Goal: Task Accomplishment & Management: Complete application form

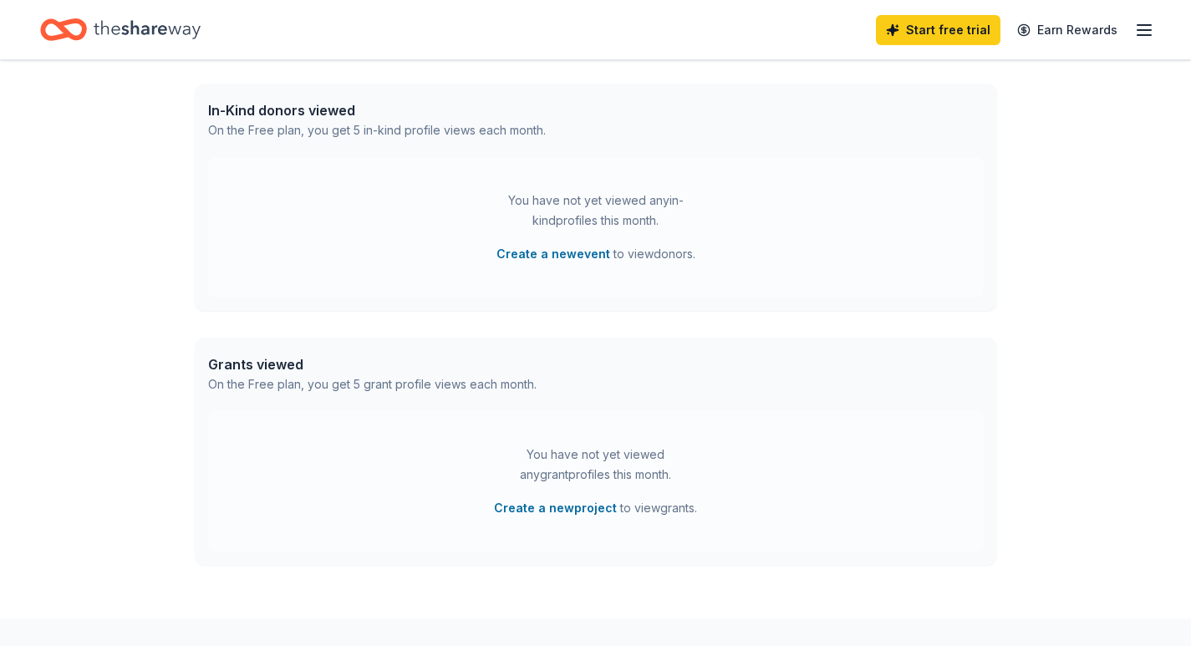
scroll to position [501, 0]
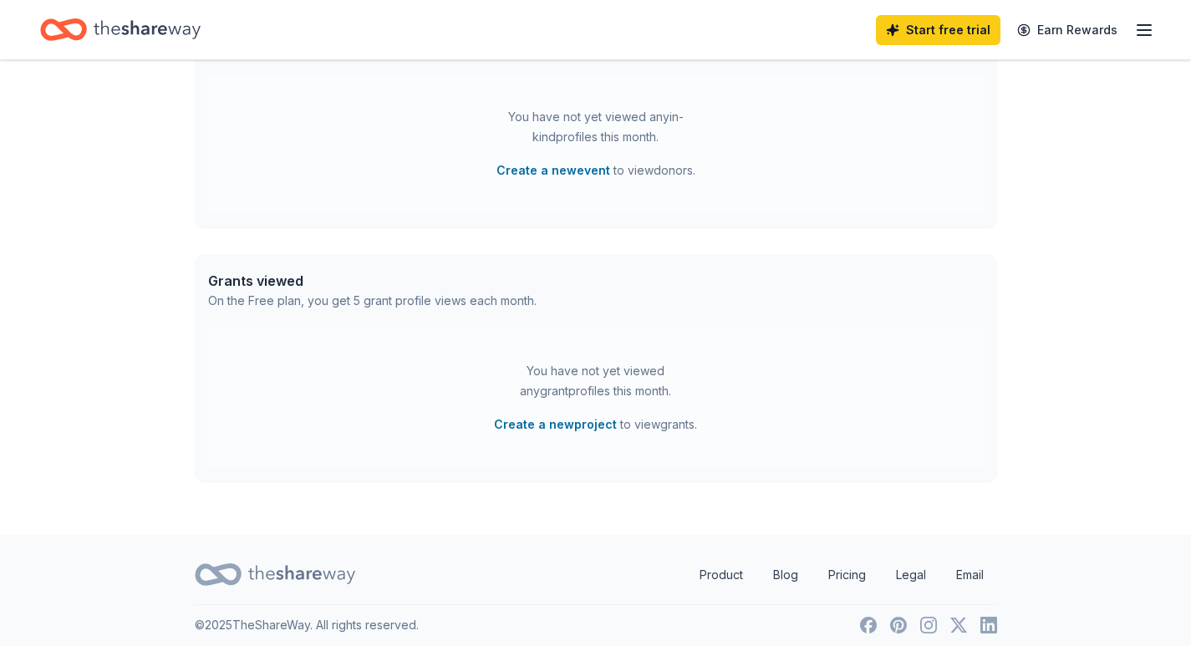
drag, startPoint x: 566, startPoint y: 174, endPoint x: 391, endPoint y: 256, distance: 193.6
click at [394, 269] on div "👋 Hi Lisa In-Kind Create new event You don't have an active event. Create a new…" at bounding box center [596, 47] width 856 height 976
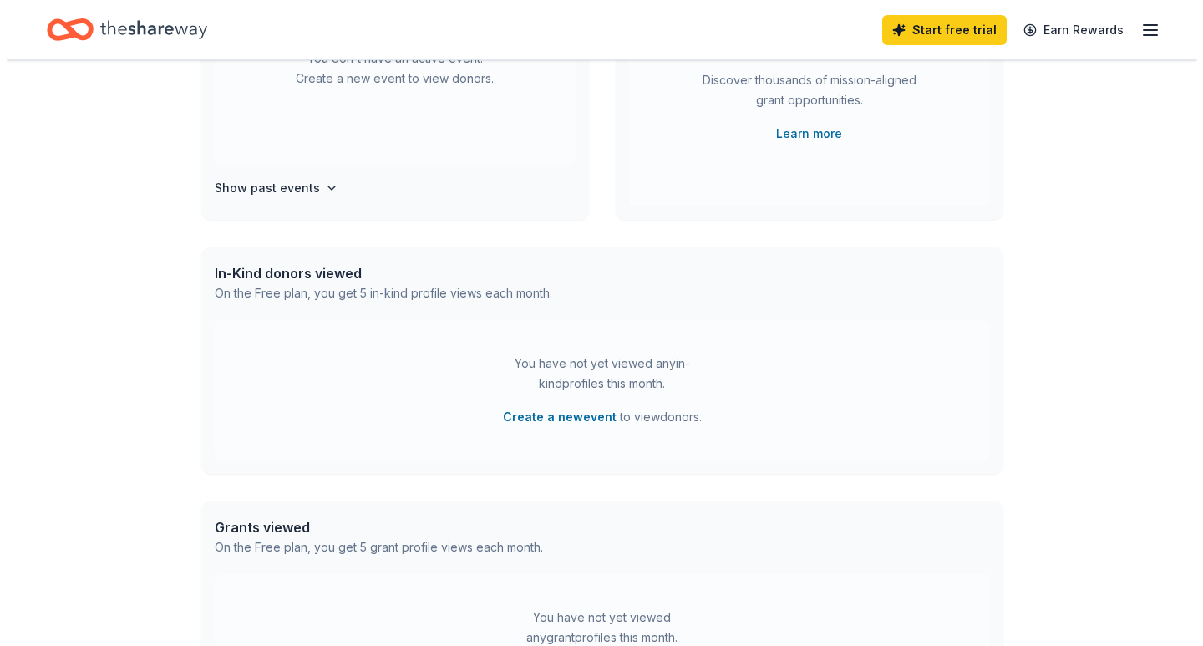
scroll to position [251, 0]
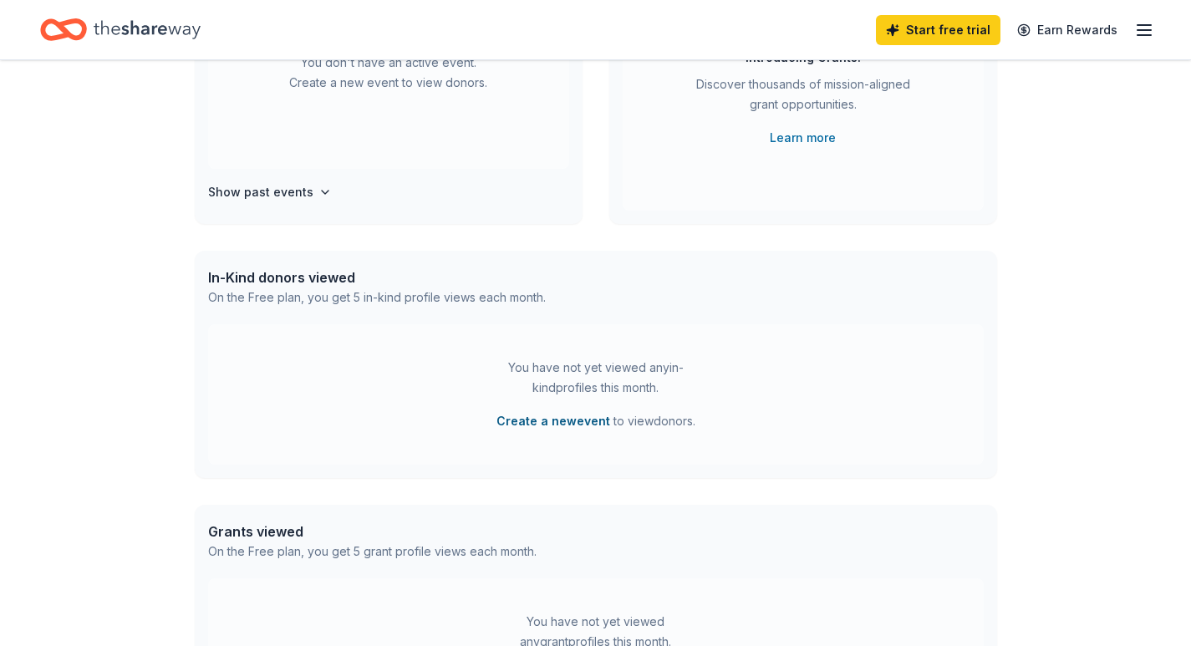
click at [556, 424] on button "Create a new event" at bounding box center [553, 421] width 114 height 20
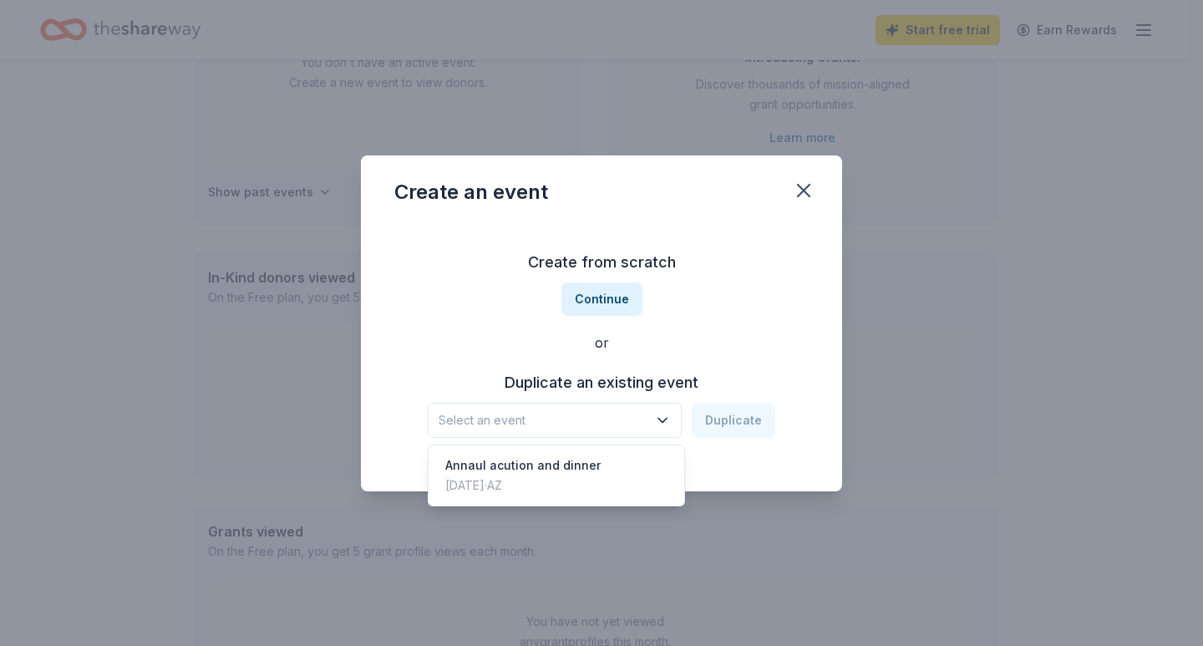
click at [516, 424] on span "Select an event" at bounding box center [543, 420] width 209 height 20
click at [536, 419] on span "Select an event" at bounding box center [543, 420] width 209 height 20
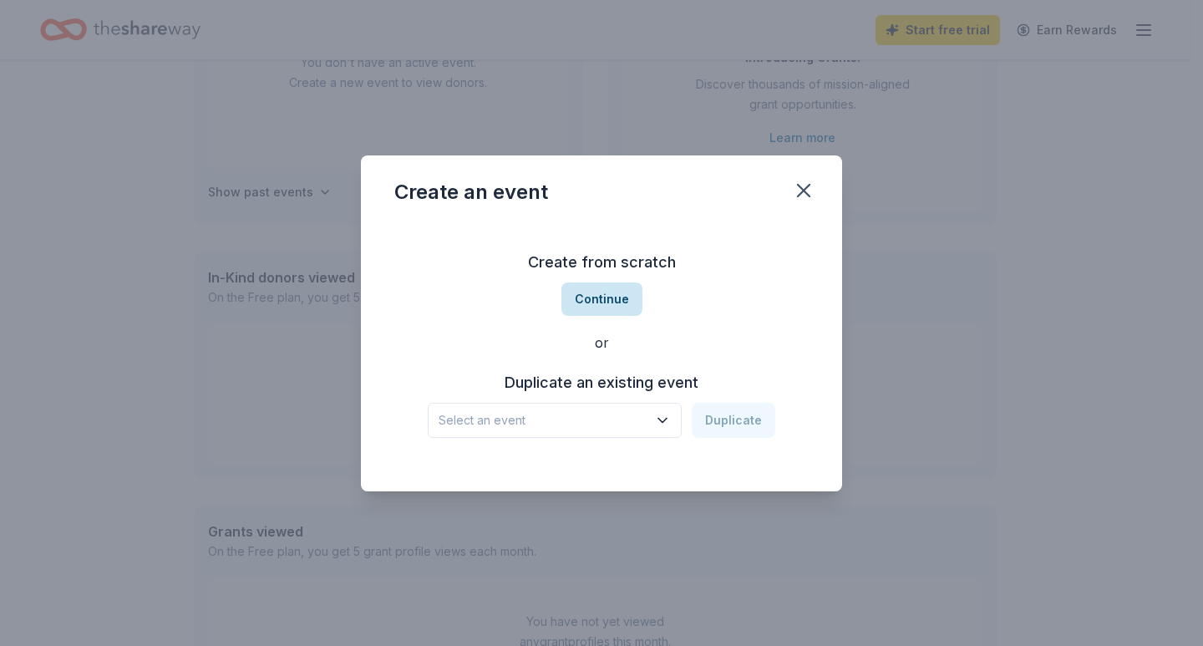
click at [586, 300] on button "Continue" at bounding box center [601, 298] width 81 height 33
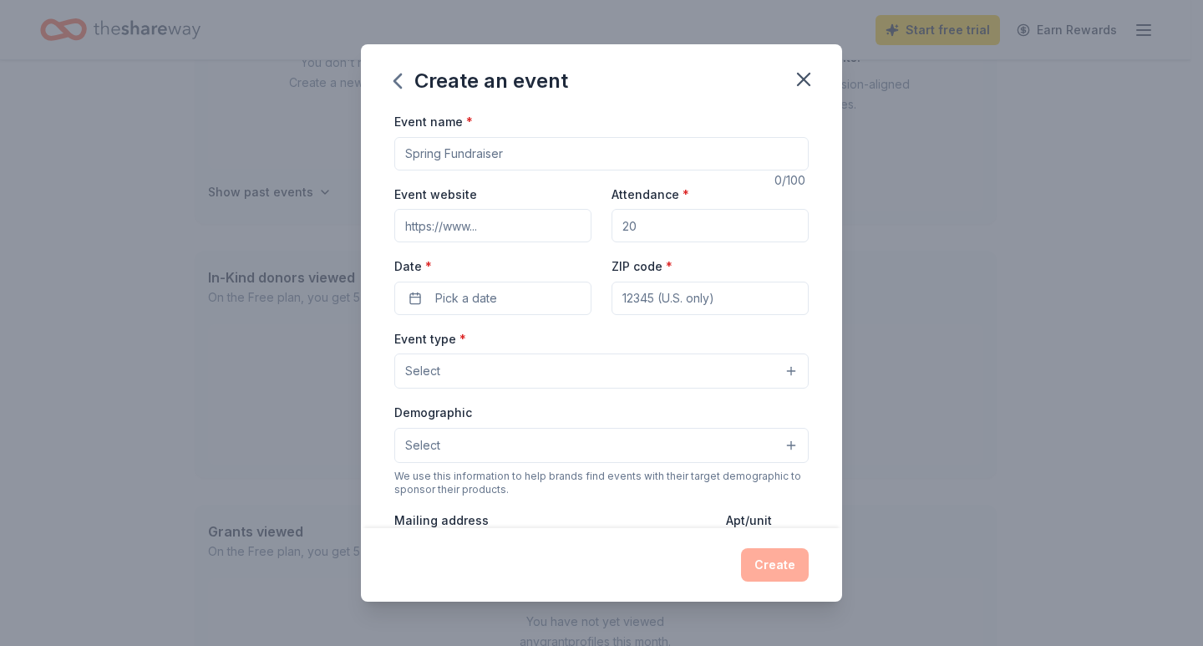
click at [465, 152] on input "Event name *" at bounding box center [601, 153] width 414 height 33
drag, startPoint x: 699, startPoint y: 155, endPoint x: 312, endPoint y: 180, distance: 387.7
click at [312, 180] on div "Create an event Event name * 0 /100 Event website Attendance * Date * Pick a da…" at bounding box center [601, 323] width 1203 height 646
type input "7"
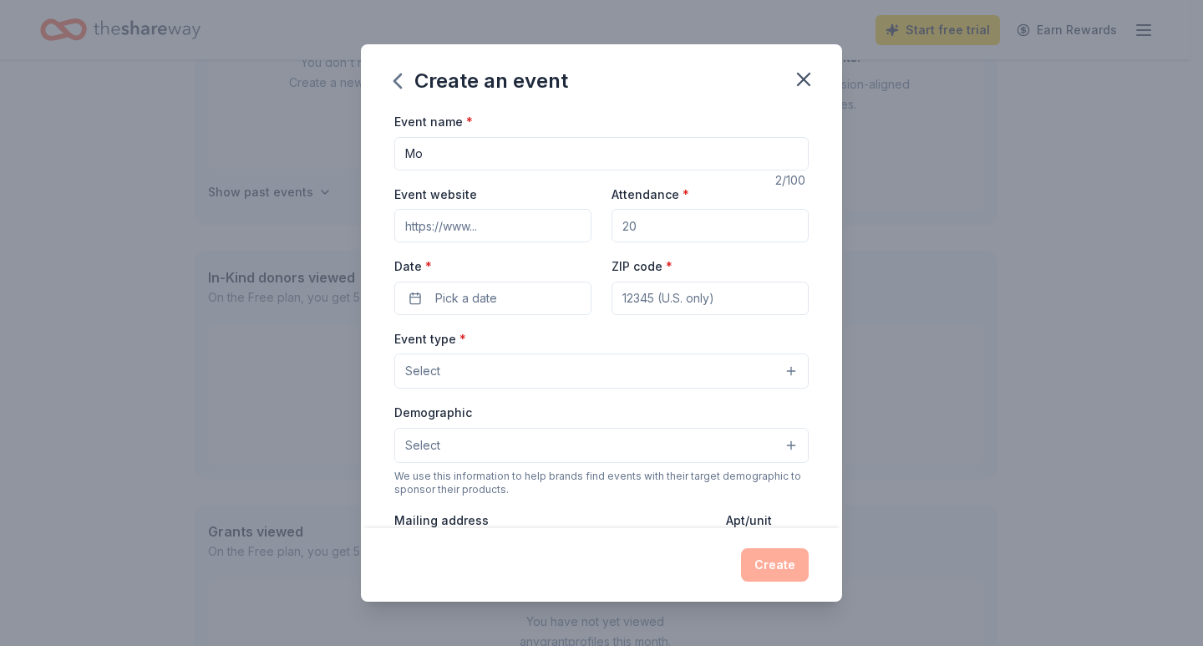
type input "M"
type input "Night to Soar 7th Annual Dinner and Auction"
drag, startPoint x: 661, startPoint y: 237, endPoint x: 534, endPoint y: 231, distance: 127.1
click at [531, 232] on div "Event website Attendance * Date * Pick a date ZIP code *" at bounding box center [601, 249] width 414 height 131
type input "200"
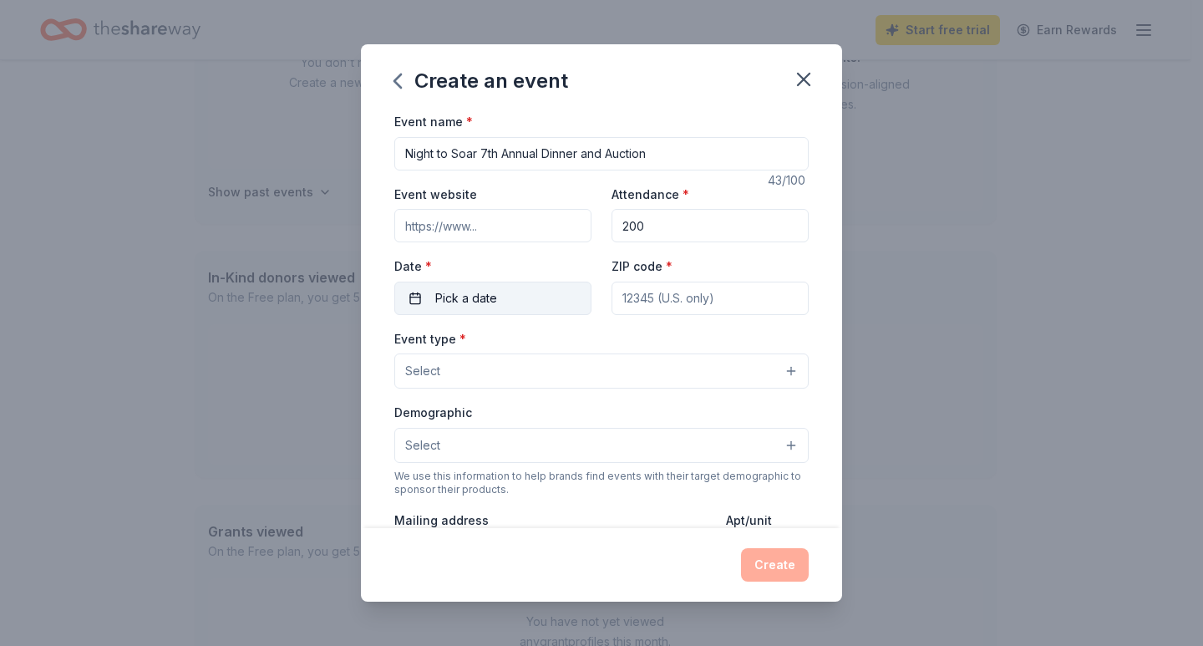
click at [535, 304] on button "Pick a date" at bounding box center [492, 298] width 197 height 33
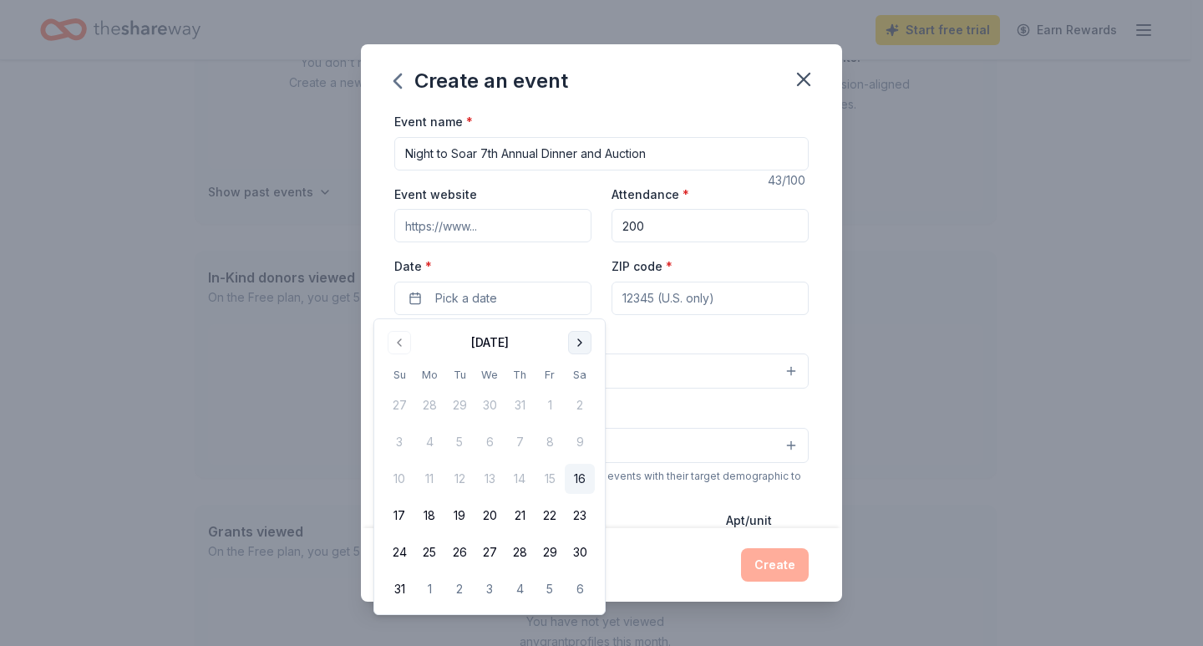
click at [573, 343] on button "Go to next month" at bounding box center [579, 342] width 23 height 23
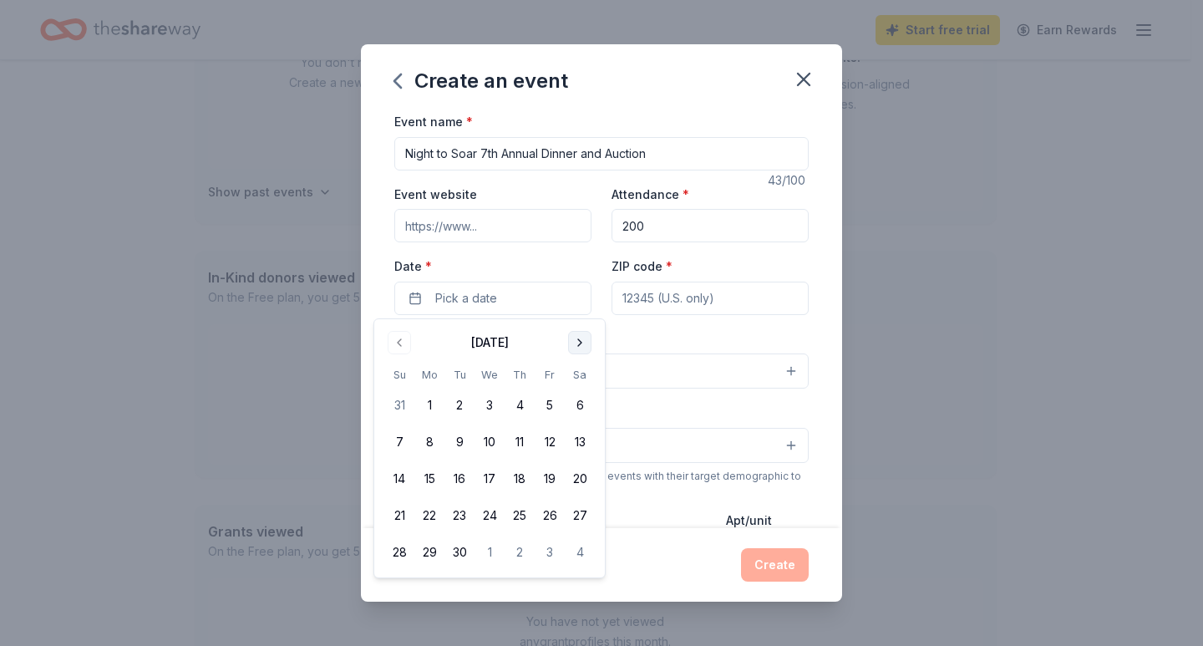
click at [573, 343] on button "Go to next month" at bounding box center [579, 342] width 23 height 23
click at [573, 342] on button "Go to next month" at bounding box center [579, 342] width 23 height 23
click at [577, 481] on button "15" at bounding box center [580, 479] width 30 height 30
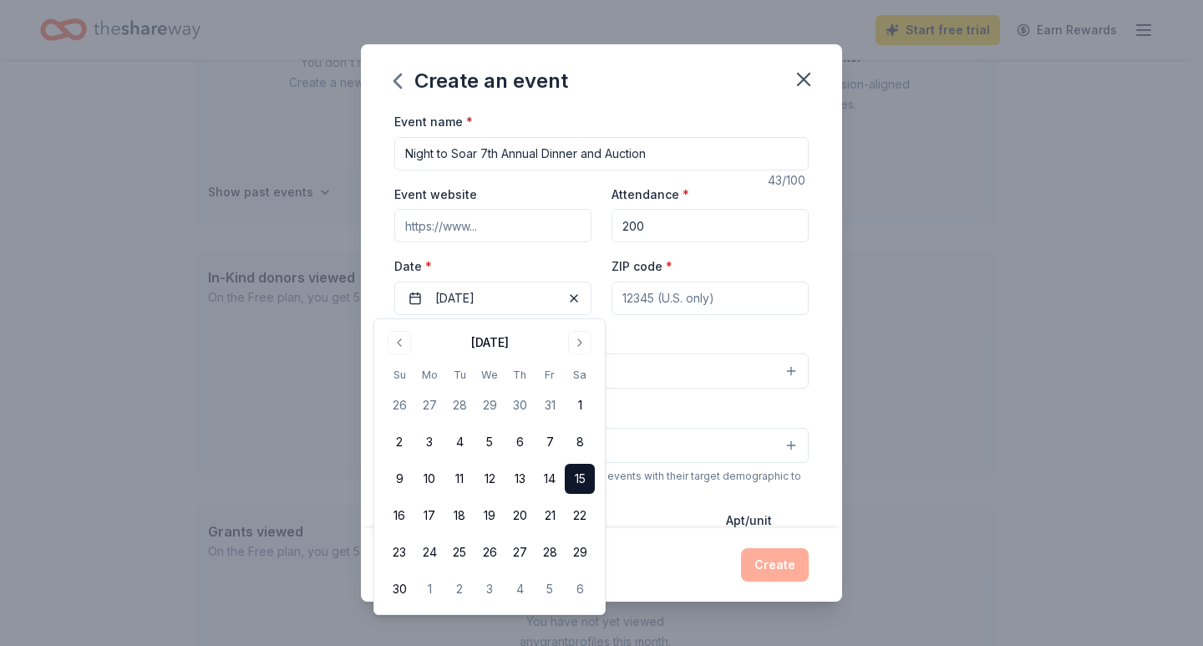
click at [740, 299] on input "ZIP code *" at bounding box center [710, 298] width 197 height 33
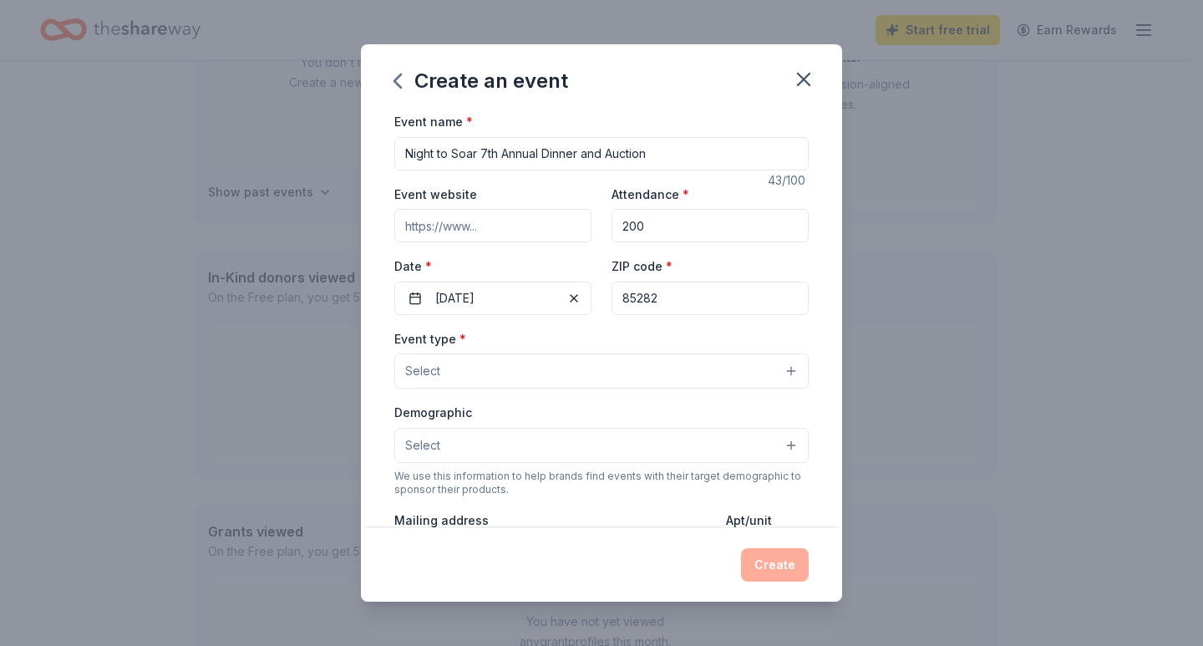
type input "85282"
click at [470, 380] on button "Select" at bounding box center [601, 370] width 414 height 35
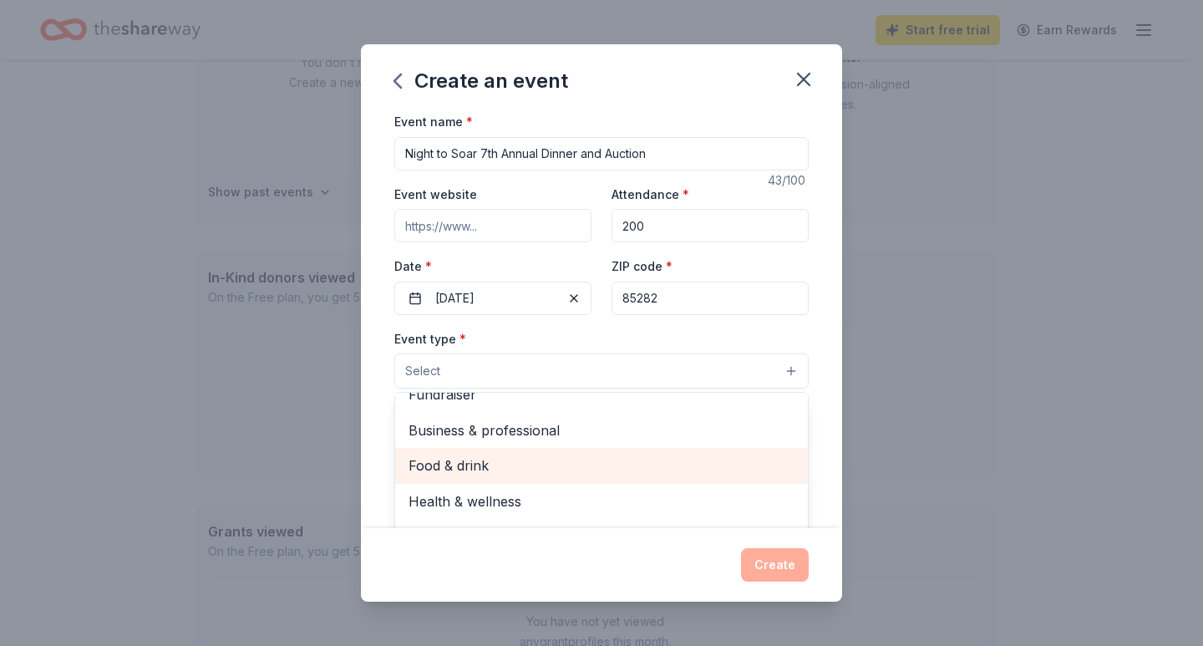
scroll to position [0, 0]
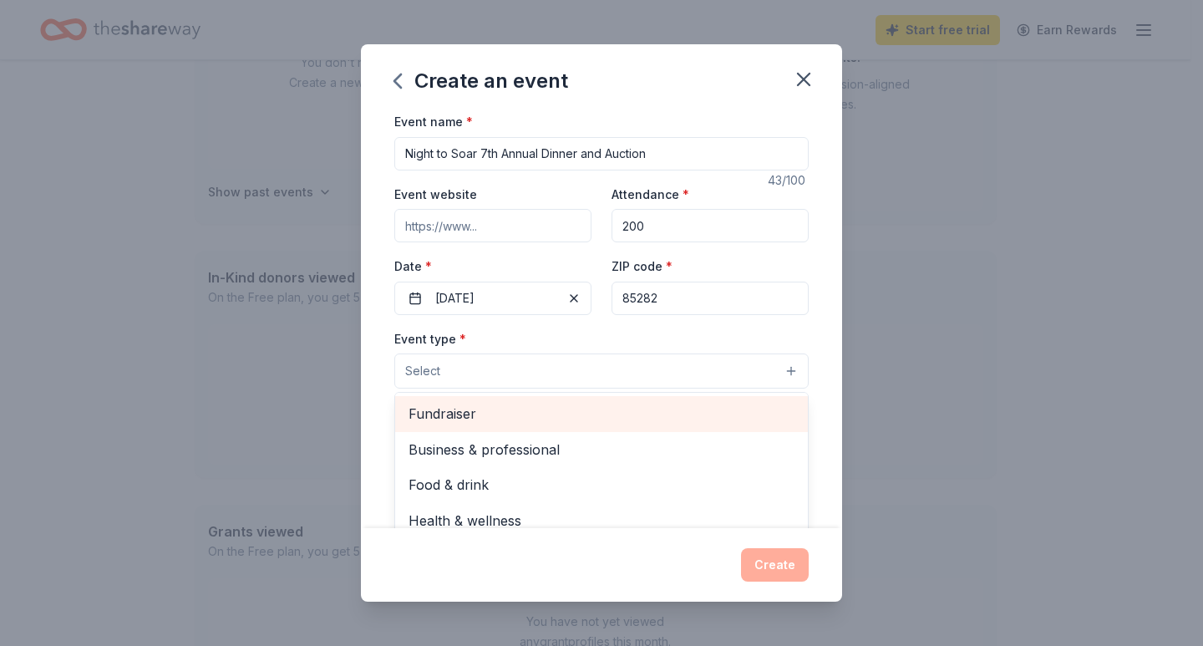
click at [445, 415] on span "Fundraiser" at bounding box center [602, 414] width 386 height 22
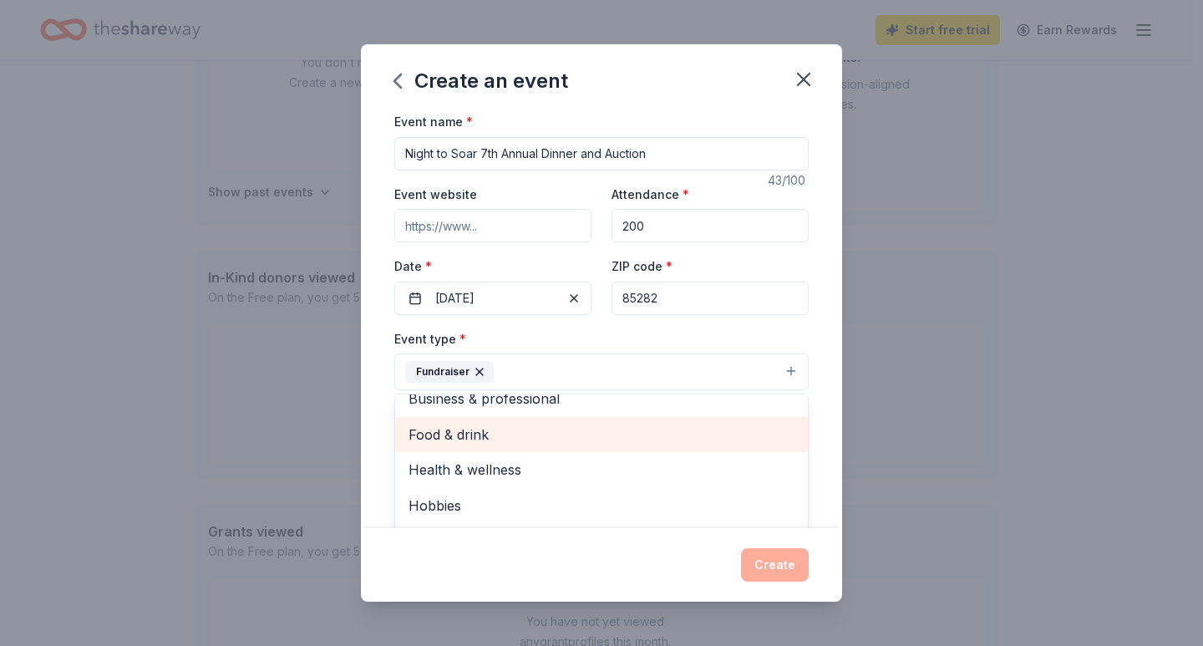
scroll to position [20, 0]
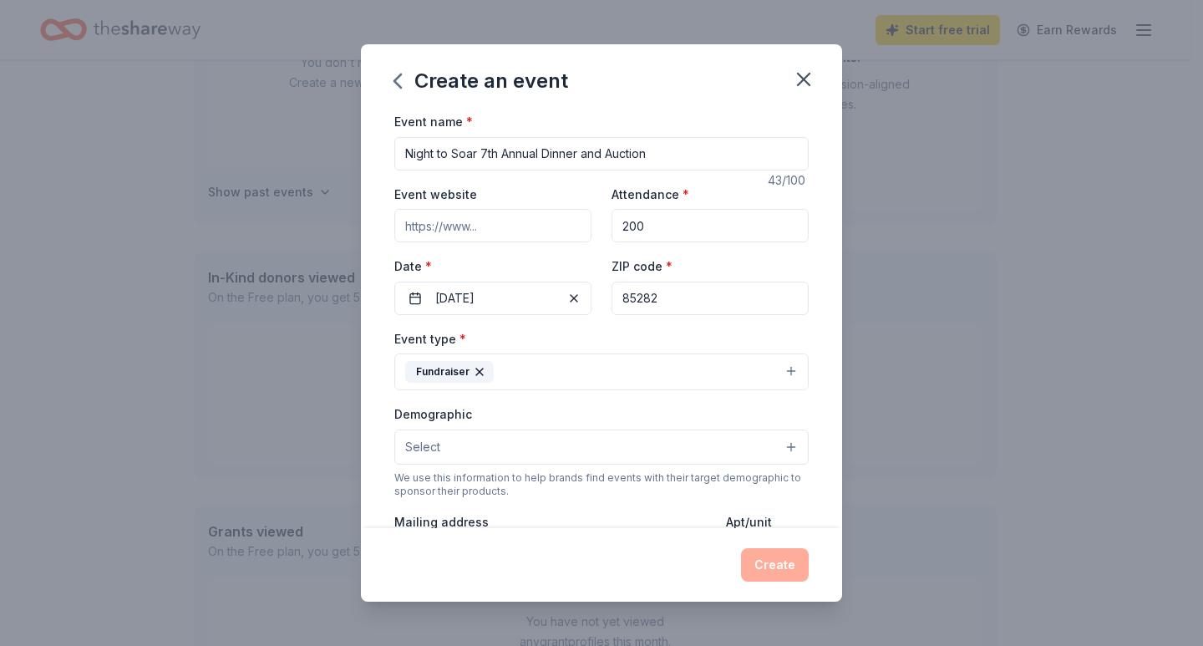
click at [708, 363] on button "Fundraiser" at bounding box center [601, 371] width 414 height 37
click at [527, 455] on button "Select" at bounding box center [601, 446] width 414 height 35
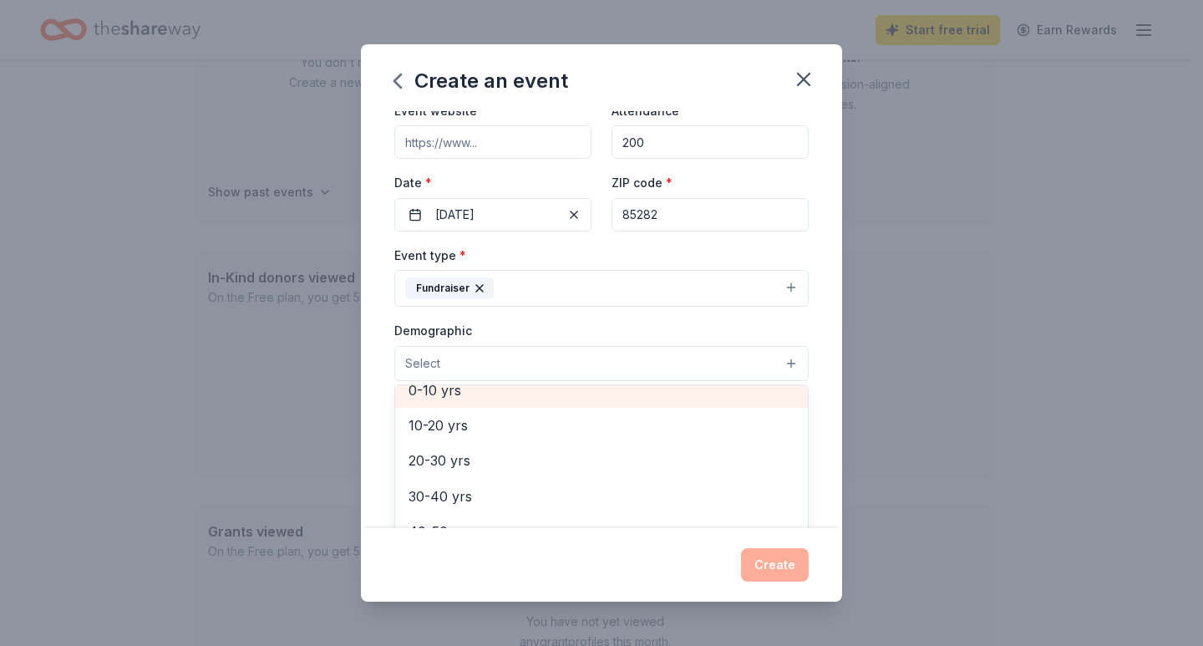
scroll to position [185, 0]
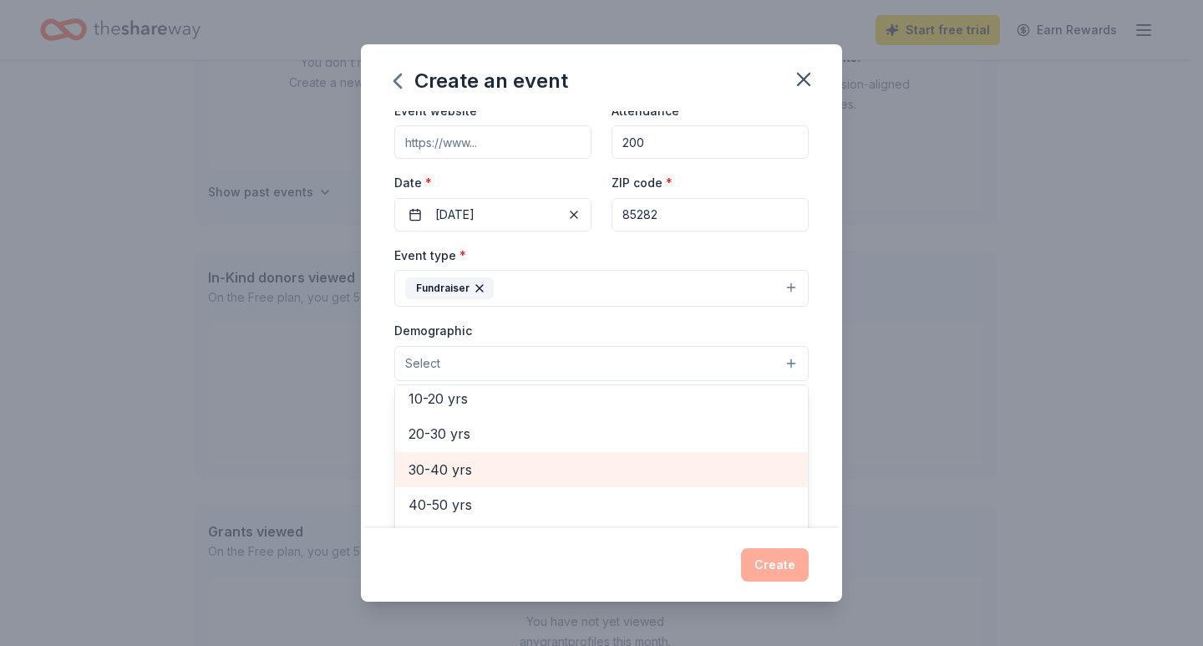
click at [457, 475] on span "30-40 yrs" at bounding box center [602, 470] width 386 height 22
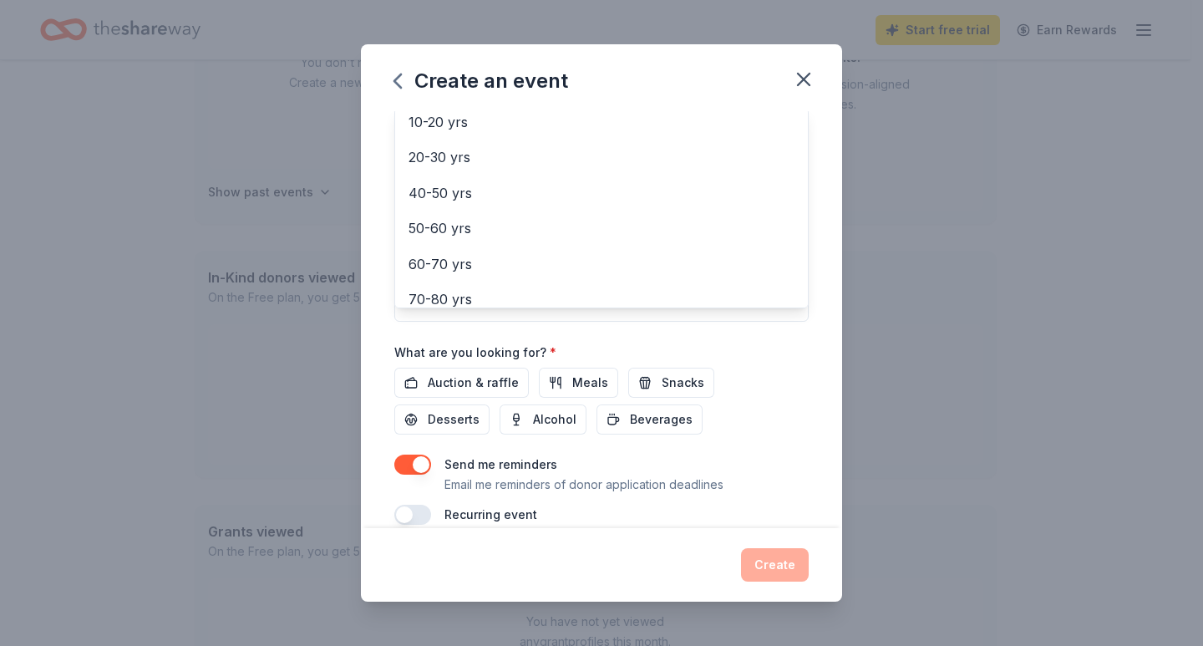
scroll to position [385, 0]
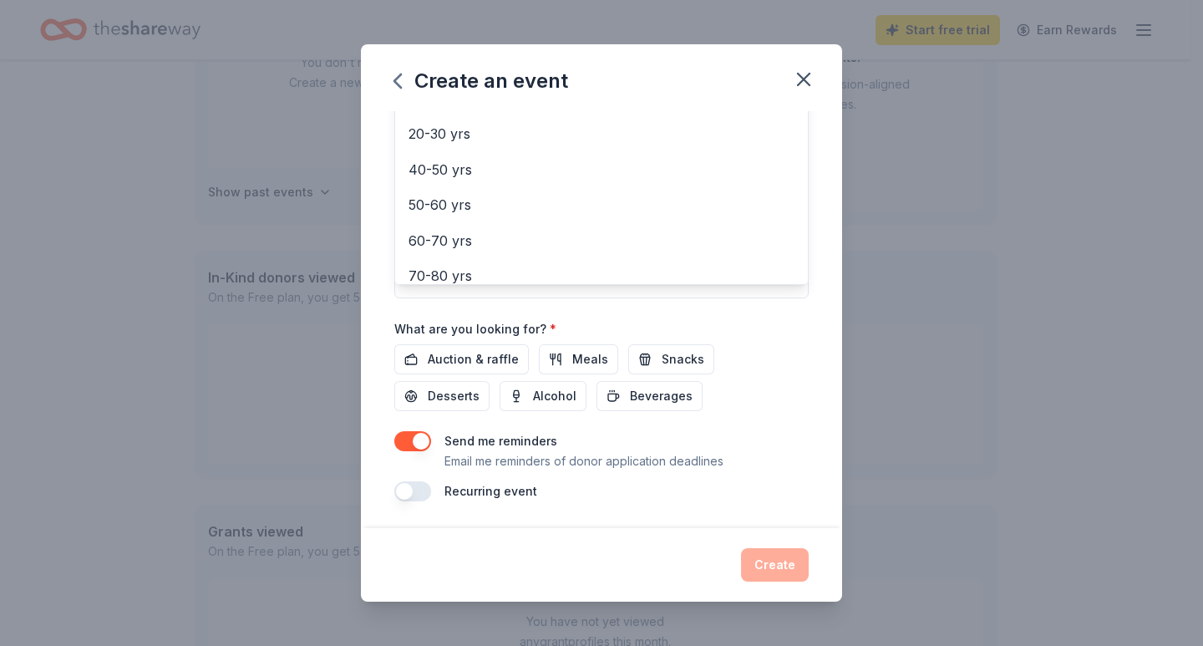
click at [464, 363] on div "Event name * Night to Soar 7th Annual Dinner and Auction 43 /100 Event website …" at bounding box center [601, 113] width 414 height 775
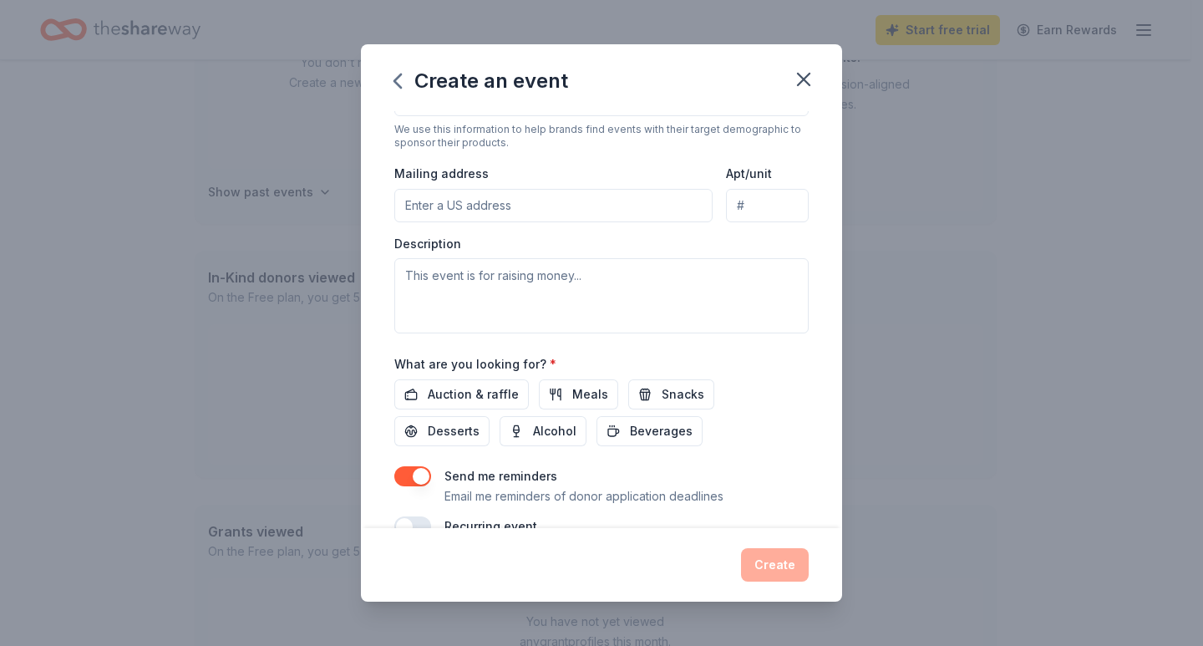
scroll to position [379, 0]
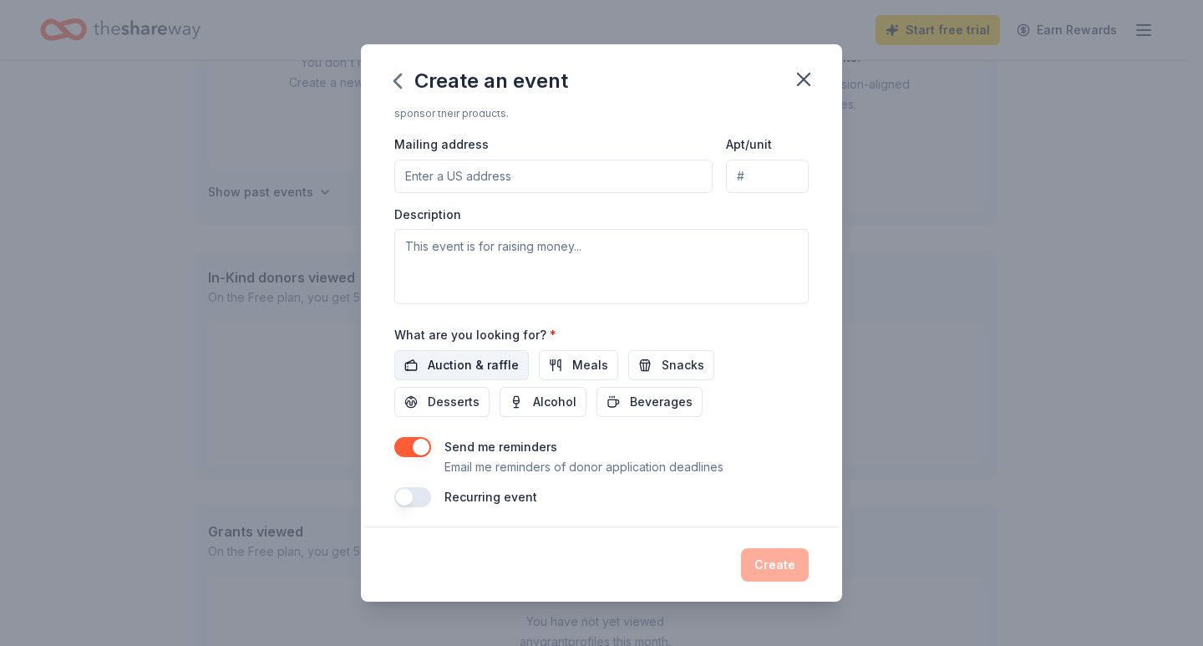
click at [451, 368] on span "Auction & raffle" at bounding box center [473, 365] width 91 height 20
click at [445, 401] on span "Desserts" at bounding box center [454, 402] width 52 height 20
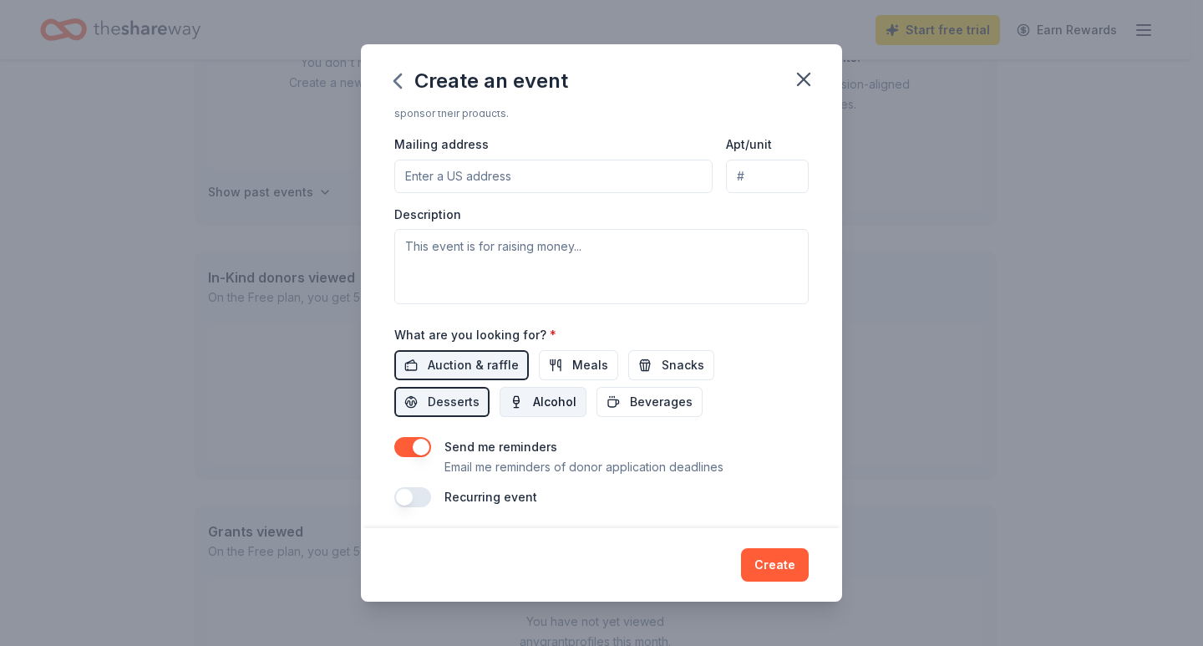
click at [549, 402] on span "Alcohol" at bounding box center [554, 402] width 43 height 20
drag, startPoint x: 573, startPoint y: 371, endPoint x: 617, endPoint y: 384, distance: 45.2
click at [574, 371] on span "Meals" at bounding box center [590, 365] width 36 height 20
click at [630, 402] on span "Beverages" at bounding box center [661, 402] width 63 height 20
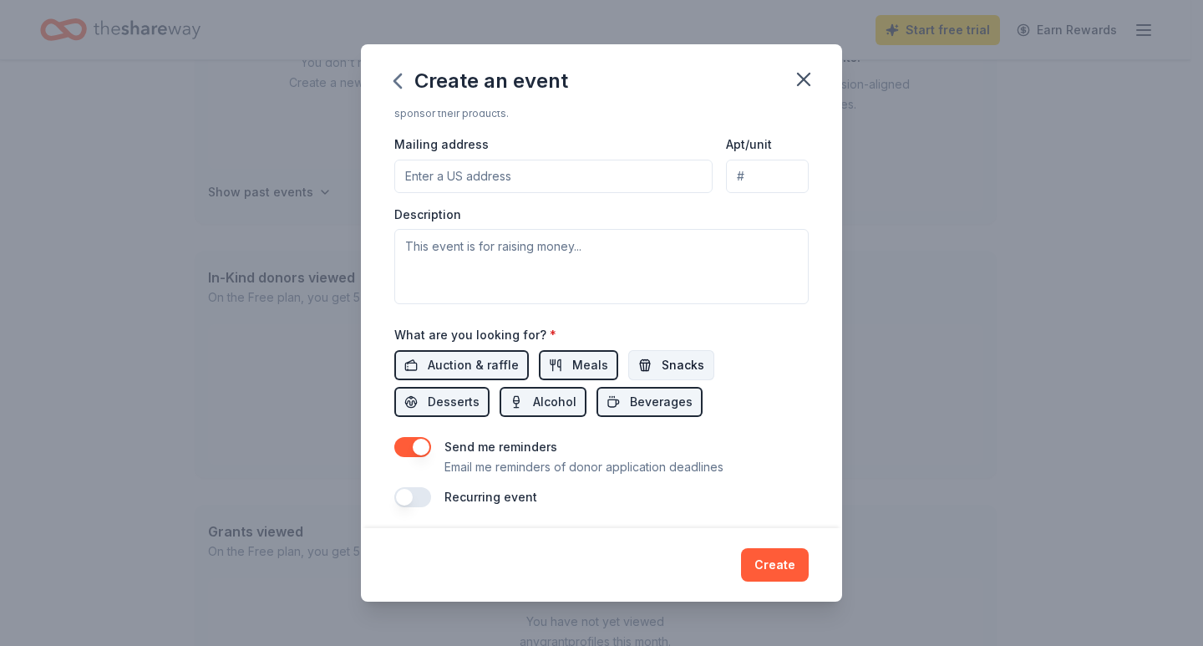
click at [662, 367] on span "Snacks" at bounding box center [683, 365] width 43 height 20
click at [443, 167] on input "Mailing address" at bounding box center [553, 176] width 318 height 33
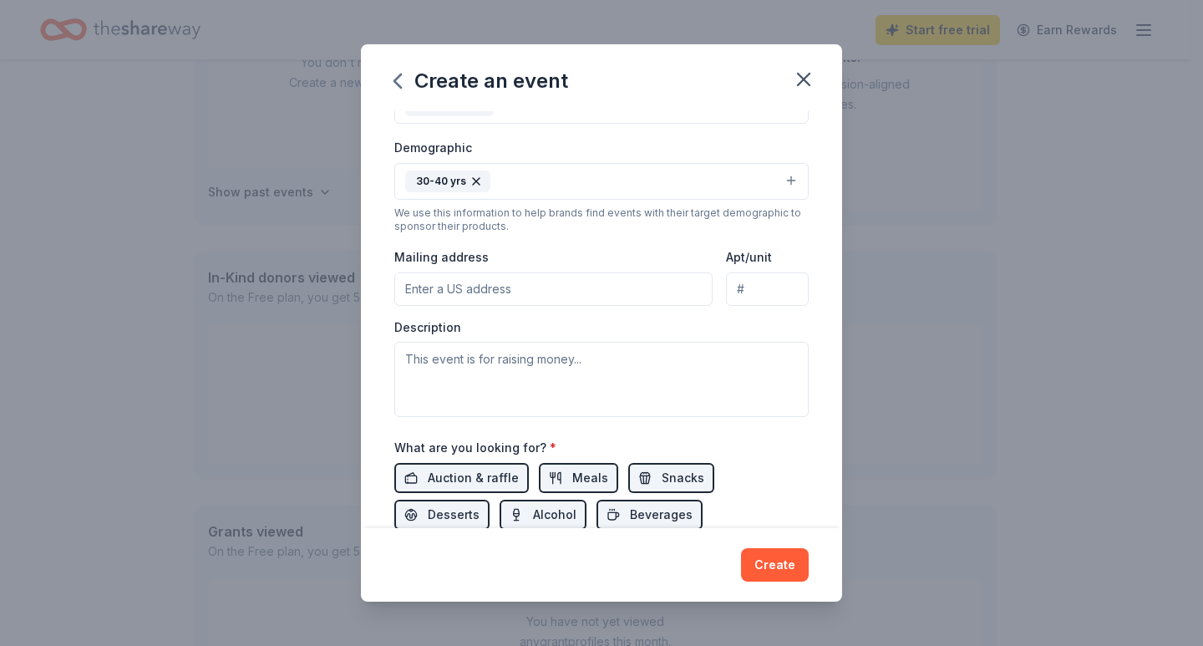
scroll to position [296, 0]
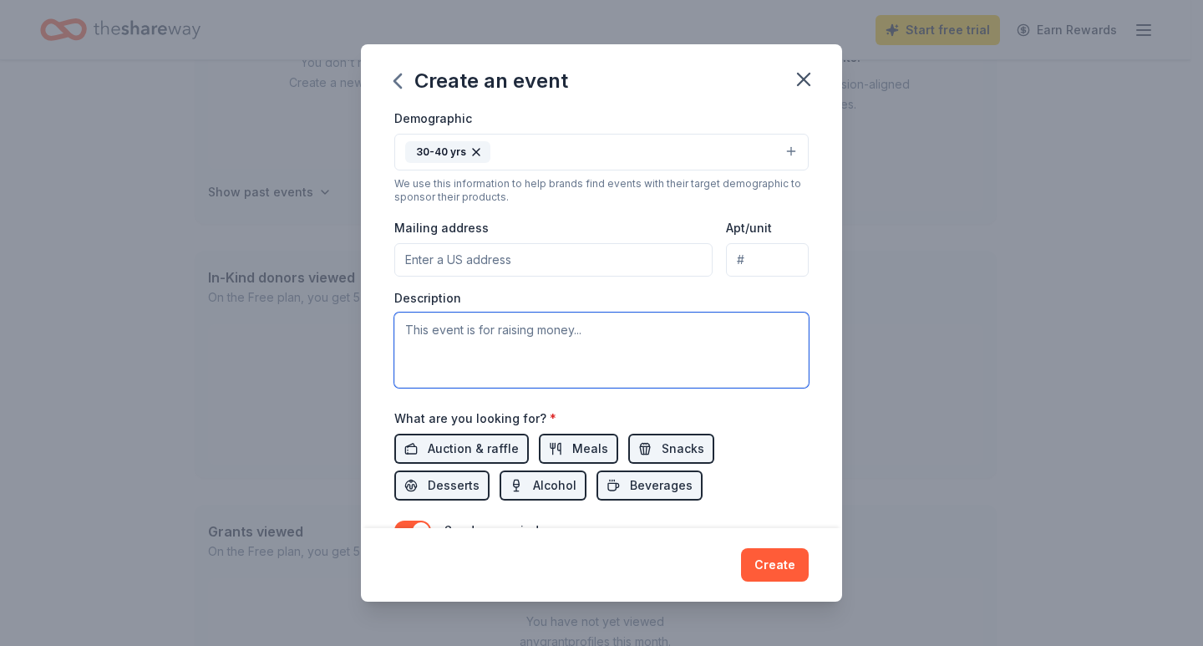
click at [469, 345] on textarea at bounding box center [601, 349] width 414 height 75
click at [406, 344] on textarea at bounding box center [601, 349] width 414 height 75
paste textarea "Our Lady of Mount Carmel is proud to announce its 7th Annual Night to Soar Auct…"
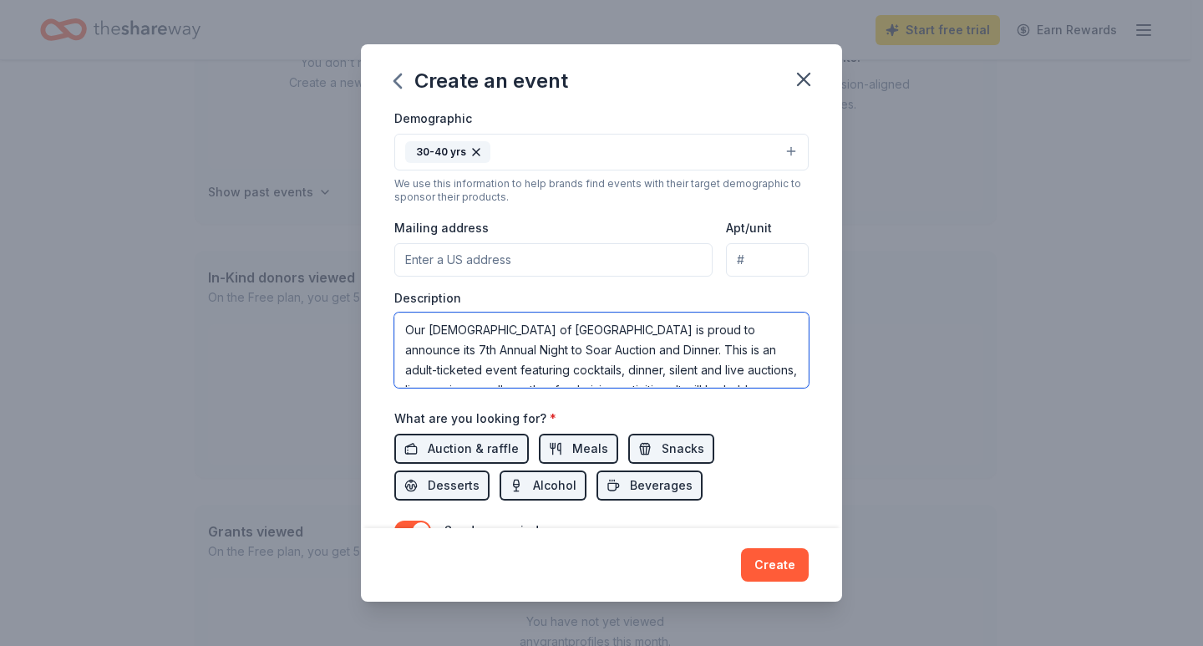
scroll to position [51, 0]
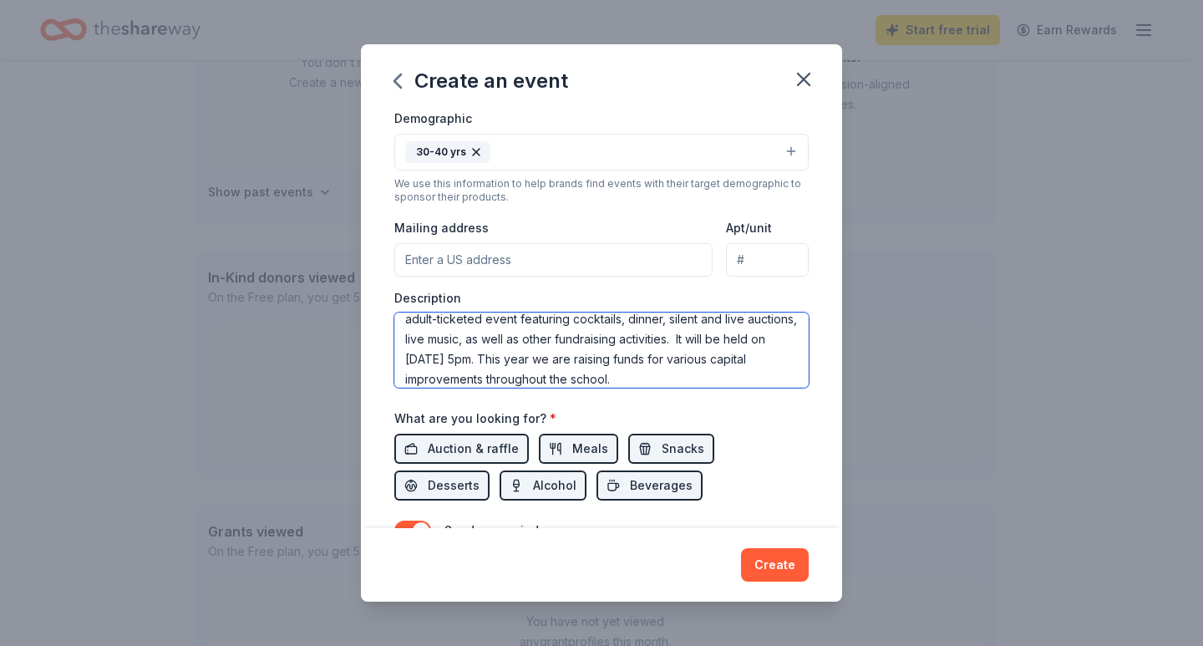
type textarea "Our Lady of Mount Carmel is proud to announce its 7th Annual Night to Soar Auct…"
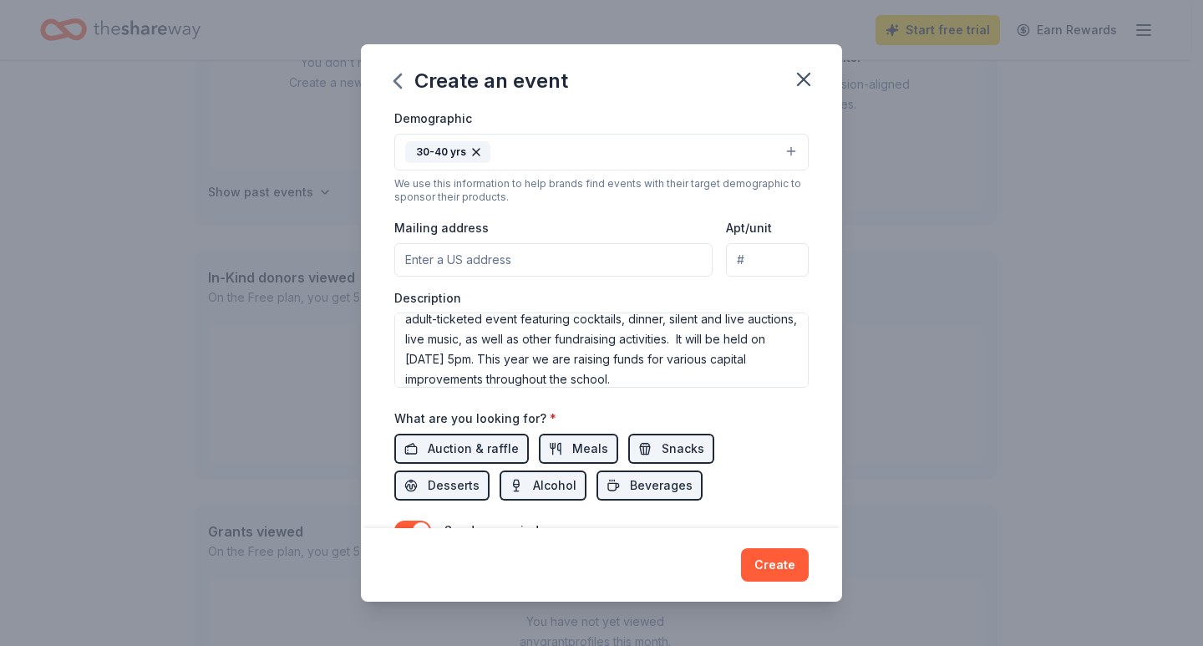
click at [777, 419] on div "What are you looking for? * Auction & raffle Meals Snacks Desserts Alcohol Beve…" at bounding box center [601, 454] width 414 height 93
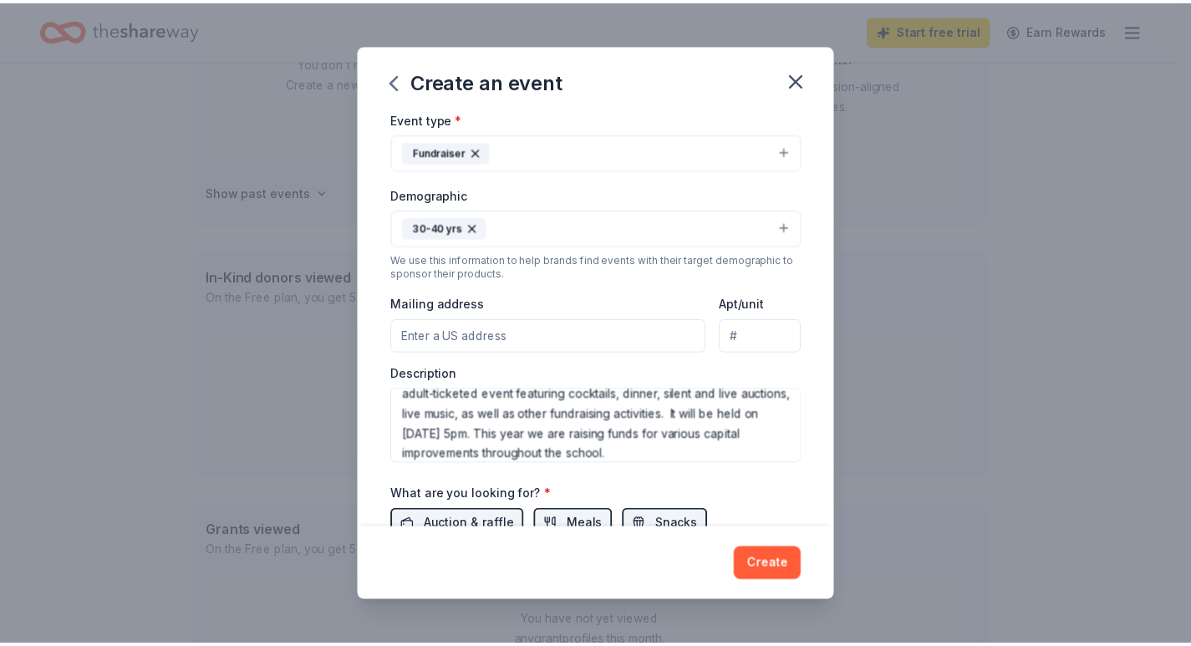
scroll to position [212, 0]
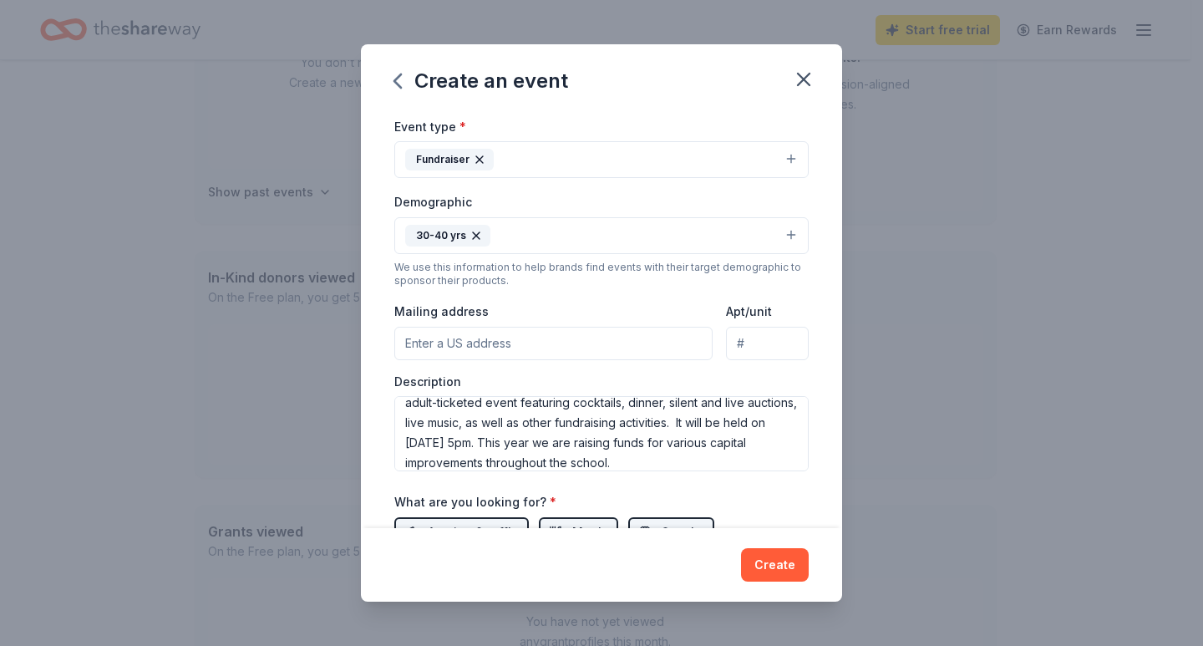
click at [434, 344] on input "Mailing address" at bounding box center [553, 343] width 318 height 33
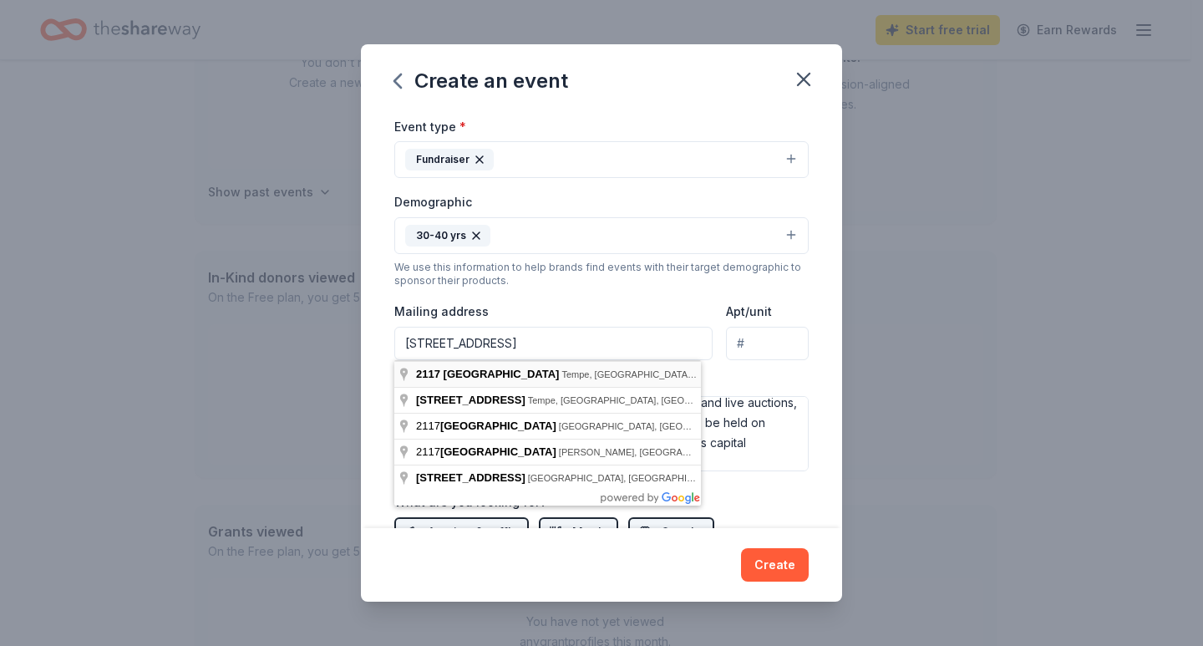
type input "2117 South Rural Road, Tempe, AZ, 85282"
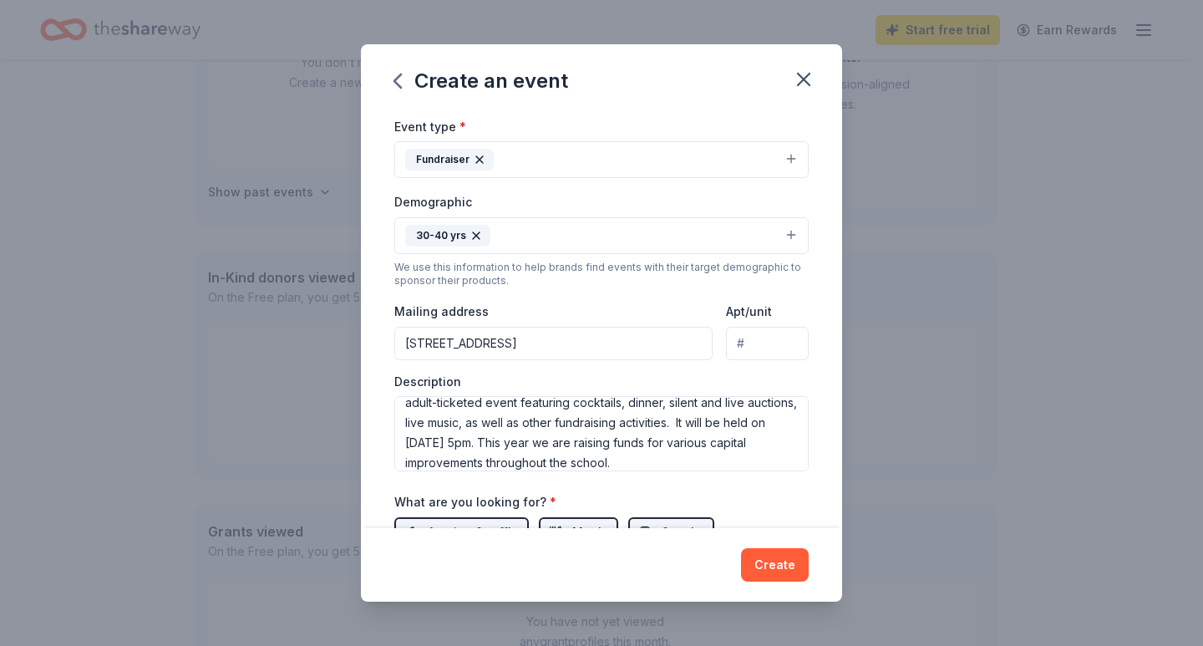
click at [731, 378] on div "Description Our Lady of Mount Carmel is proud to announce its 7th Annual Night …" at bounding box center [601, 422] width 414 height 99
click at [789, 571] on button "Create" at bounding box center [775, 564] width 68 height 33
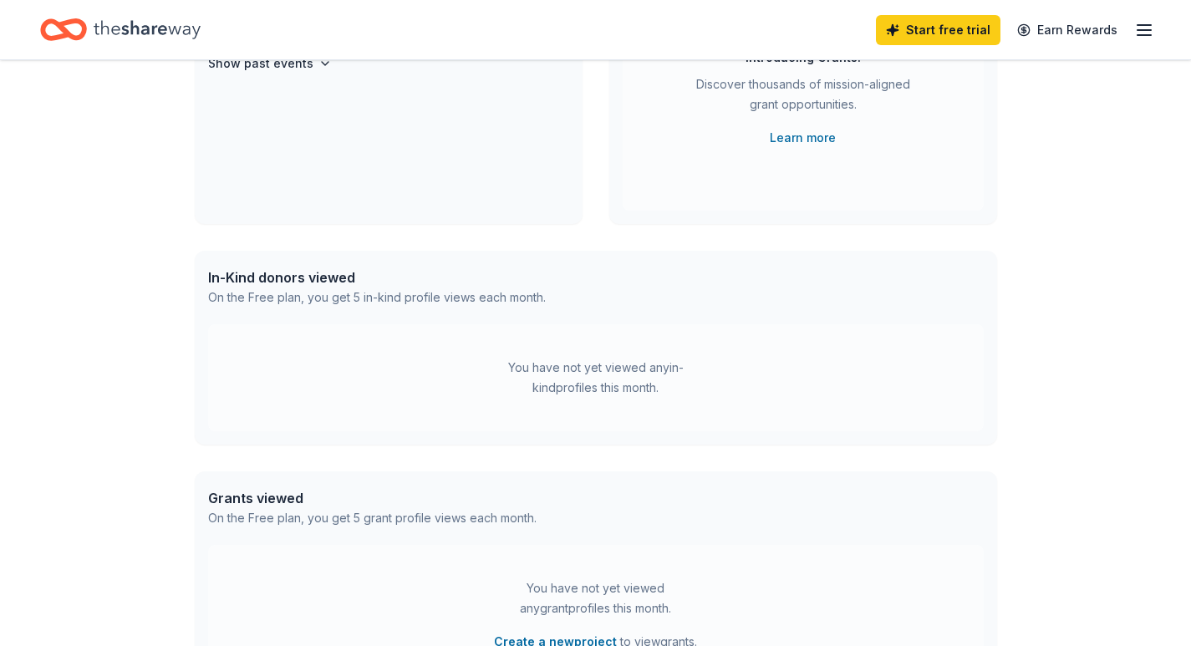
scroll to position [122, 0]
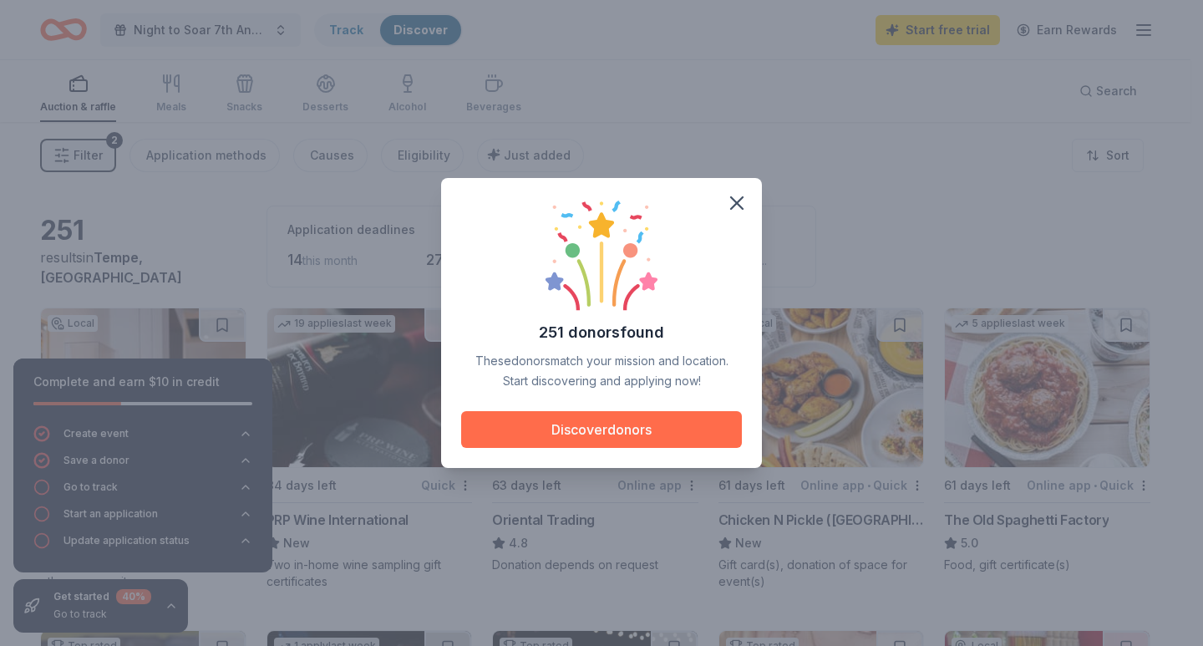
click at [592, 439] on button "Discover donors" at bounding box center [601, 429] width 281 height 37
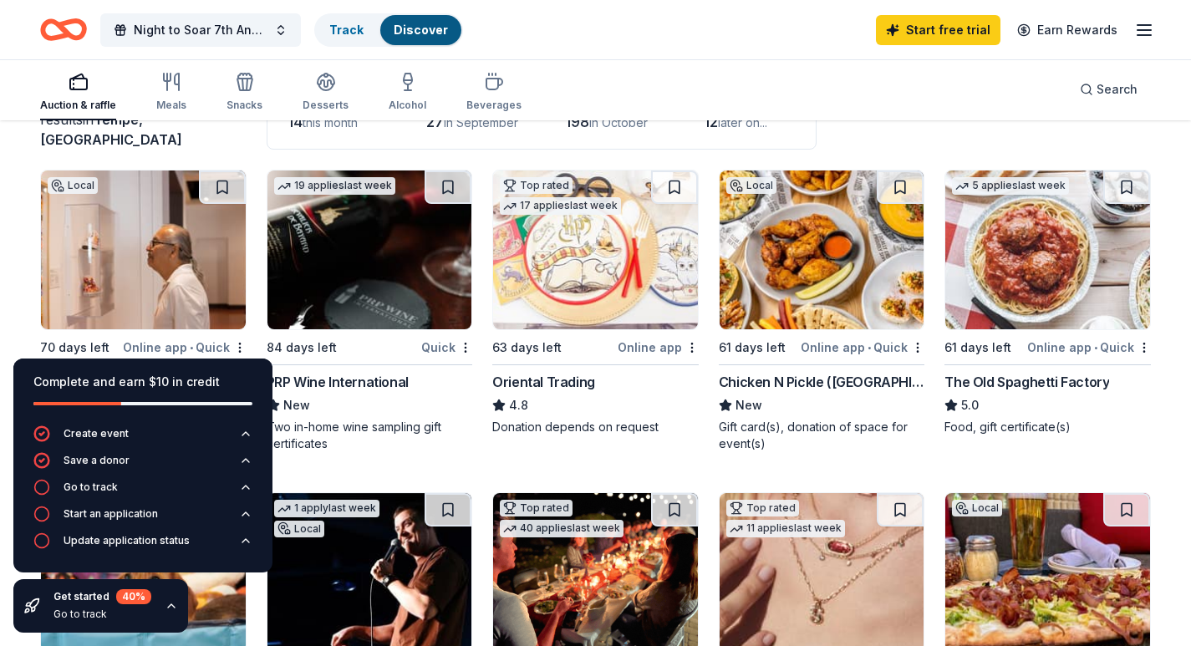
scroll to position [167, 0]
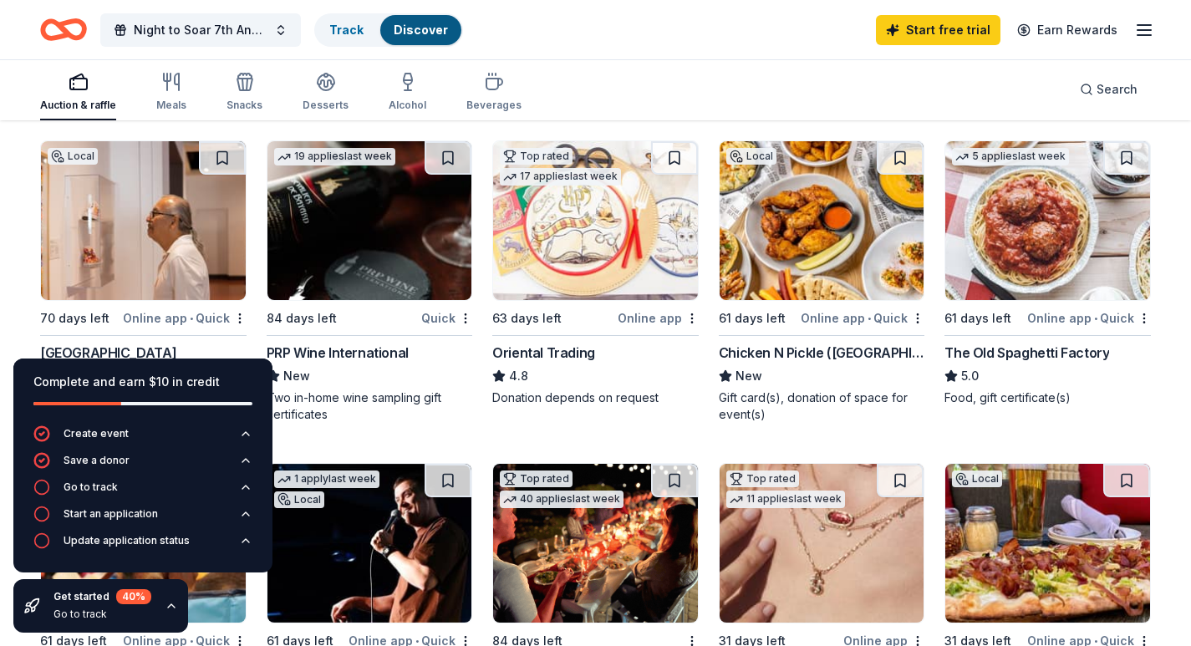
click at [460, 419] on div "Two in-home wine sampling gift certificates" at bounding box center [370, 405] width 206 height 33
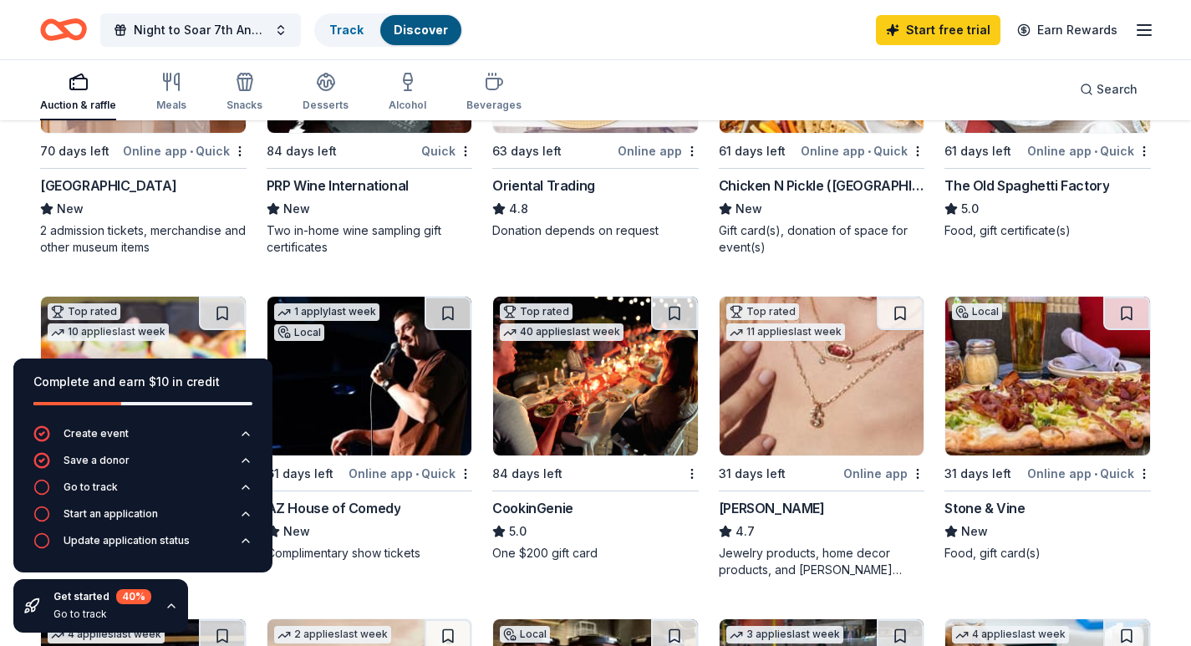
scroll to position [251, 0]
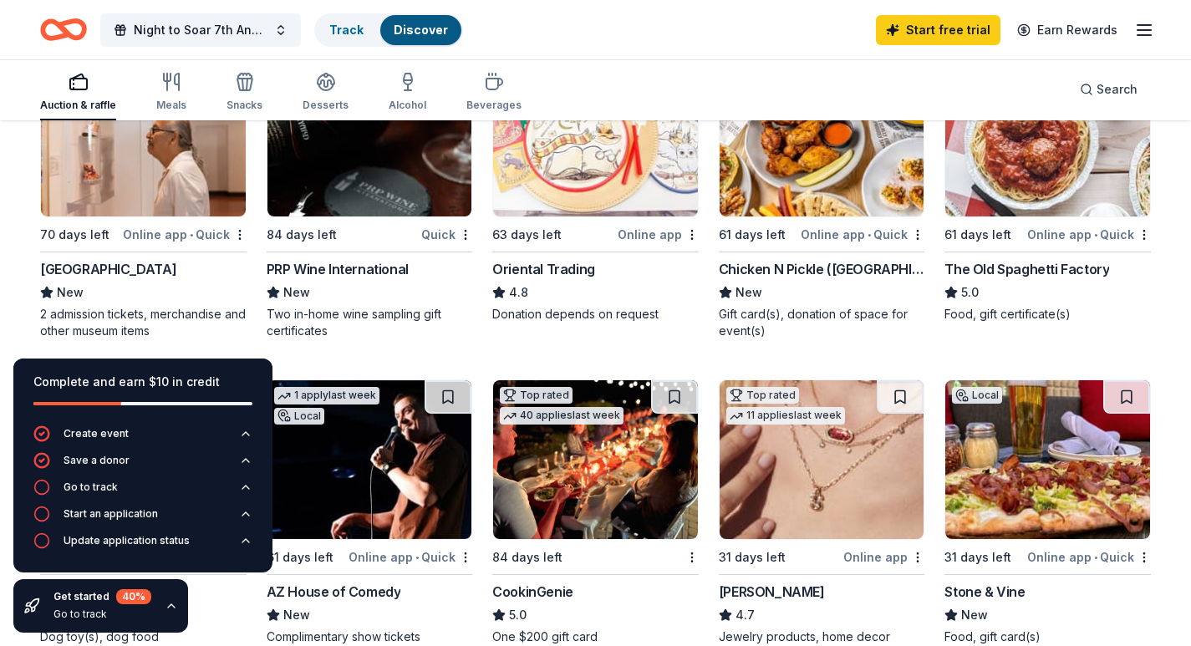
click at [168, 235] on div "Online app • Quick" at bounding box center [185, 234] width 124 height 21
click at [351, 28] on link "Track" at bounding box center [346, 30] width 34 height 14
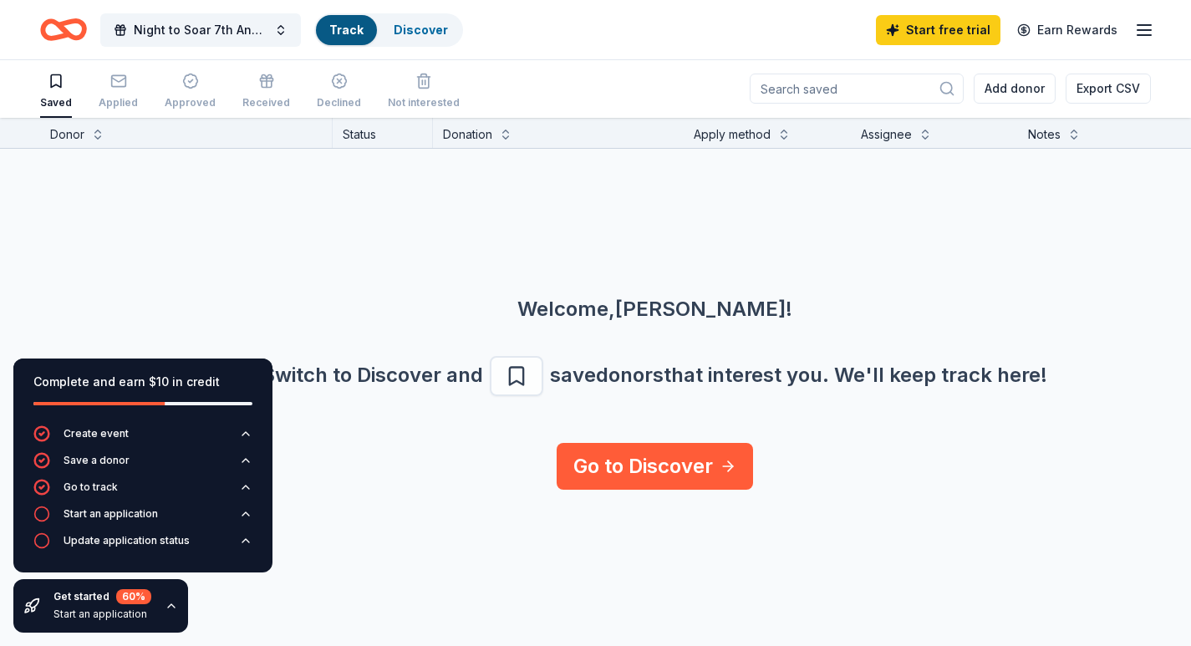
click at [337, 26] on link "Track" at bounding box center [346, 30] width 34 height 14
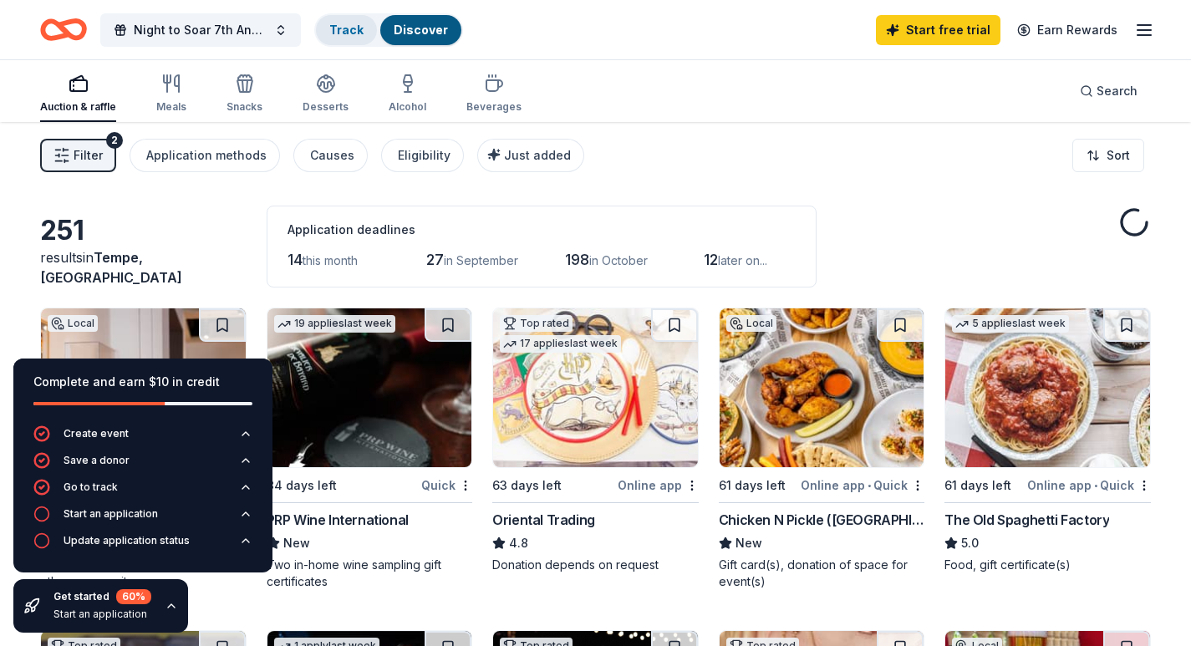
click at [349, 19] on div "Track" at bounding box center [346, 30] width 61 height 30
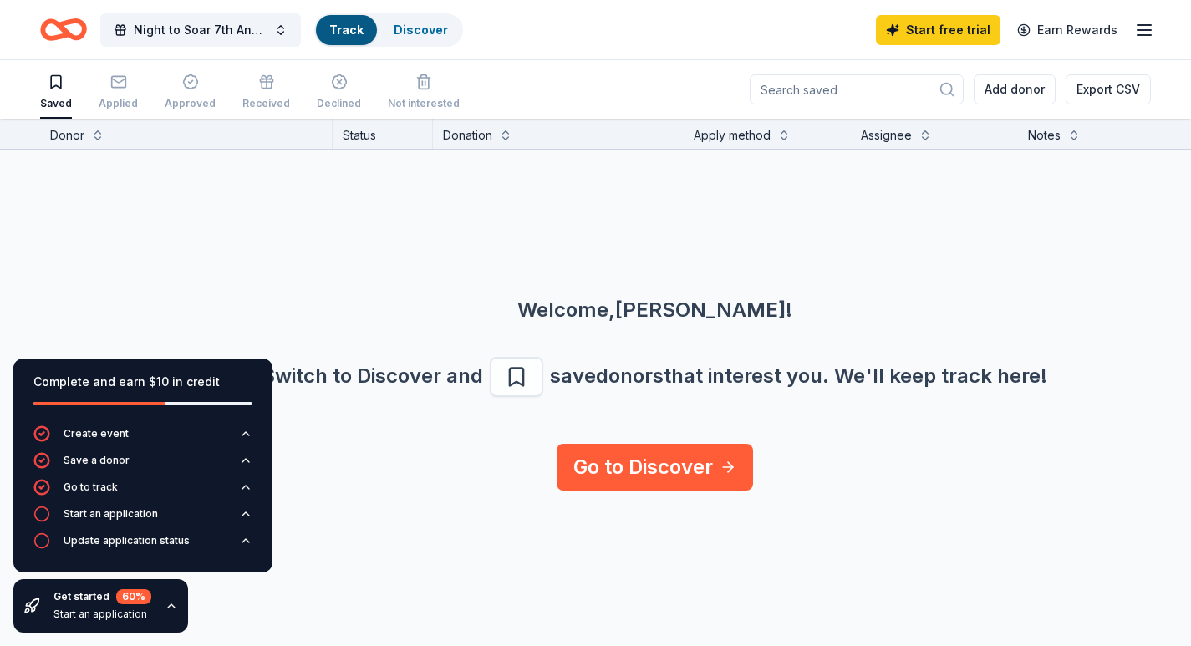
scroll to position [1, 0]
click at [419, 21] on div "Discover" at bounding box center [420, 30] width 81 height 30
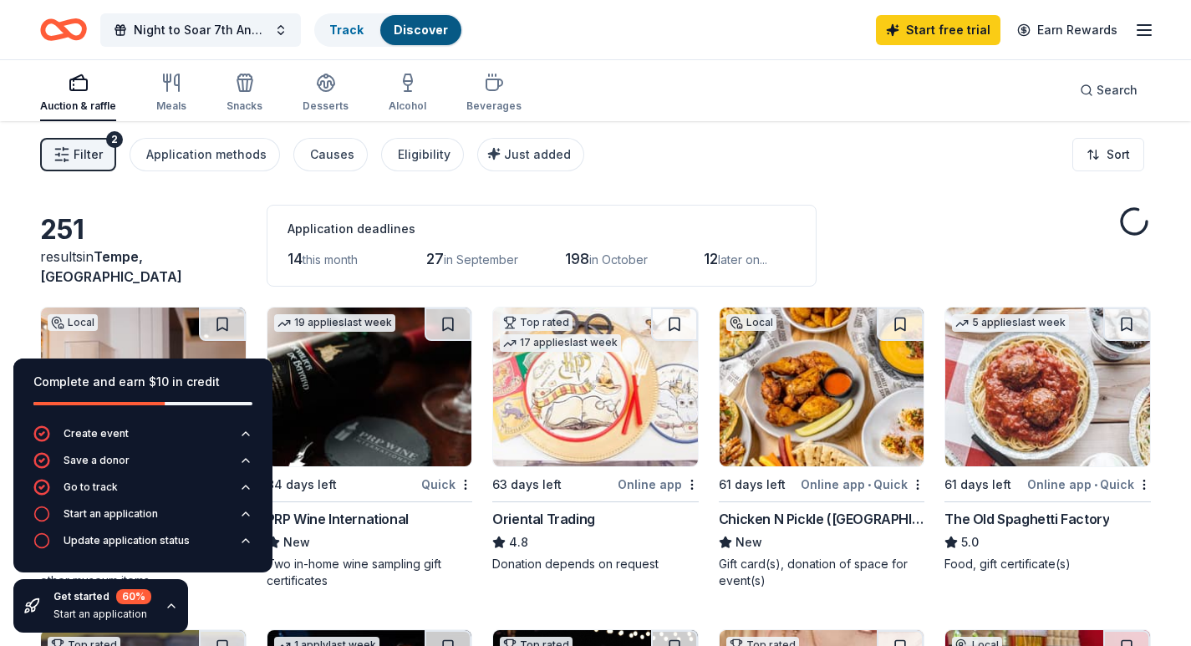
click at [414, 37] on div "Discover" at bounding box center [420, 30] width 81 height 30
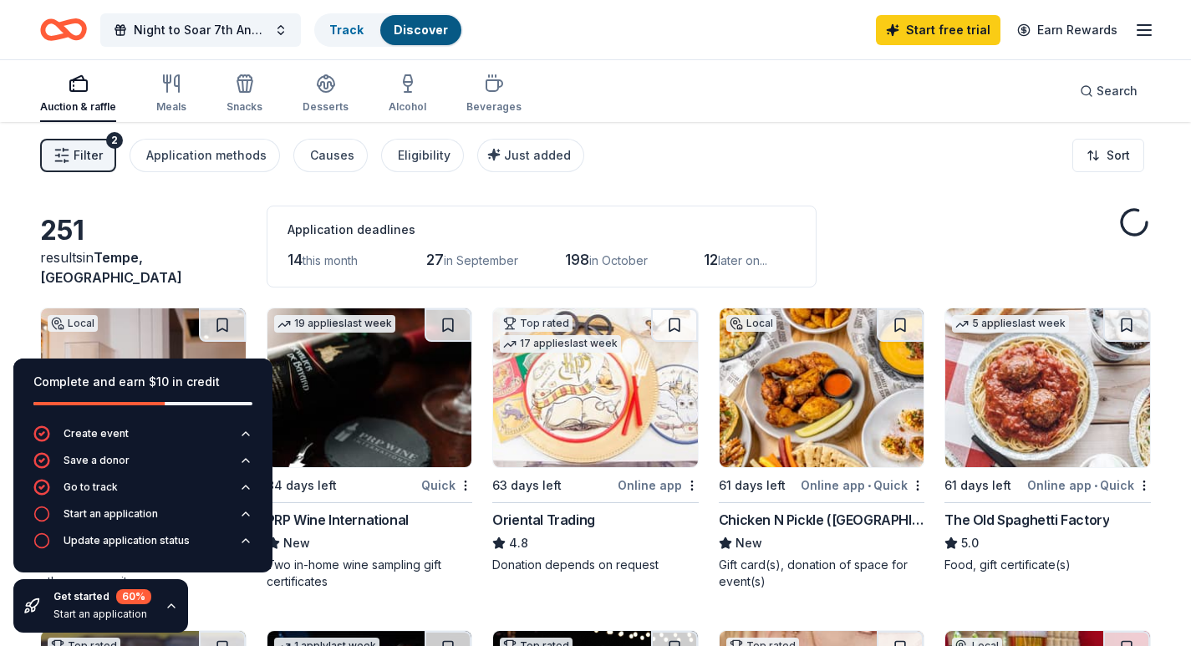
scroll to position [1, 0]
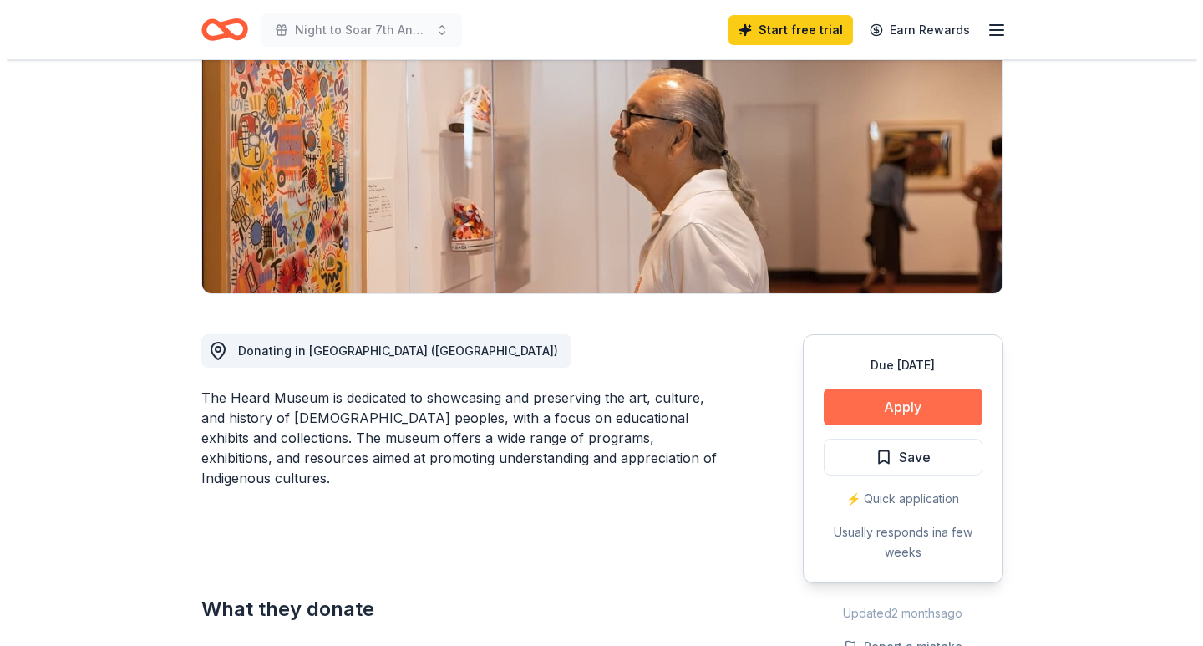
scroll to position [251, 0]
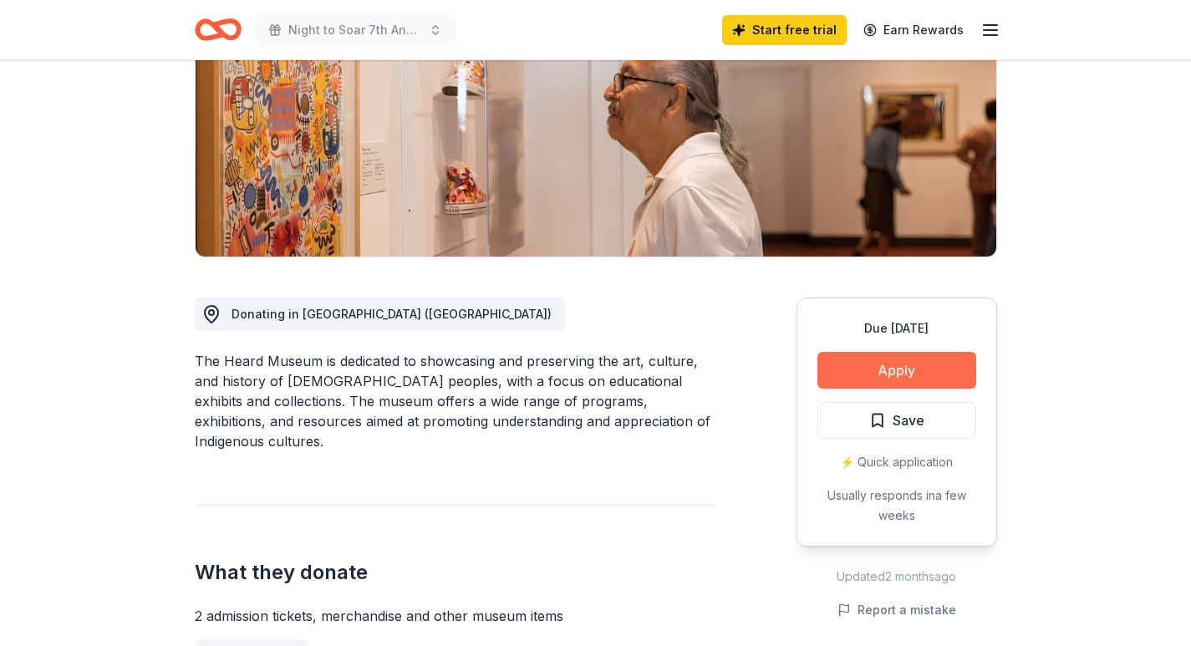
click at [878, 378] on button "Apply" at bounding box center [896, 370] width 159 height 37
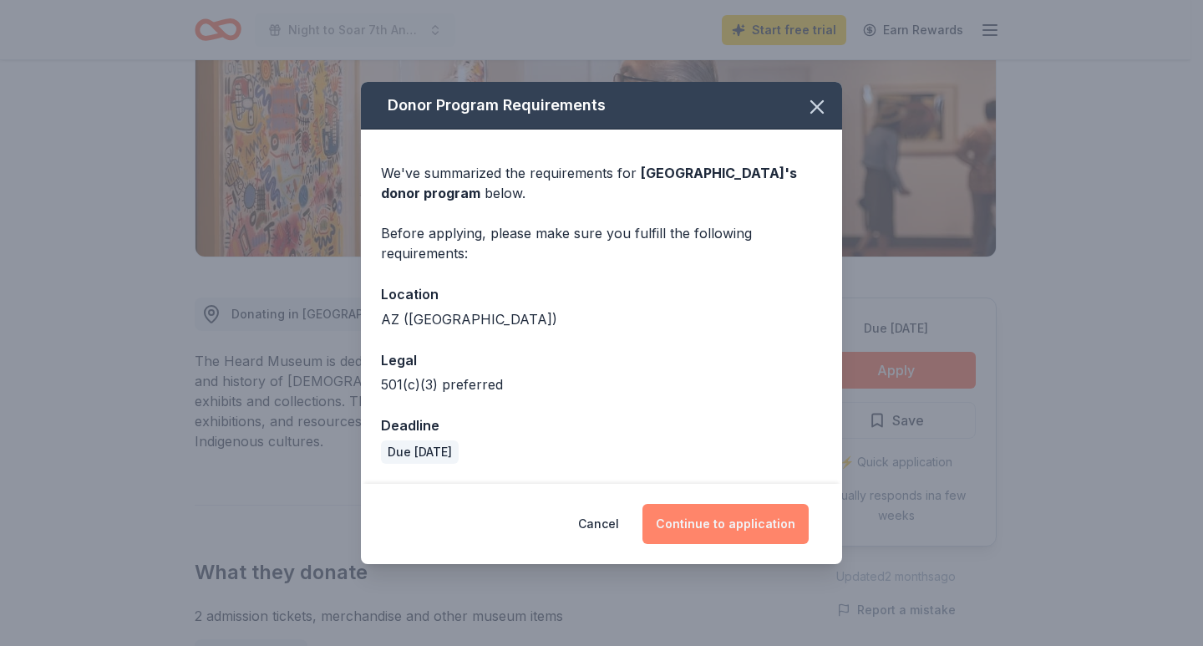
click at [692, 518] on button "Continue to application" at bounding box center [726, 524] width 166 height 40
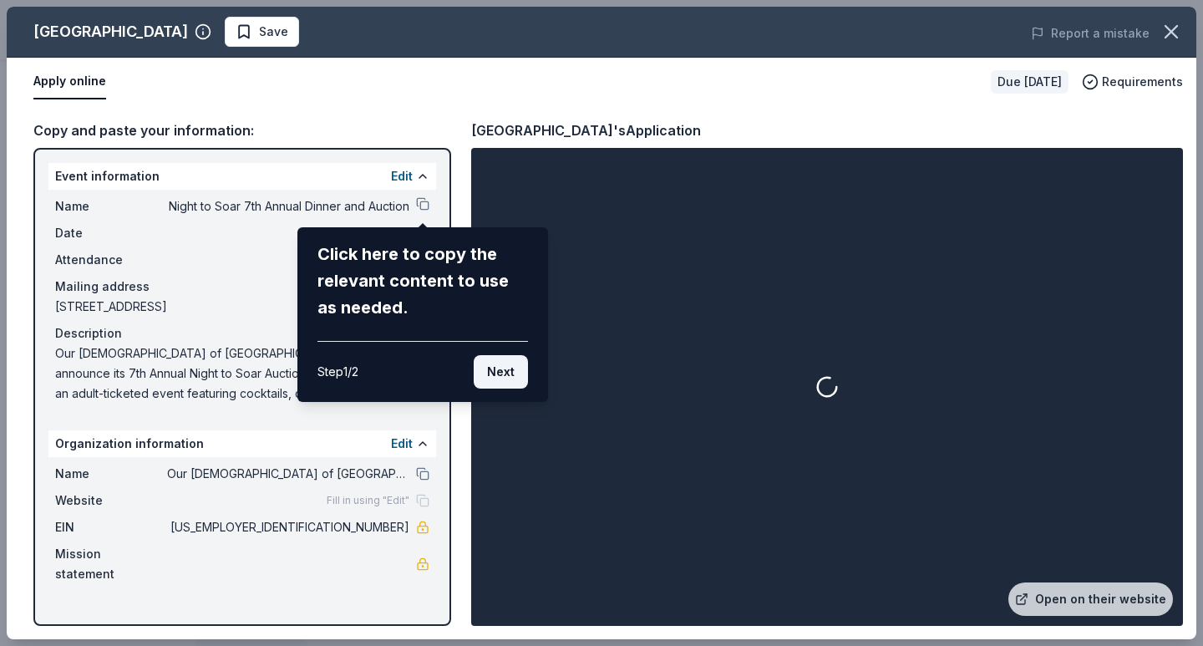
click at [505, 376] on button "Next" at bounding box center [501, 371] width 54 height 33
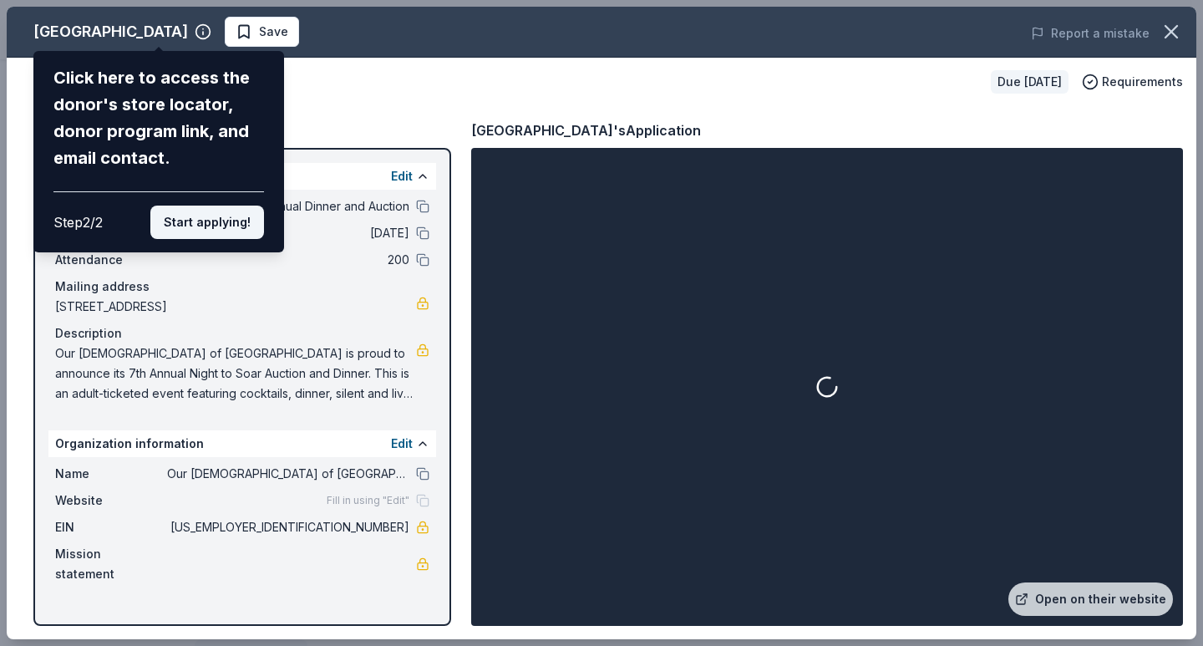
click at [214, 227] on button "Start applying!" at bounding box center [207, 222] width 114 height 33
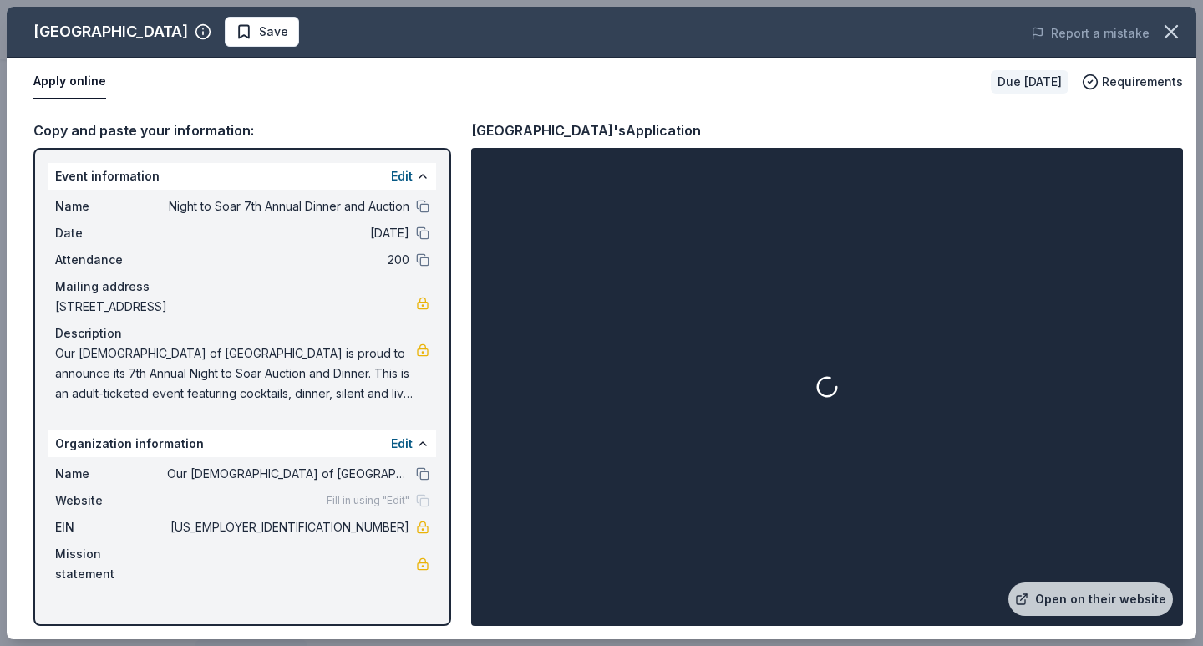
click at [424, 501] on div "Fill in using "Edit"" at bounding box center [378, 500] width 103 height 13
drag, startPoint x: 367, startPoint y: 504, endPoint x: 216, endPoint y: 503, distance: 150.4
click at [363, 503] on span "Fill in using "Edit"" at bounding box center [368, 500] width 83 height 13
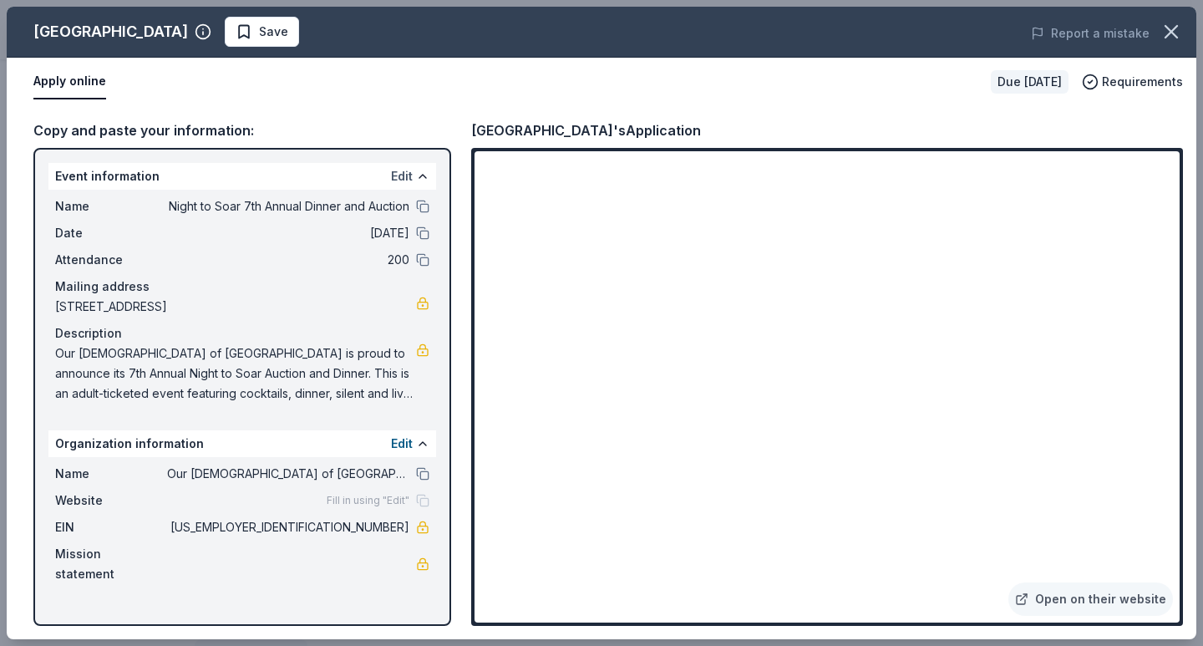
click at [404, 173] on button "Edit" at bounding box center [402, 176] width 22 height 20
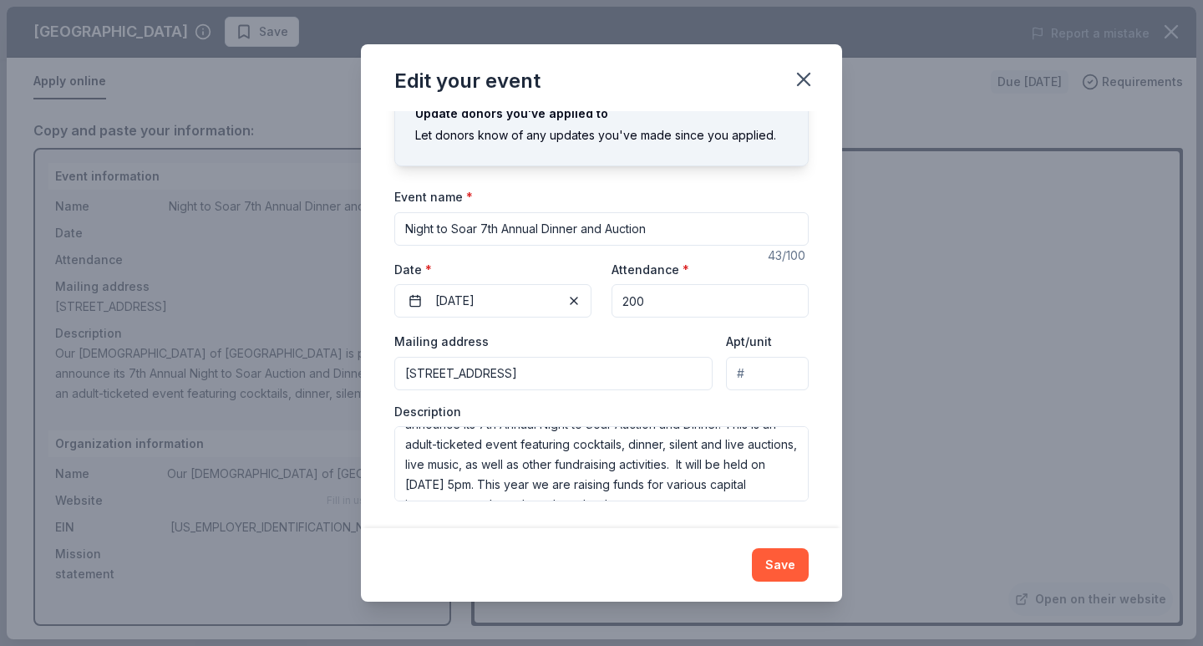
scroll to position [60, 0]
click at [784, 556] on button "Save" at bounding box center [780, 564] width 57 height 33
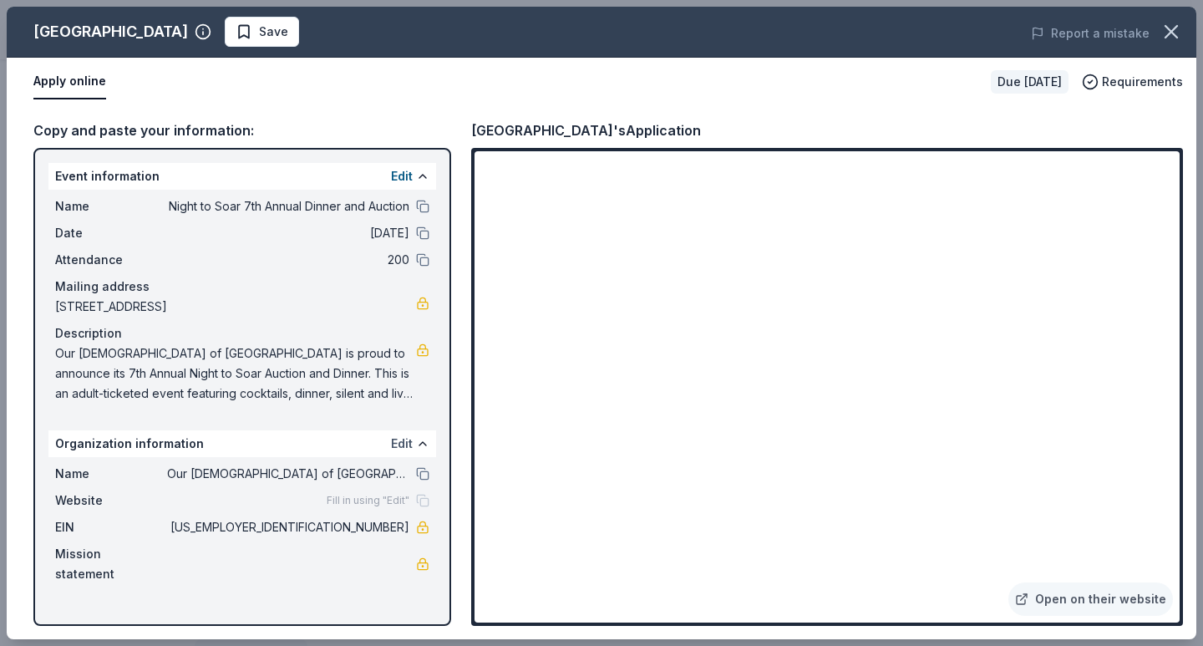
click at [399, 444] on button "Edit" at bounding box center [402, 444] width 22 height 20
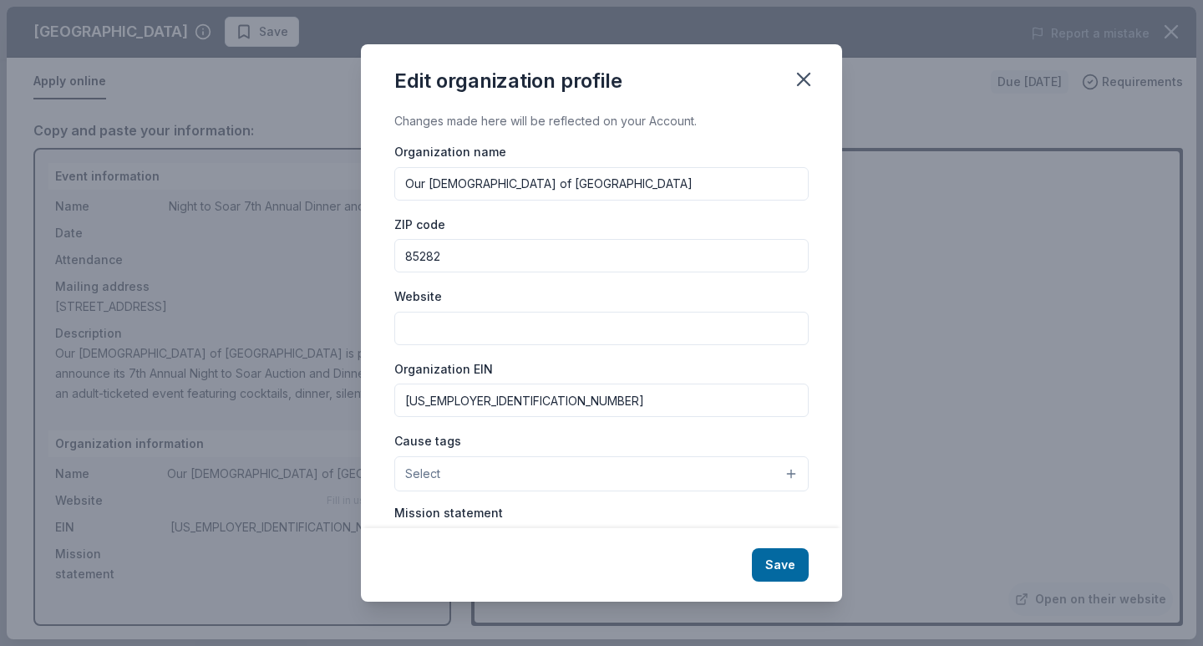
click at [440, 314] on input "Website" at bounding box center [601, 328] width 414 height 33
click at [424, 330] on input "Website" at bounding box center [601, 328] width 414 height 33
paste input "[URL][DOMAIN_NAME]"
type input "[URL][DOMAIN_NAME]"
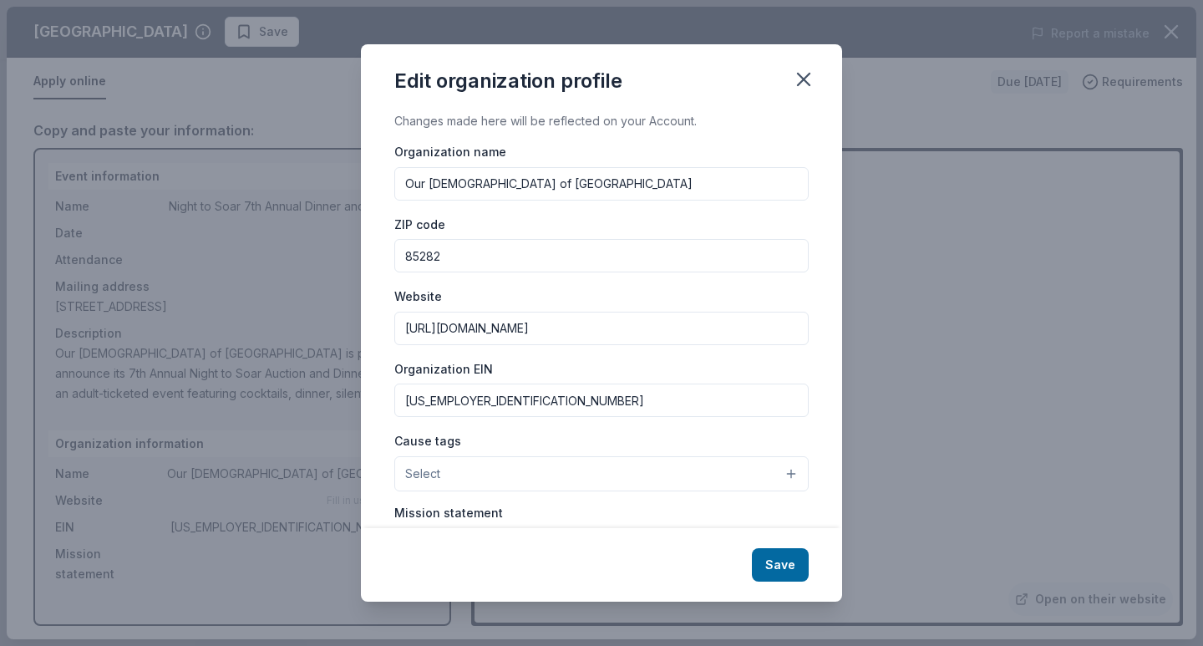
scroll to position [0, 0]
click at [804, 368] on div "Changes made here will be reflected on your Account. Organization name Our Lady…" at bounding box center [601, 319] width 481 height 417
click at [511, 478] on button "Select" at bounding box center [601, 473] width 414 height 35
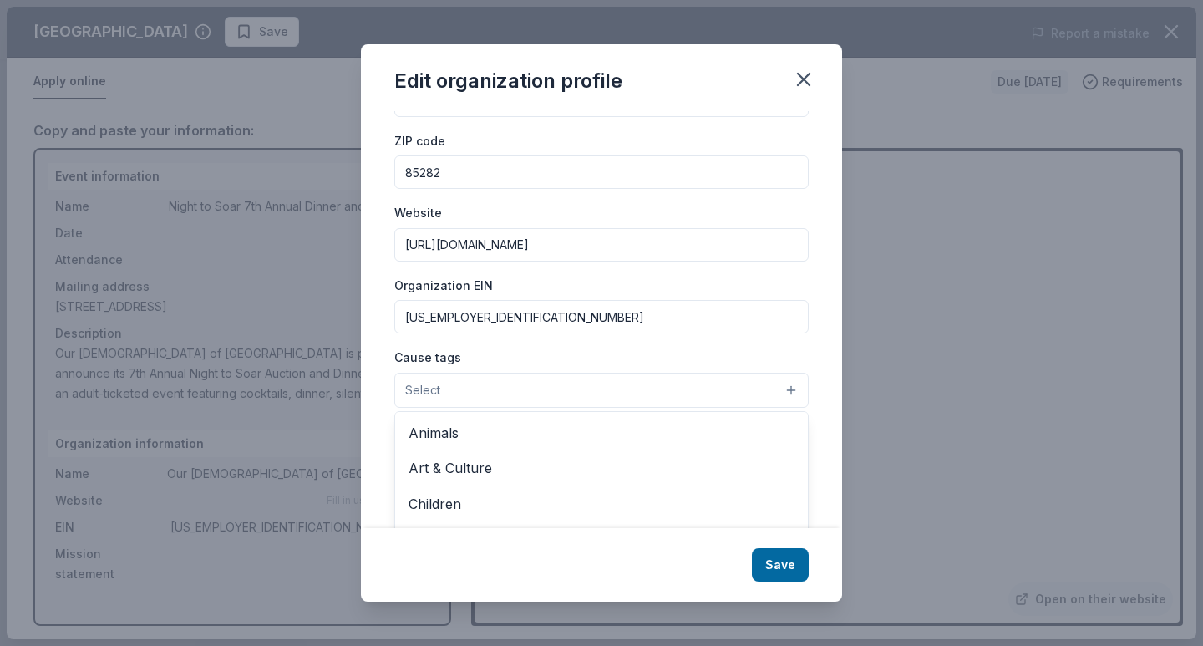
click at [704, 394] on button "Select" at bounding box center [601, 390] width 414 height 35
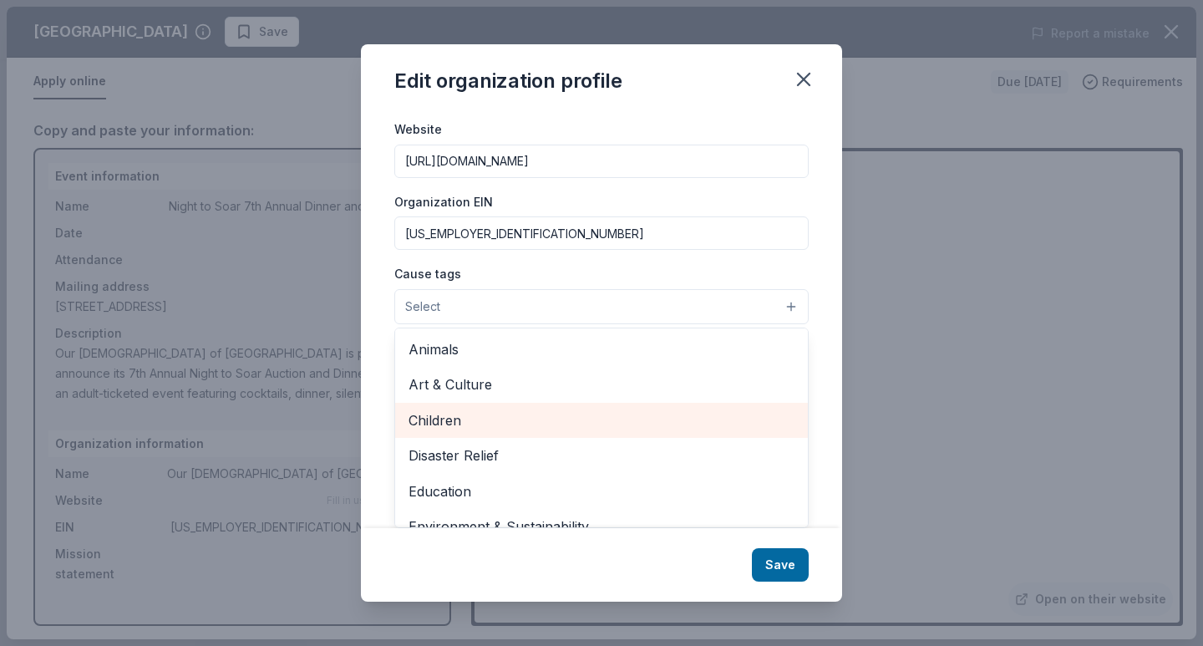
click at [431, 416] on span "Children" at bounding box center [602, 420] width 386 height 22
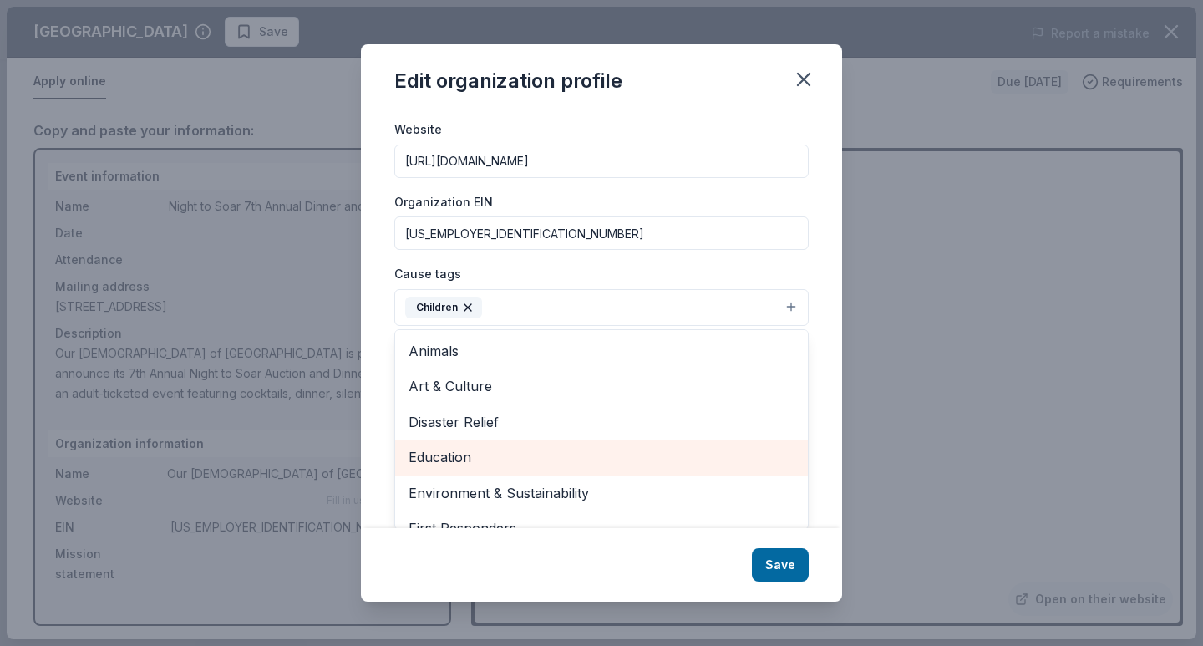
click at [432, 455] on span "Education" at bounding box center [602, 457] width 386 height 22
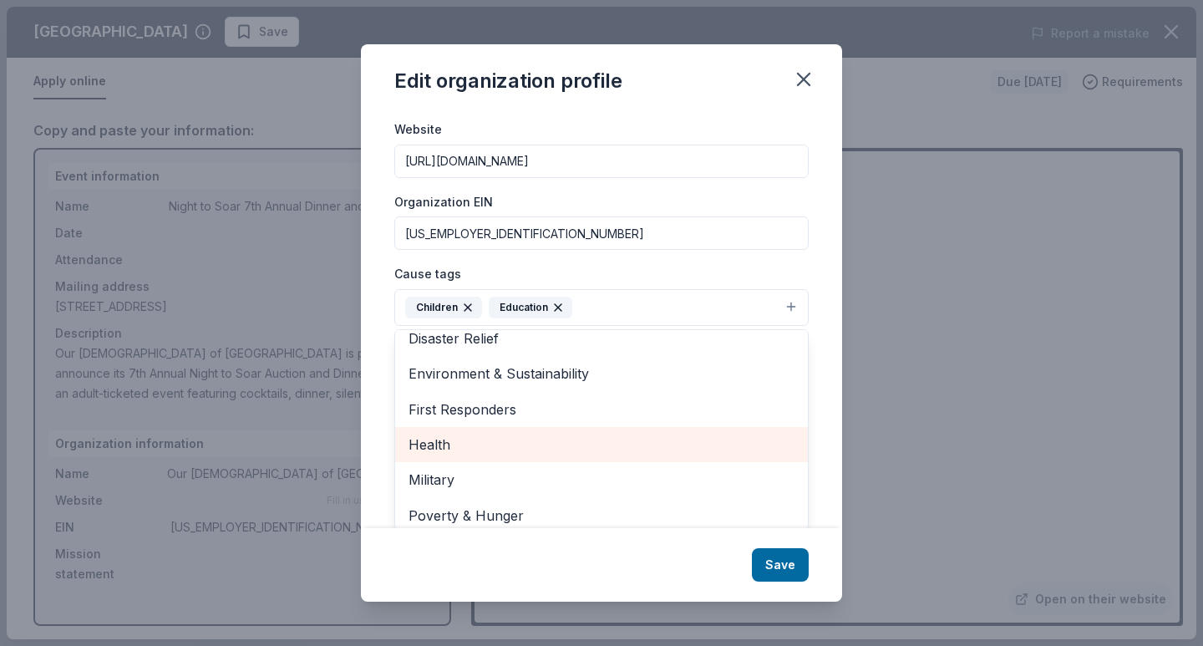
scroll to position [162, 0]
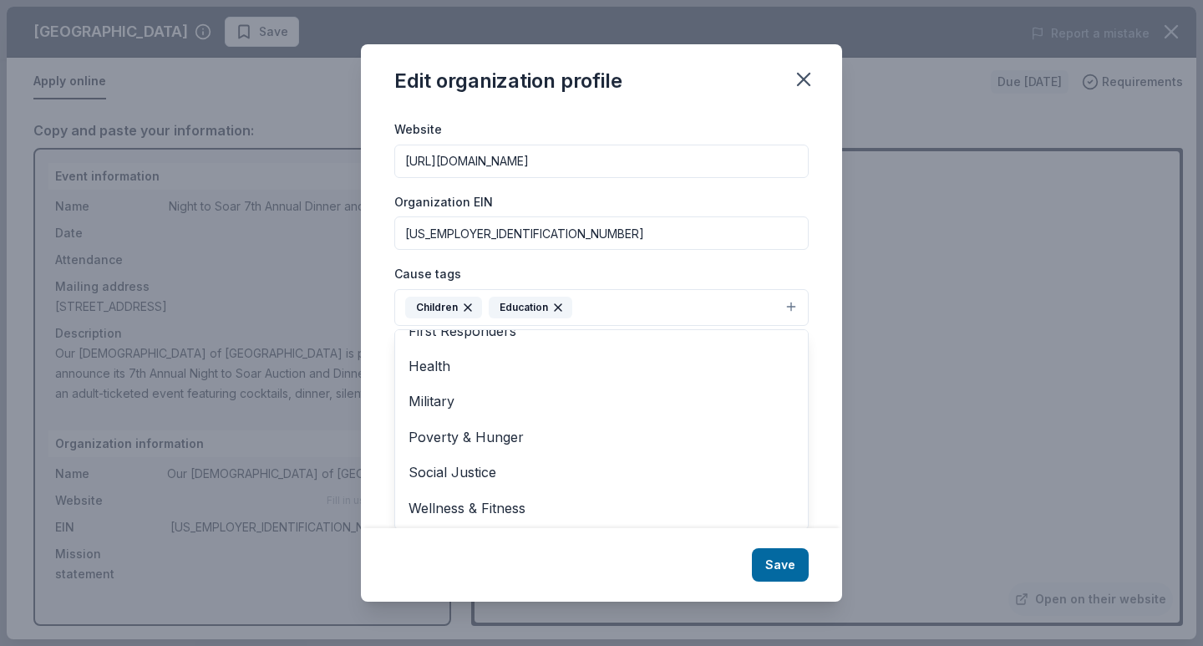
click at [796, 570] on div "Edit organization profile Changes made here will be reflected on your Account. …" at bounding box center [601, 322] width 481 height 557
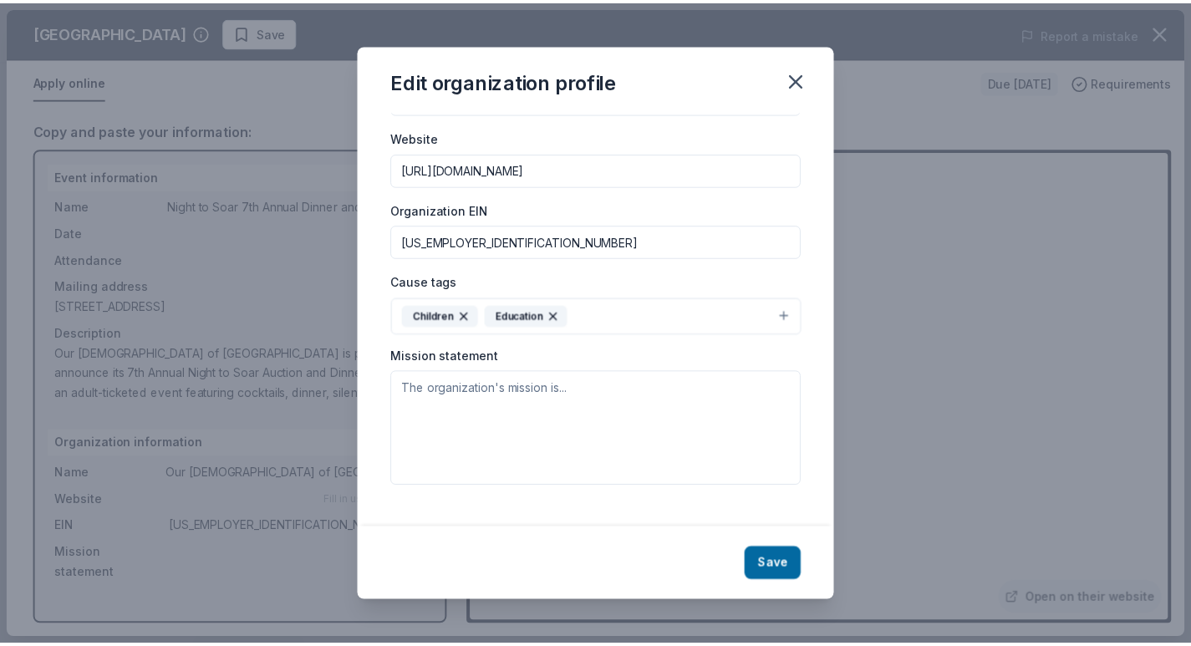
scroll to position [144, 0]
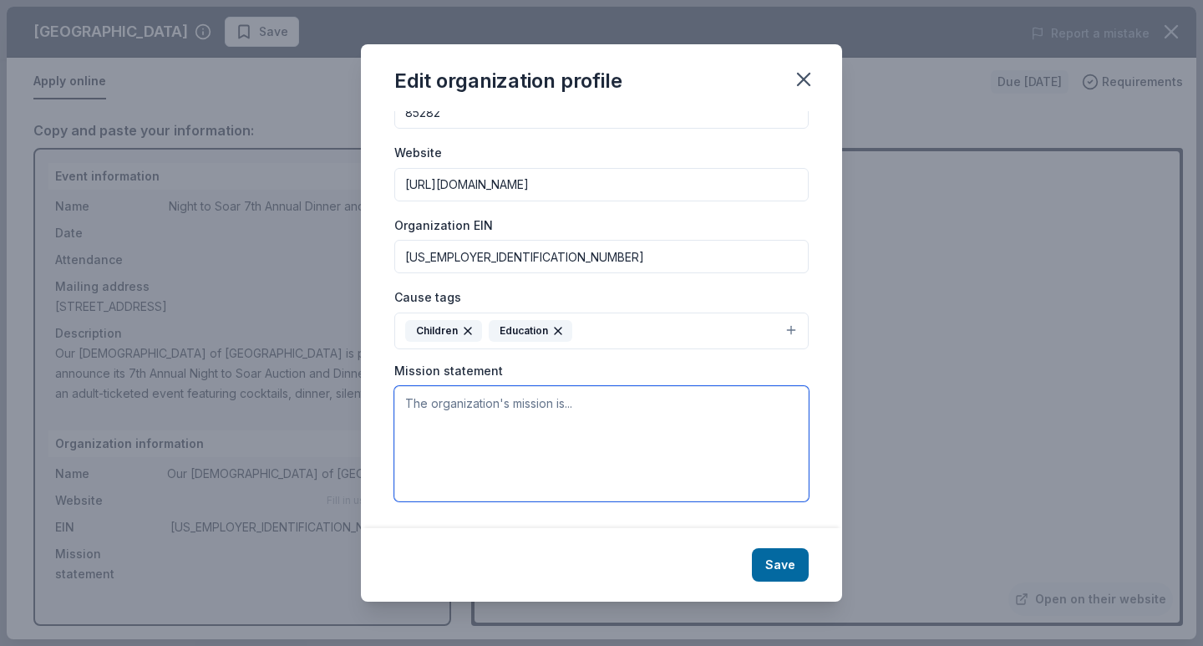
click at [461, 412] on textarea at bounding box center [601, 443] width 414 height 115
type textarea "O"
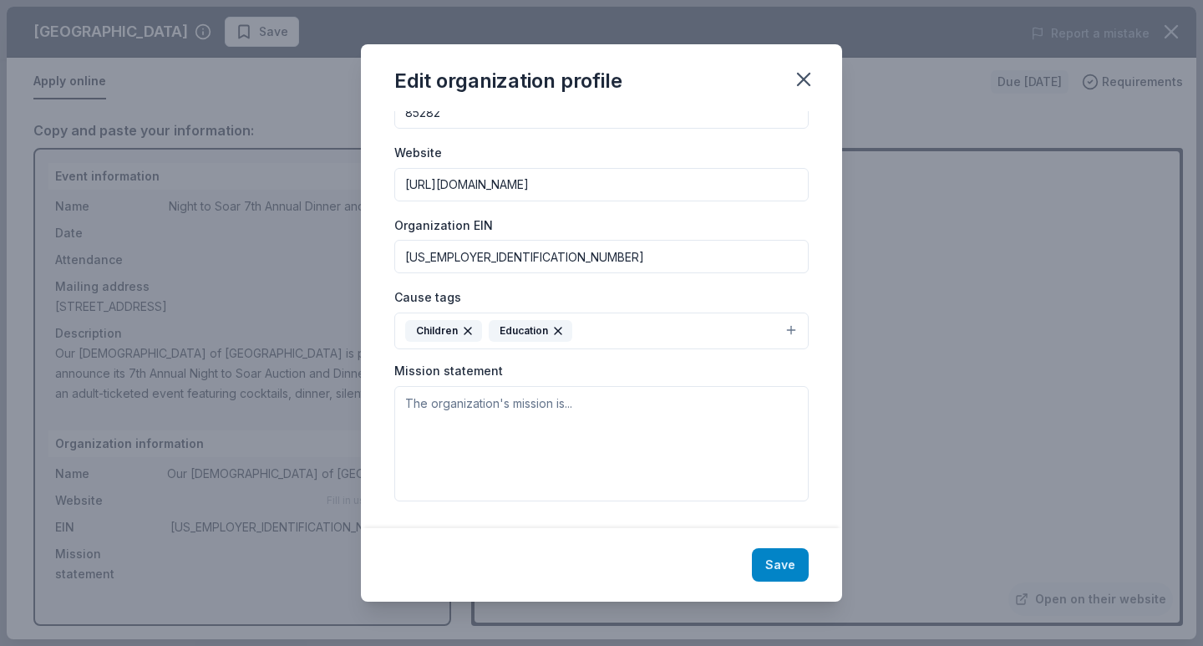
click at [790, 577] on button "Save" at bounding box center [780, 564] width 57 height 33
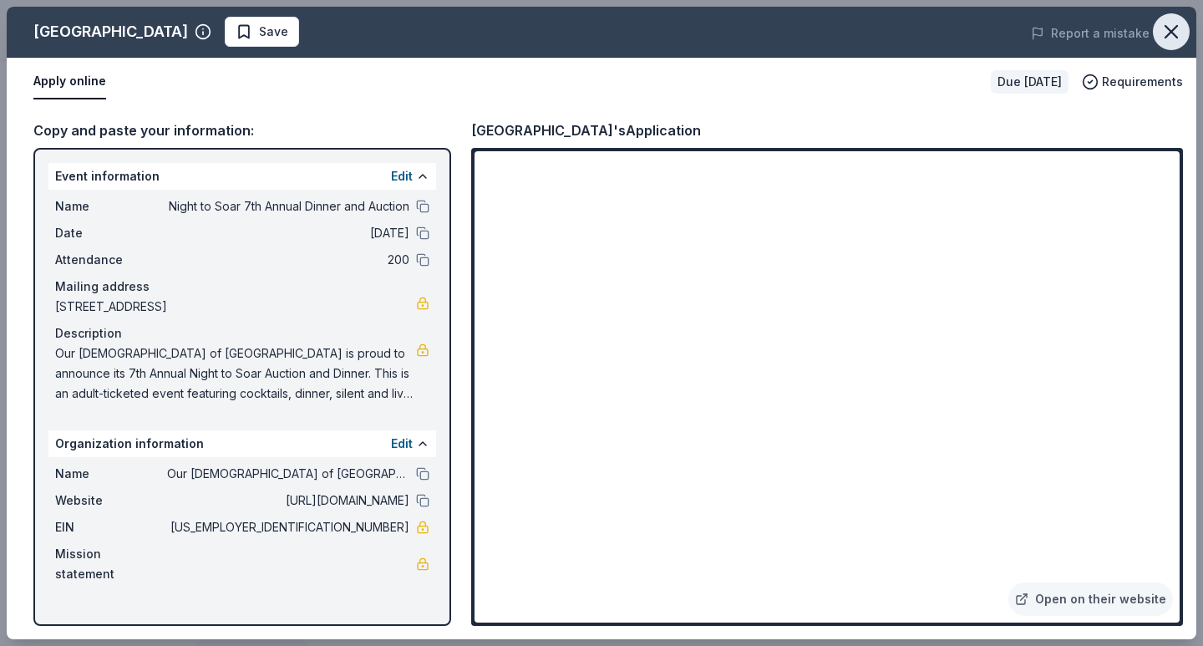
click at [1176, 31] on icon "button" at bounding box center [1171, 31] width 23 height 23
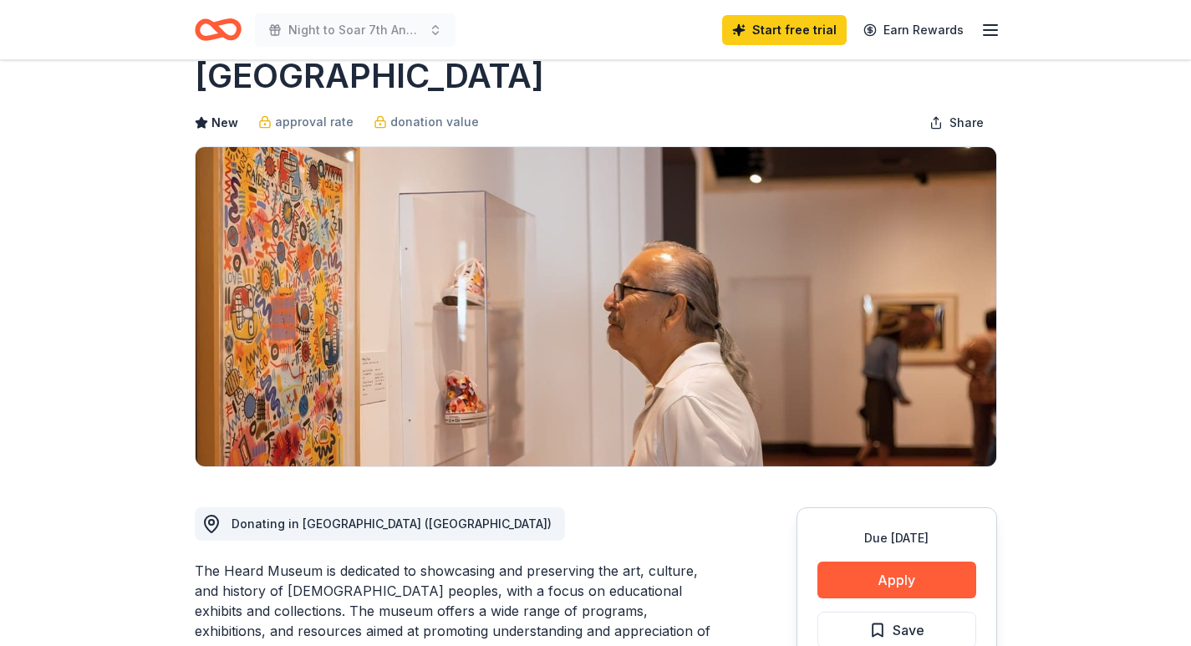
scroll to position [0, 0]
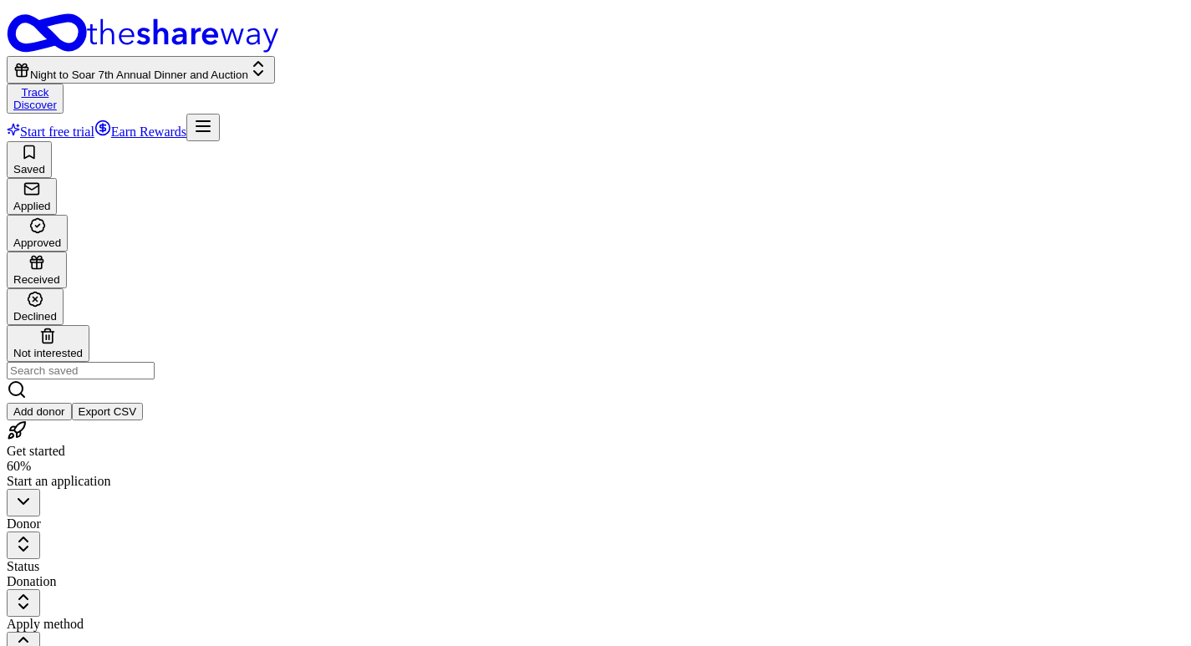
scroll to position [1, 0]
click at [40, 180] on icon "button" at bounding box center [31, 188] width 17 height 17
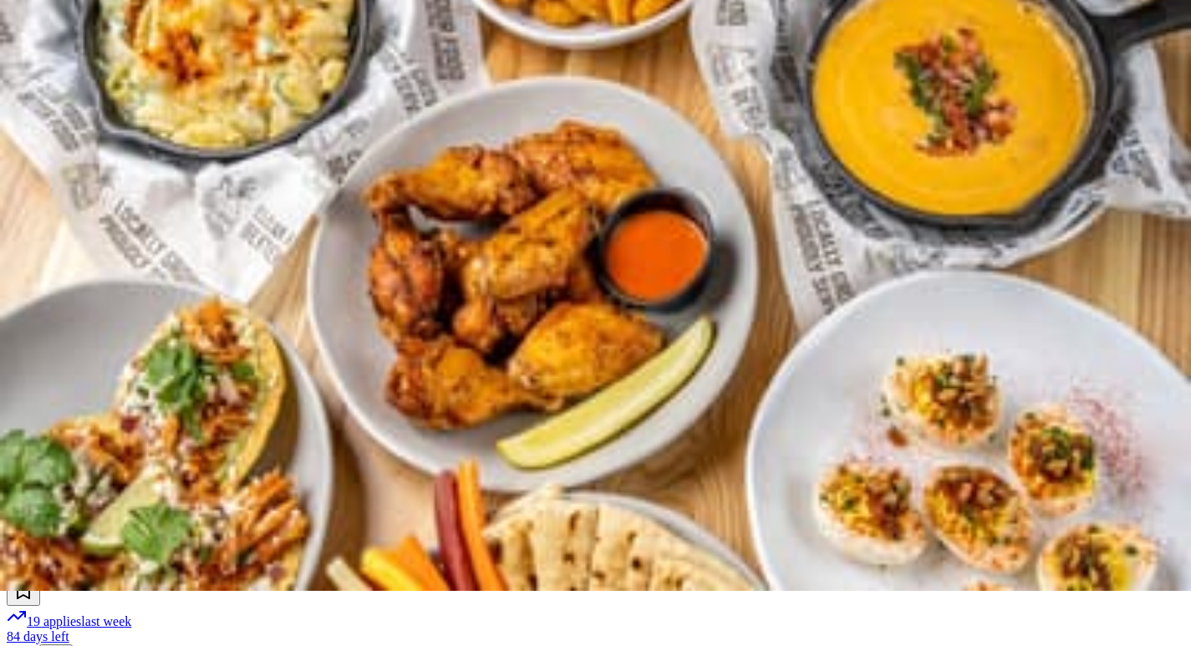
scroll to position [84, 0]
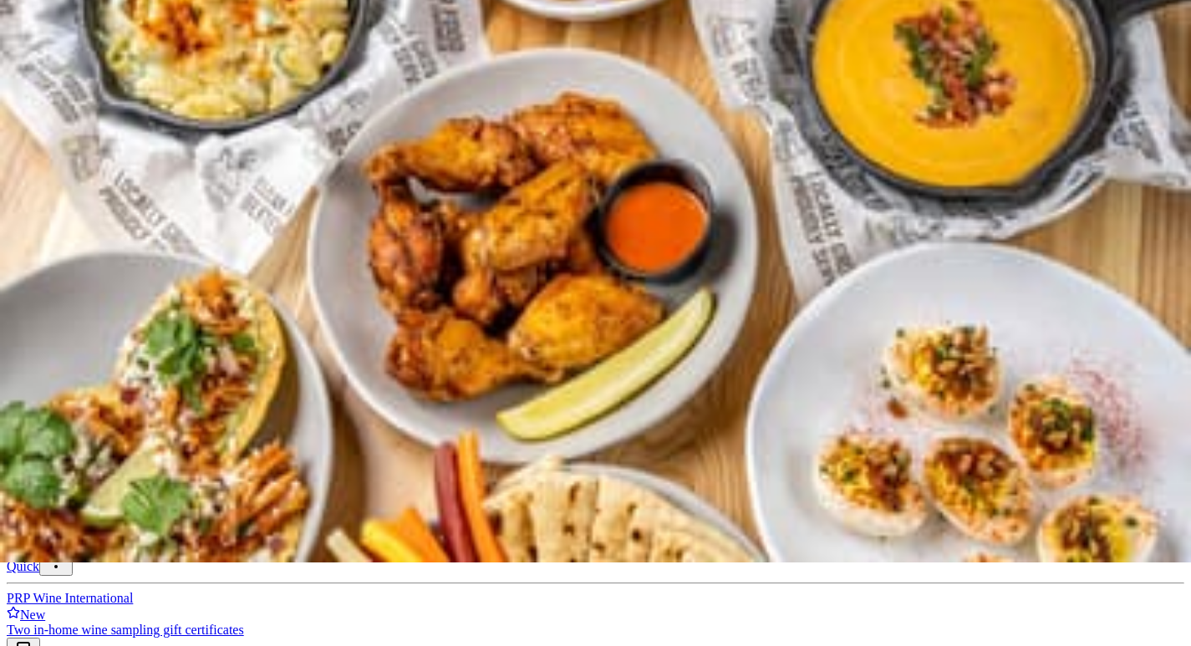
click at [157, 367] on img at bounding box center [595, 239] width 1191 height 646
click at [613, 330] on img at bounding box center [595, 239] width 1191 height 646
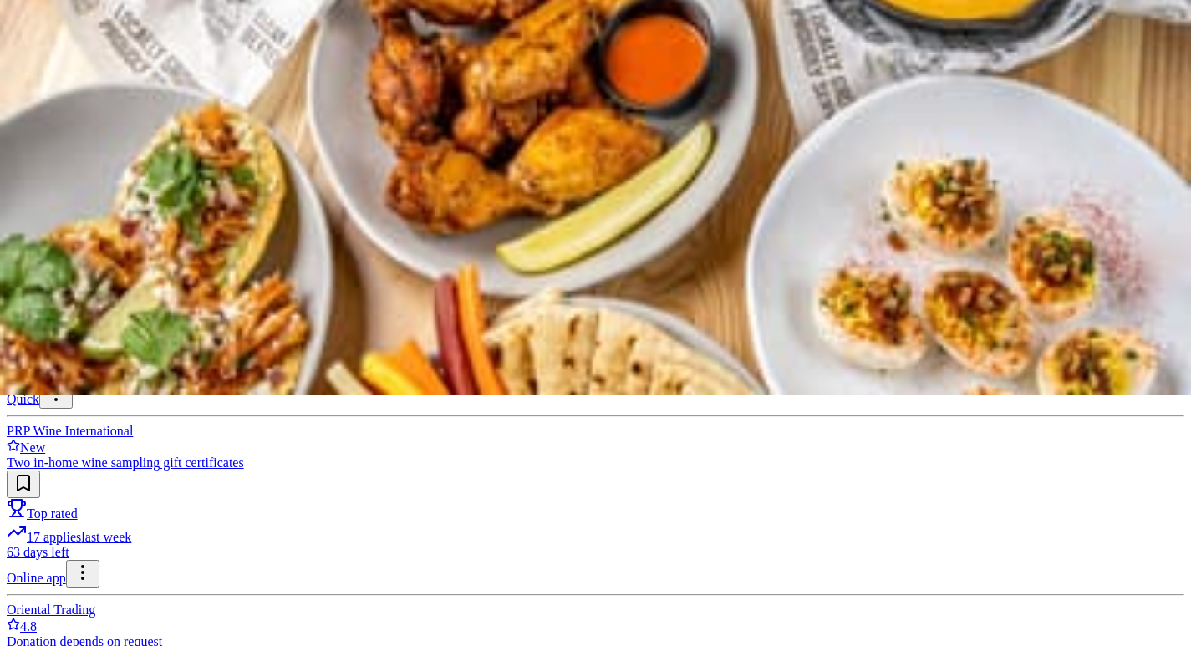
scroll to position [334, 0]
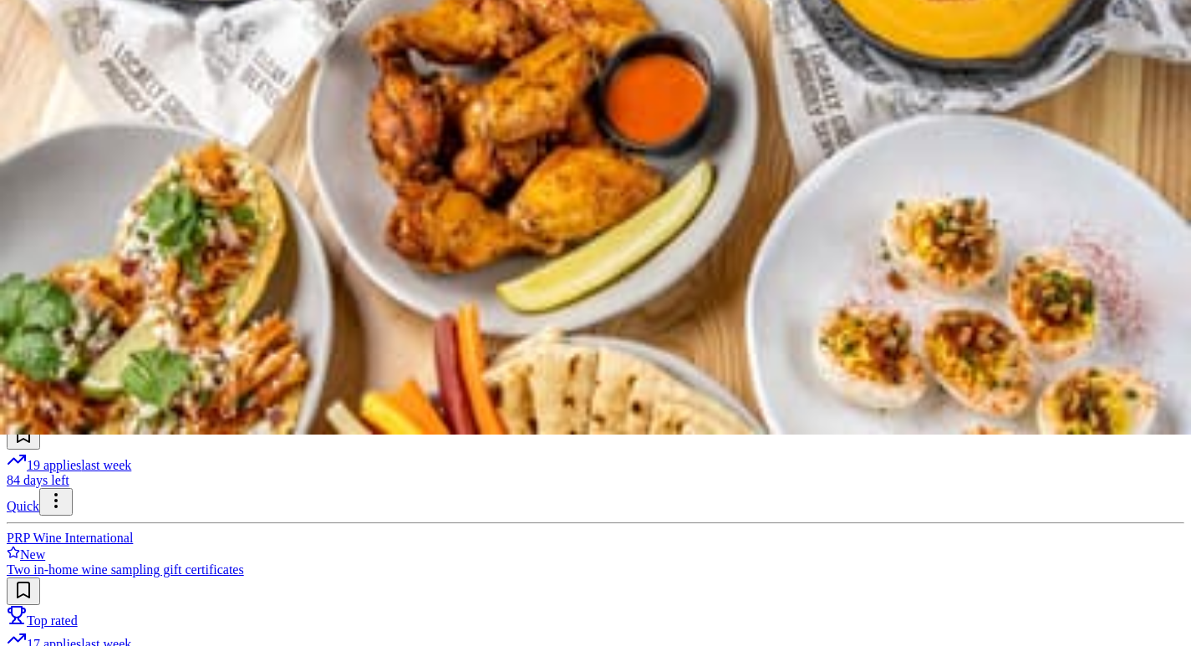
scroll to position [0, 0]
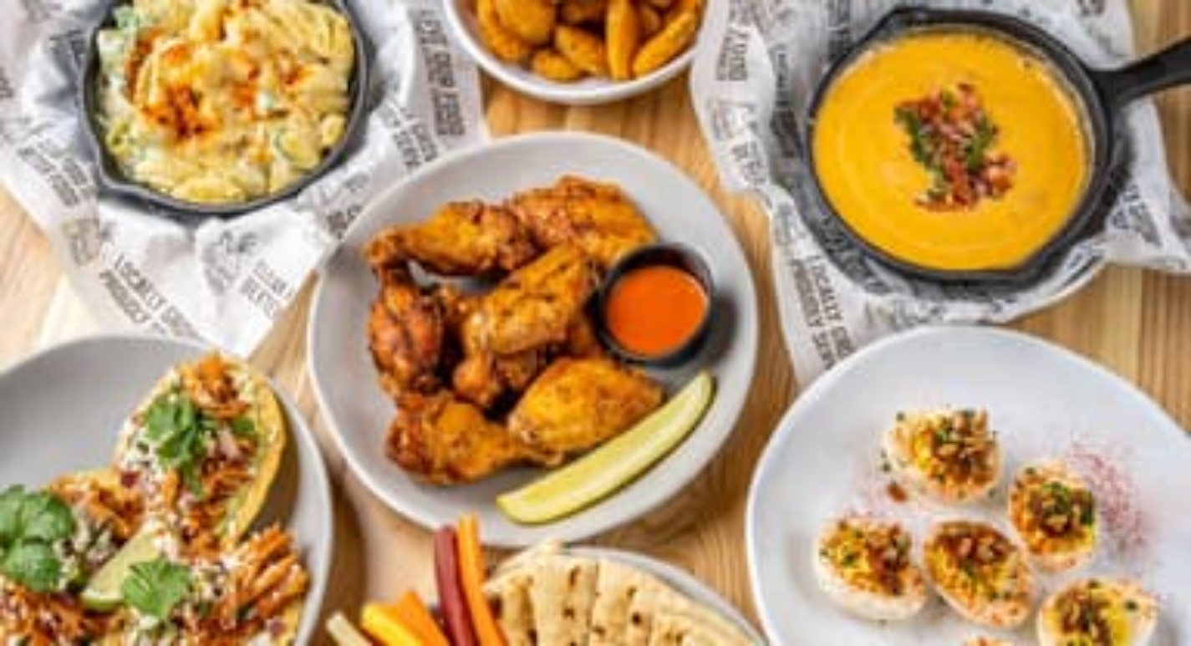
click at [133, 429] on img at bounding box center [595, 323] width 1191 height 646
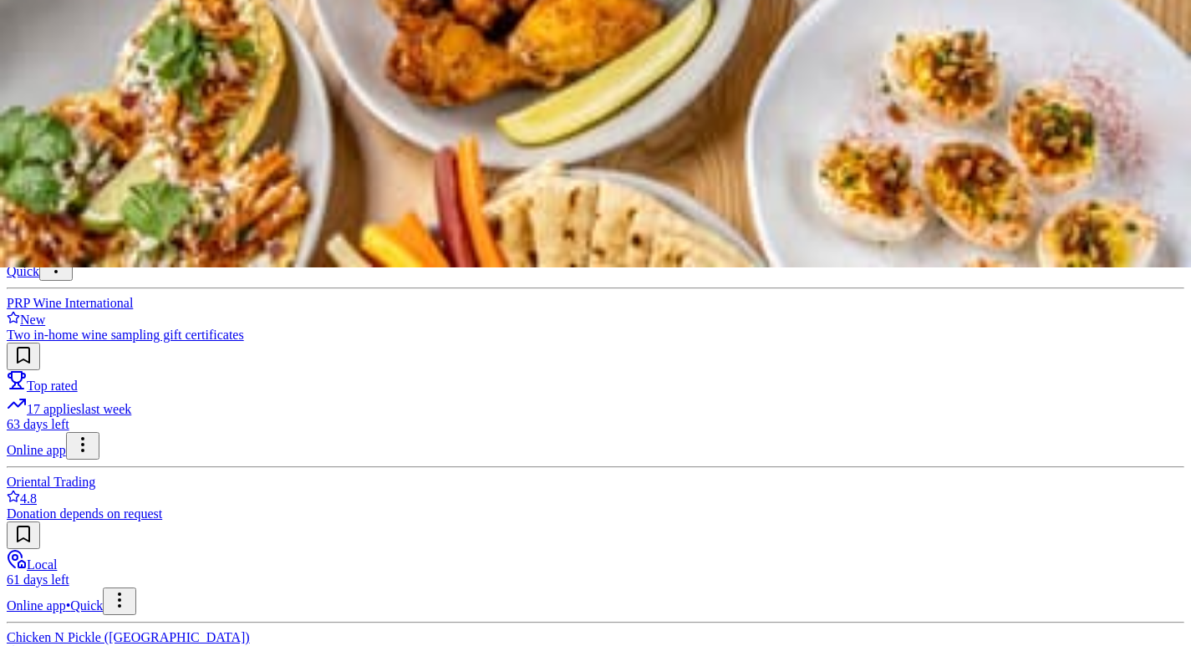
scroll to position [418, 0]
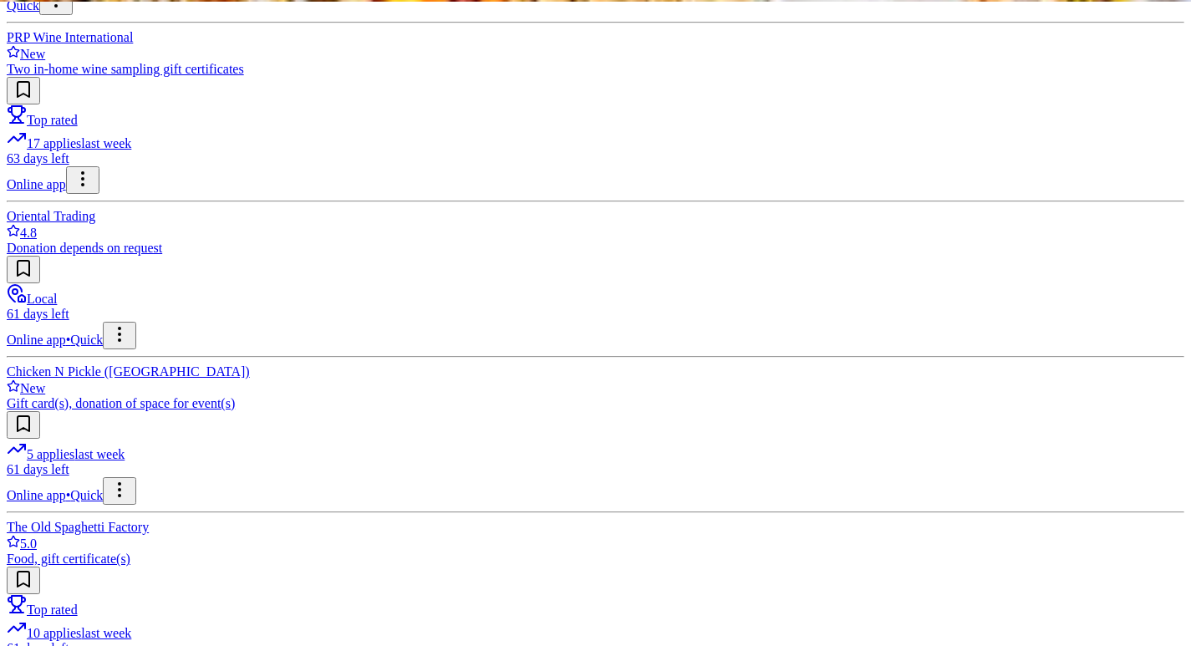
scroll to position [668, 0]
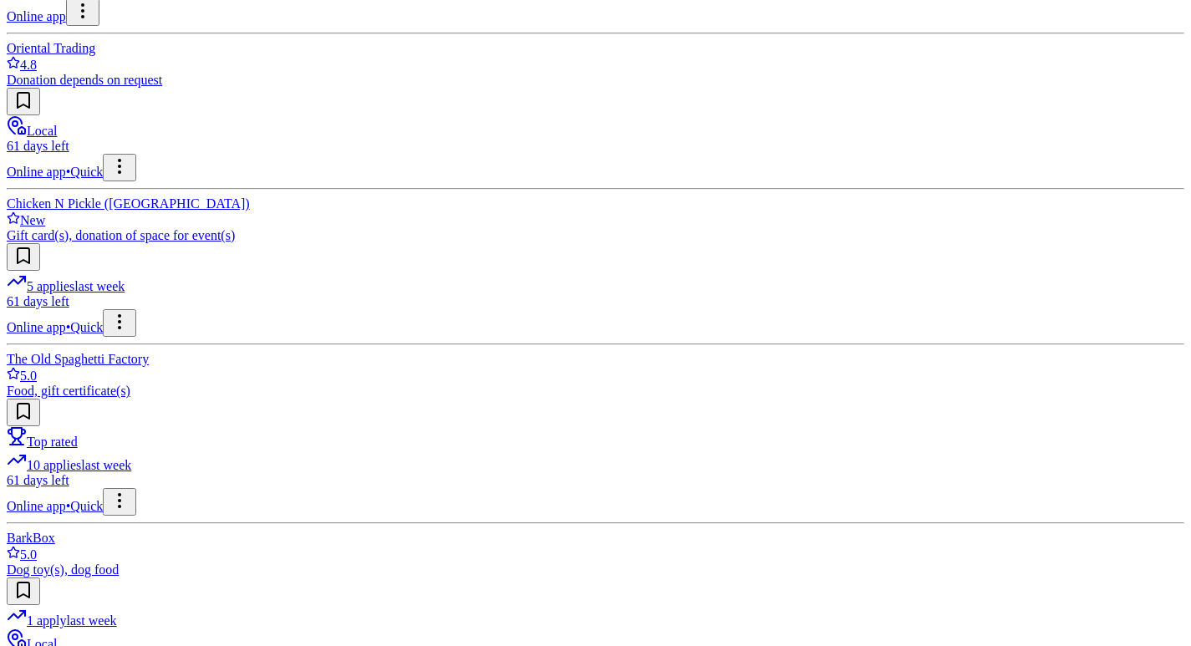
scroll to position [836, 0]
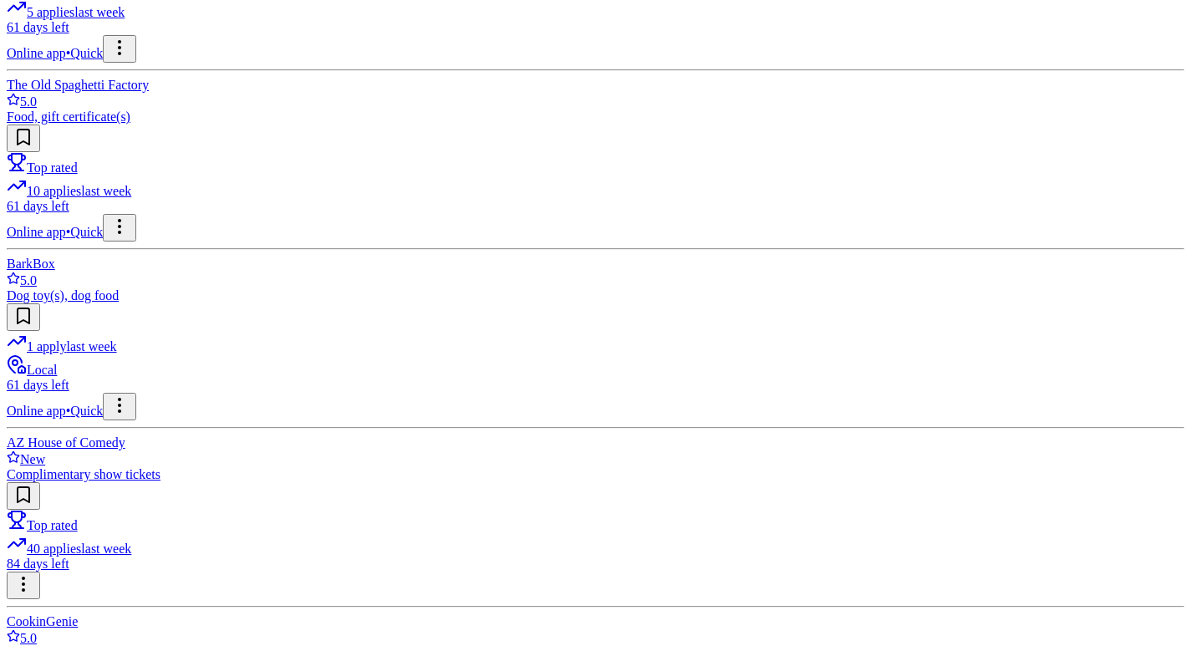
scroll to position [1337, 0]
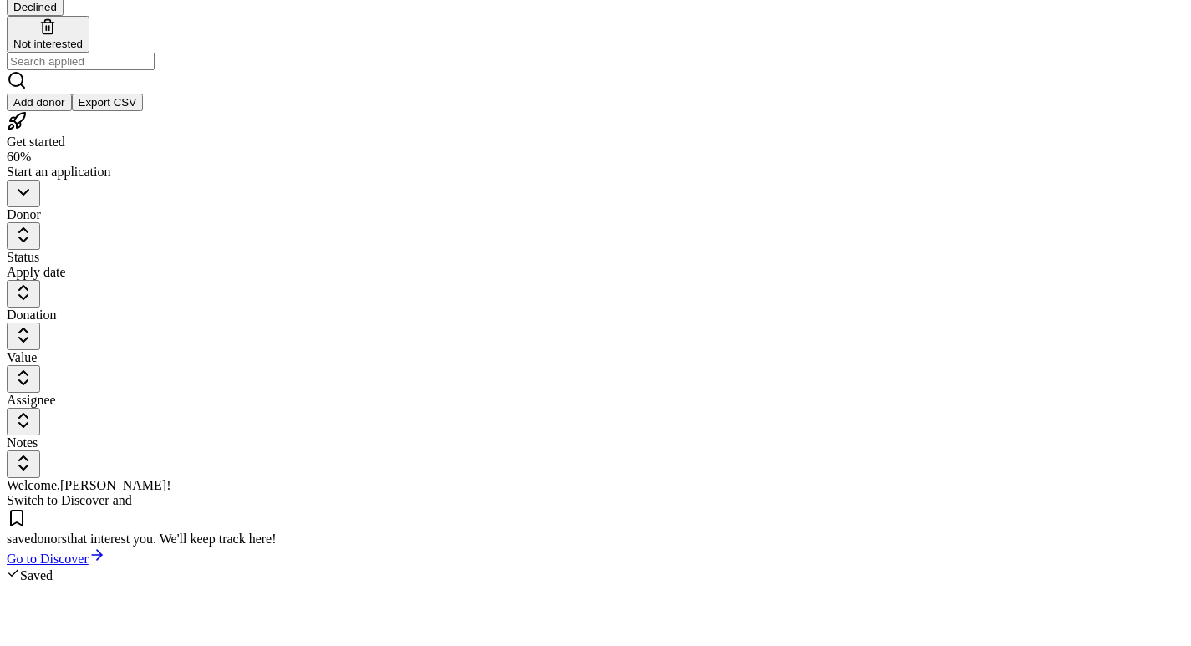
scroll to position [1, 0]
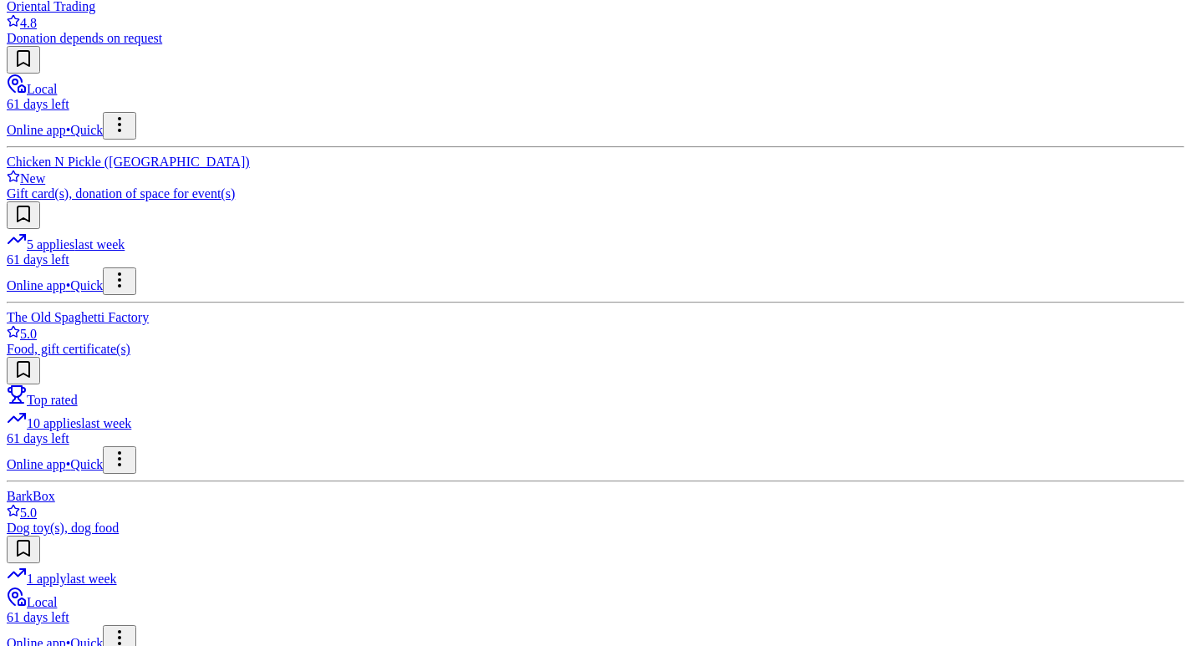
scroll to position [836, 0]
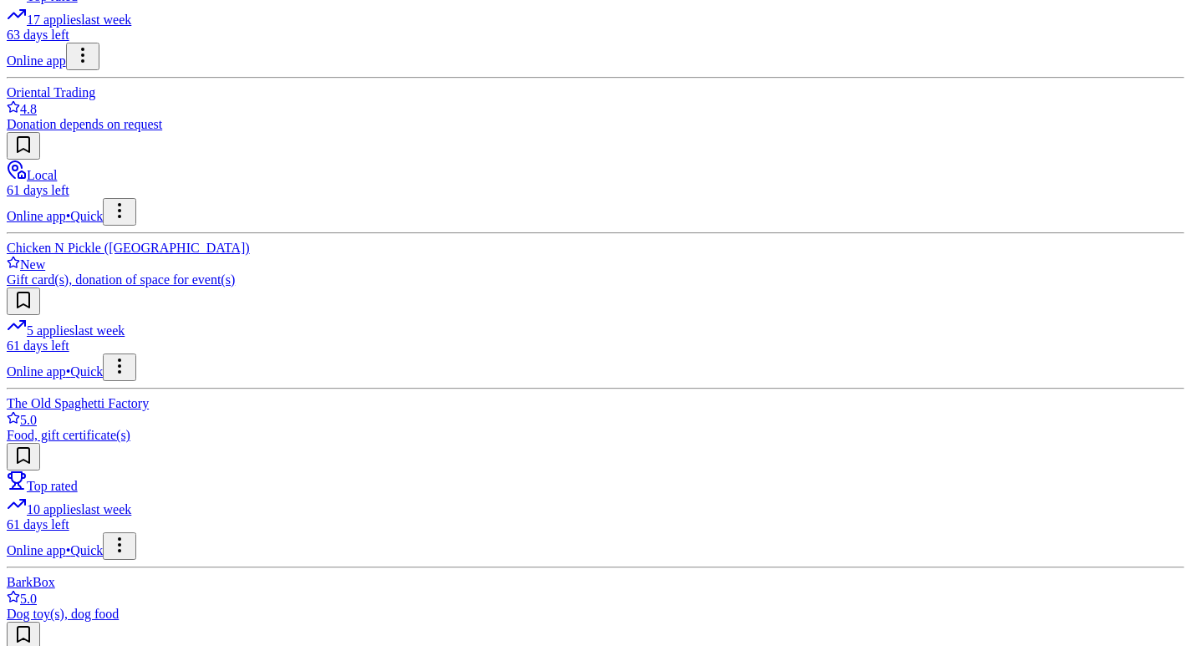
drag, startPoint x: 1183, startPoint y: 0, endPoint x: 813, endPoint y: 57, distance: 374.5
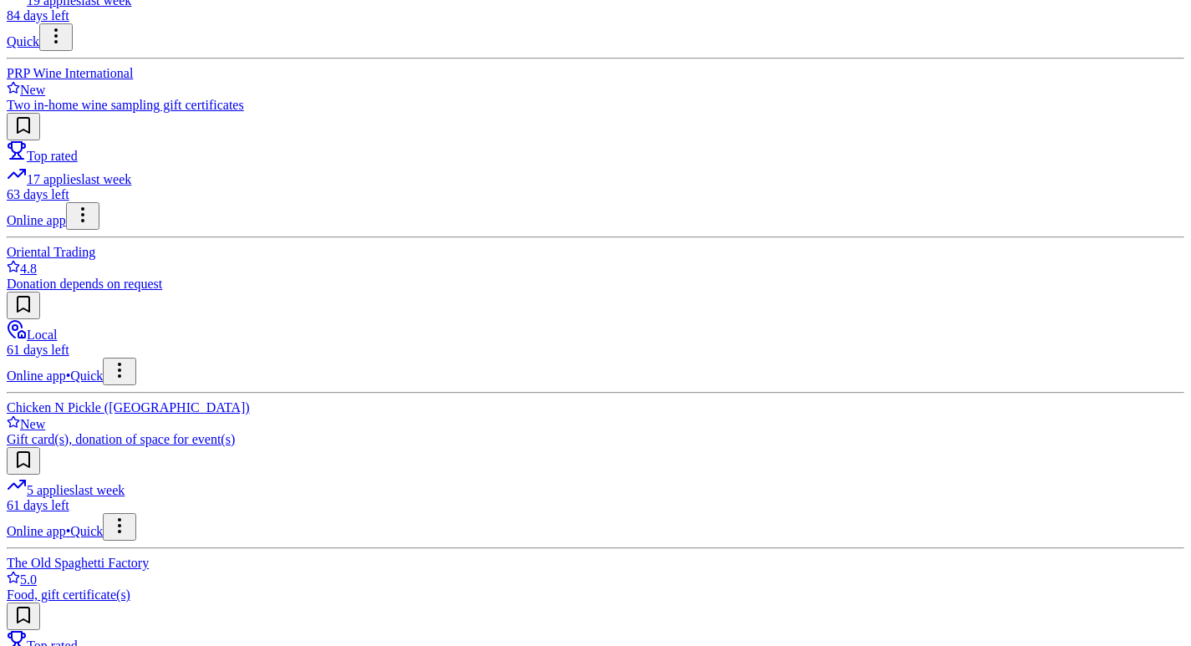
scroll to position [585, 0]
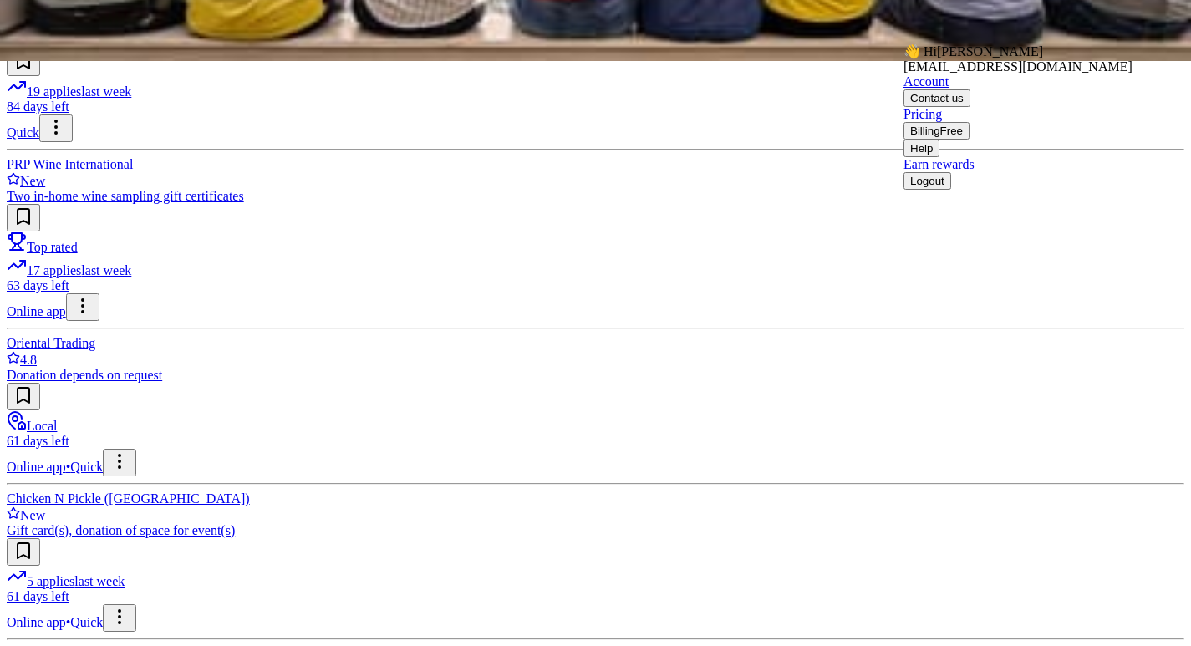
click at [931, 190] on button "Logout" at bounding box center [927, 181] width 48 height 18
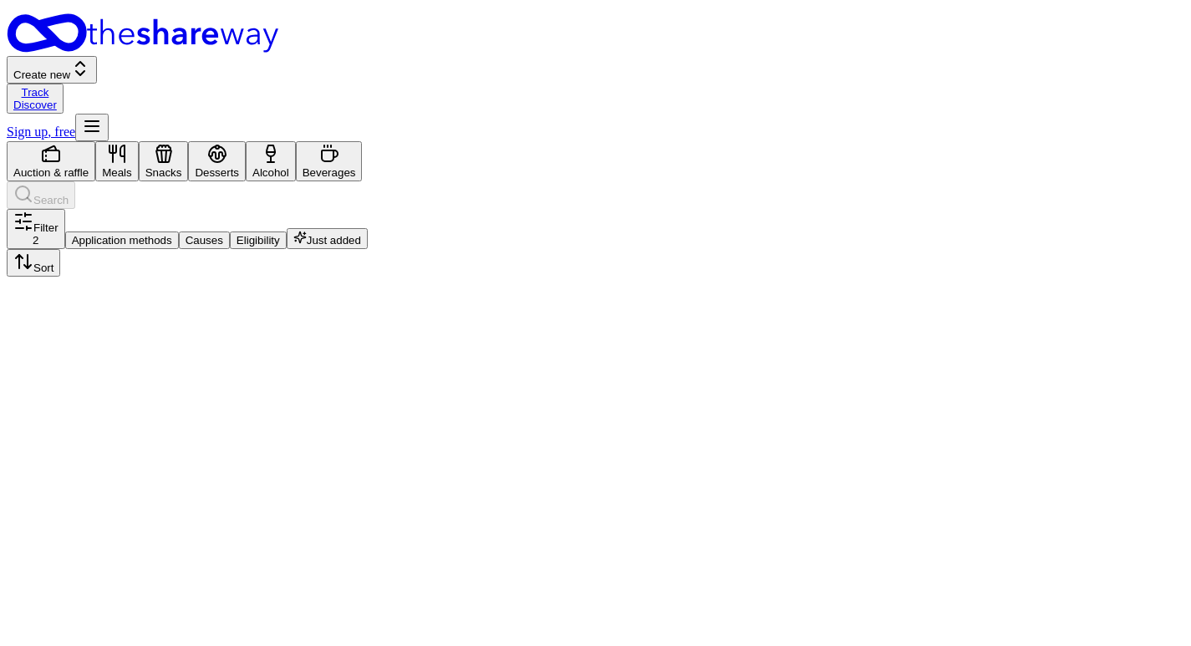
scroll to position [0, 0]
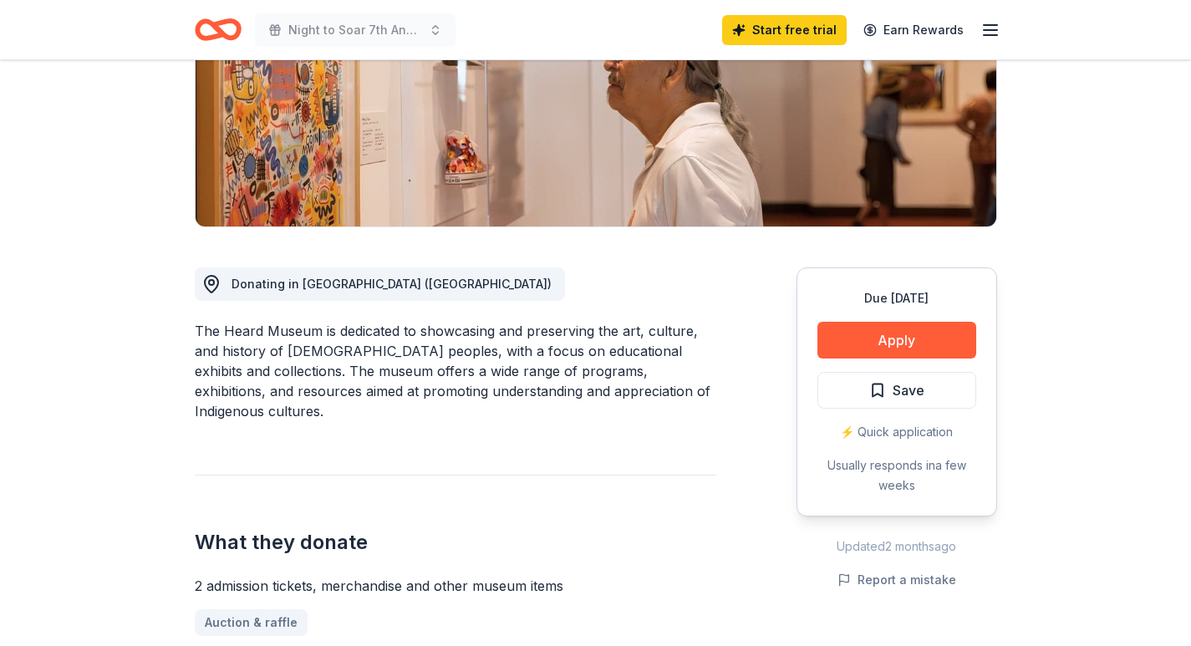
scroll to position [251, 0]
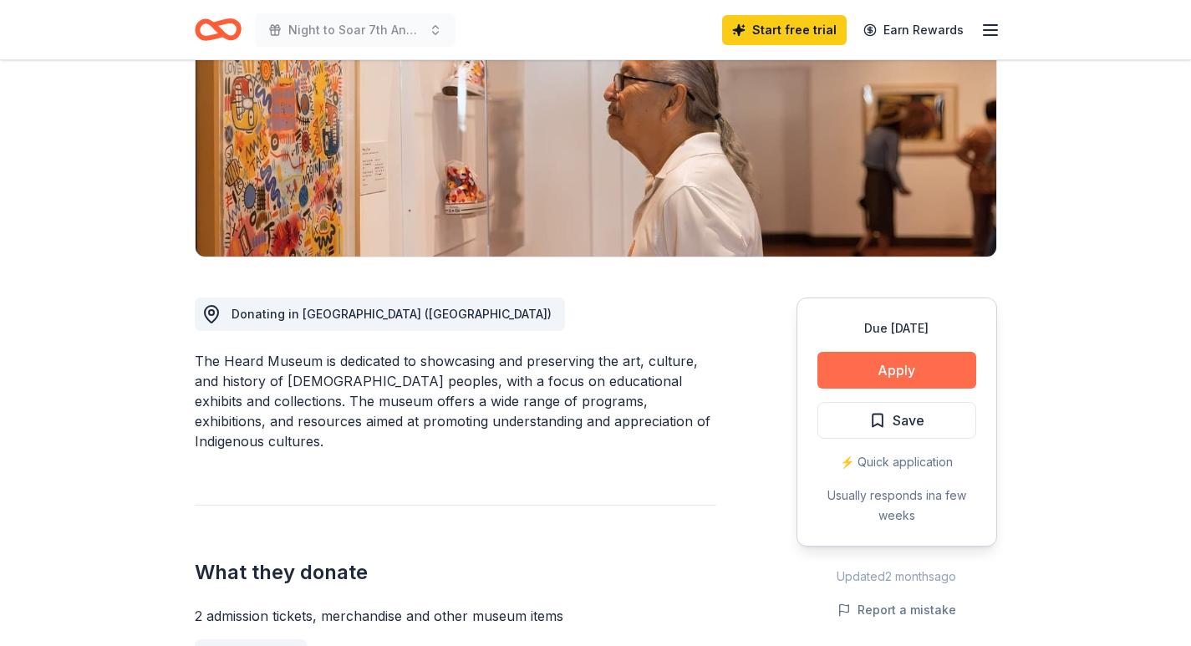
click at [942, 373] on button "Apply" at bounding box center [896, 370] width 159 height 37
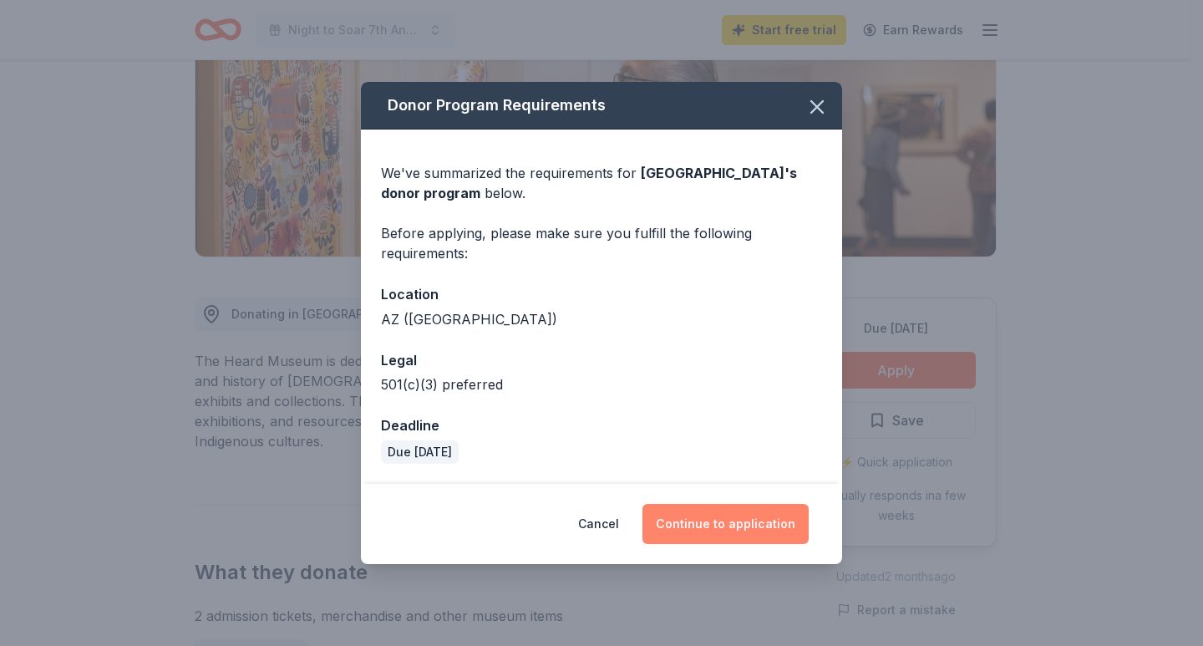
click at [738, 523] on button "Continue to application" at bounding box center [726, 524] width 166 height 40
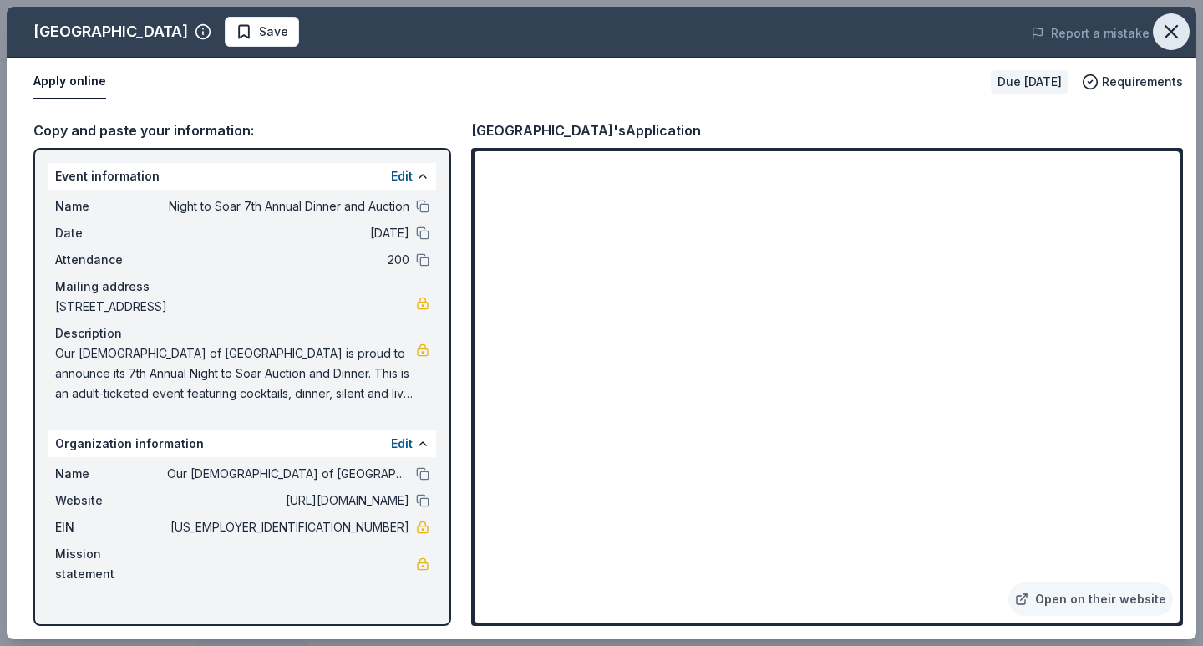
click at [1169, 32] on icon "button" at bounding box center [1171, 31] width 23 height 23
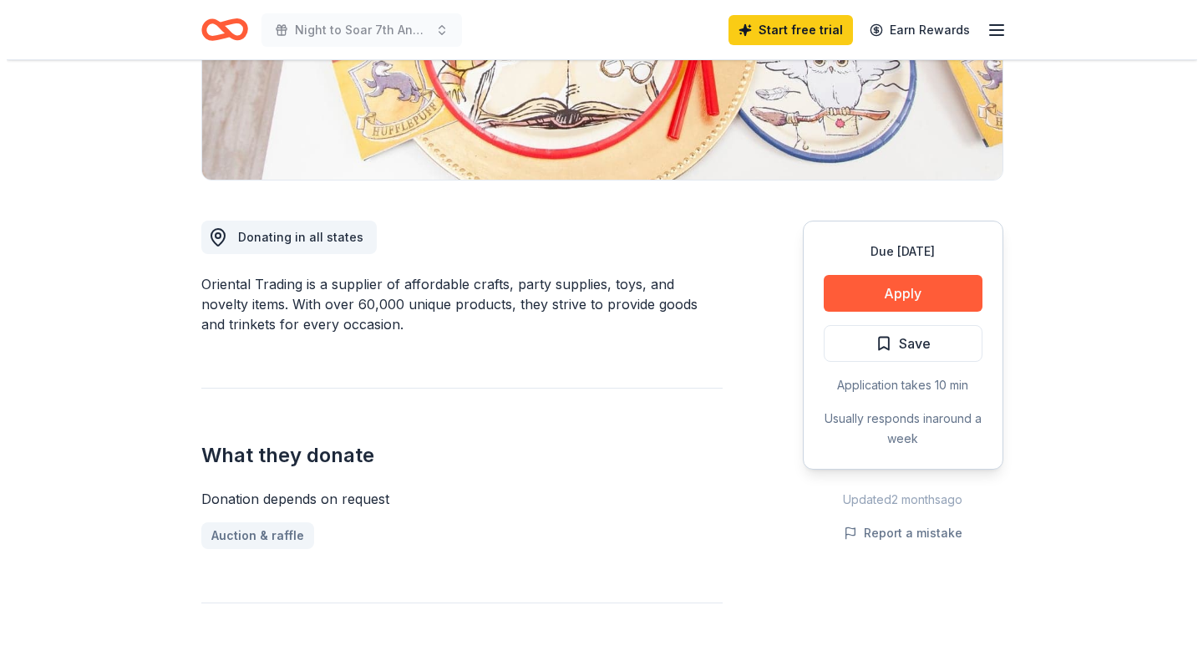
scroll to position [334, 0]
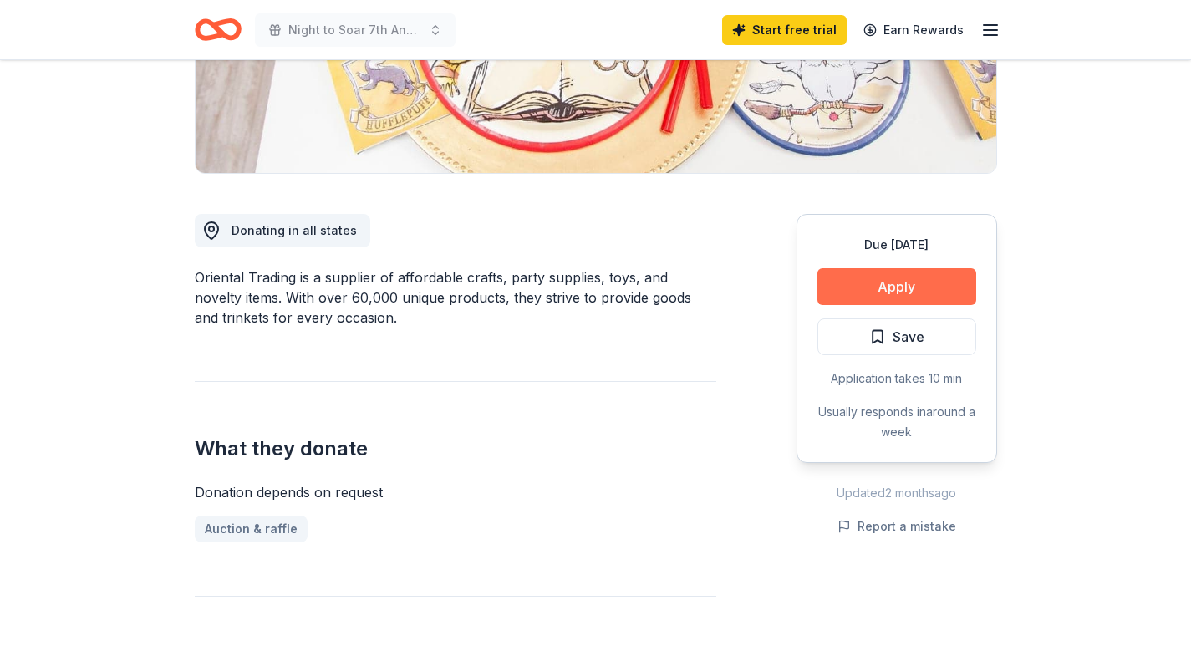
click at [854, 297] on button "Apply" at bounding box center [896, 286] width 159 height 37
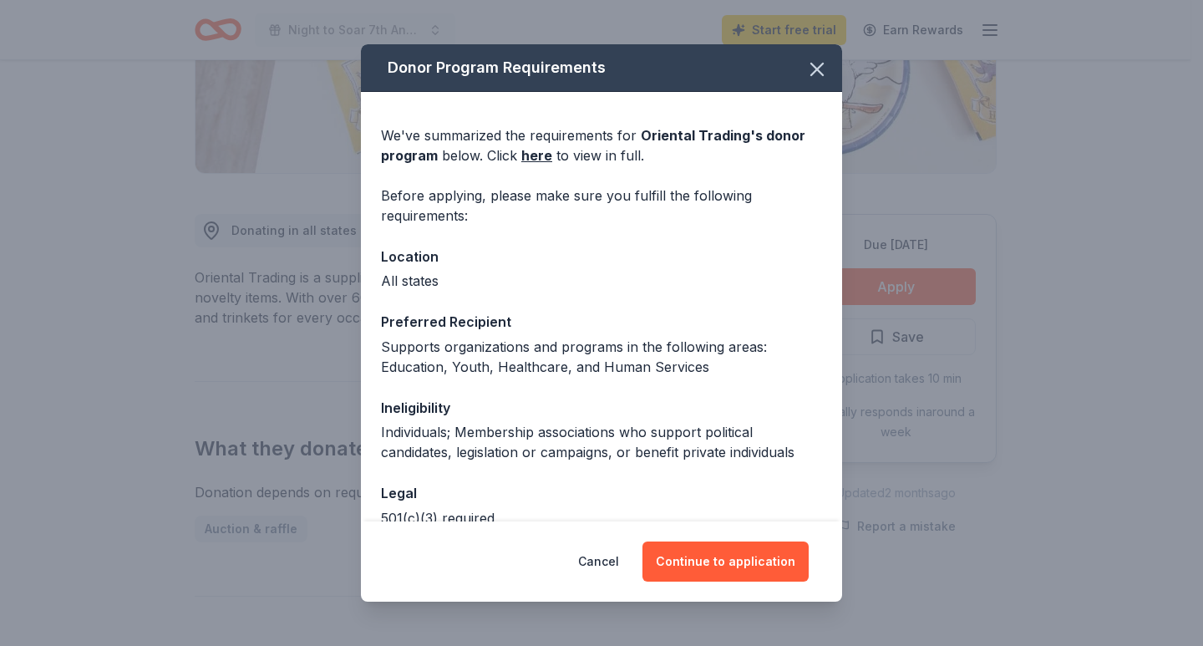
drag, startPoint x: 698, startPoint y: 558, endPoint x: 634, endPoint y: 480, distance: 100.4
click at [637, 480] on div "Donor Program Requirements We've summarized the requirements for Oriental Tradi…" at bounding box center [601, 322] width 481 height 557
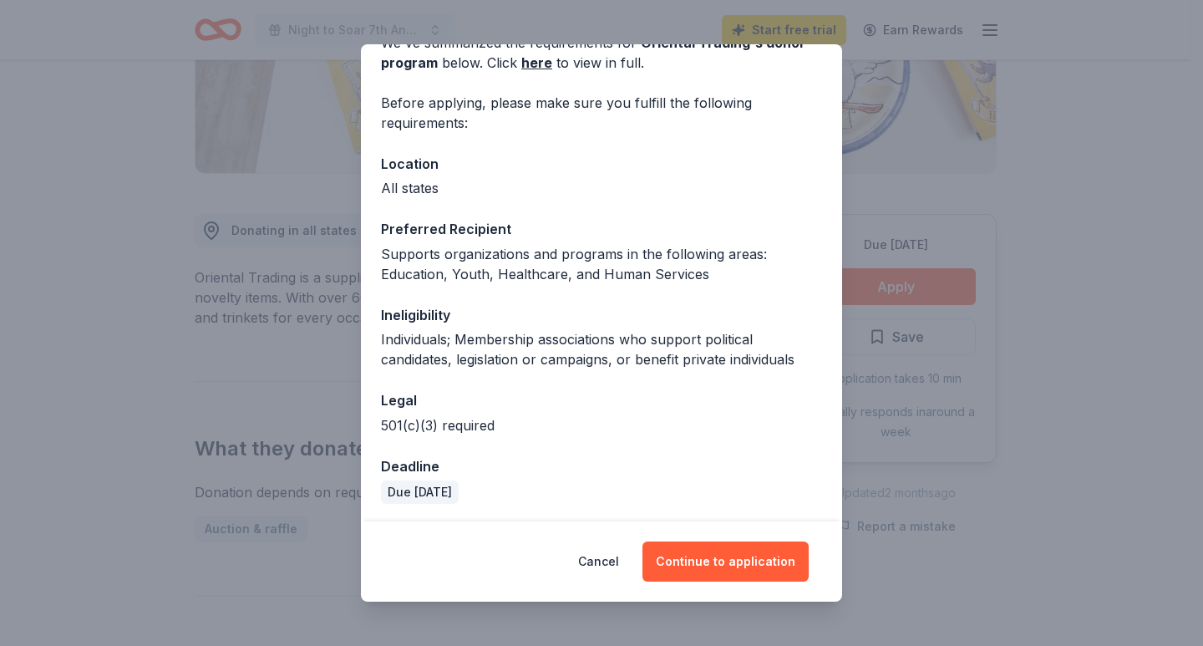
scroll to position [95, 0]
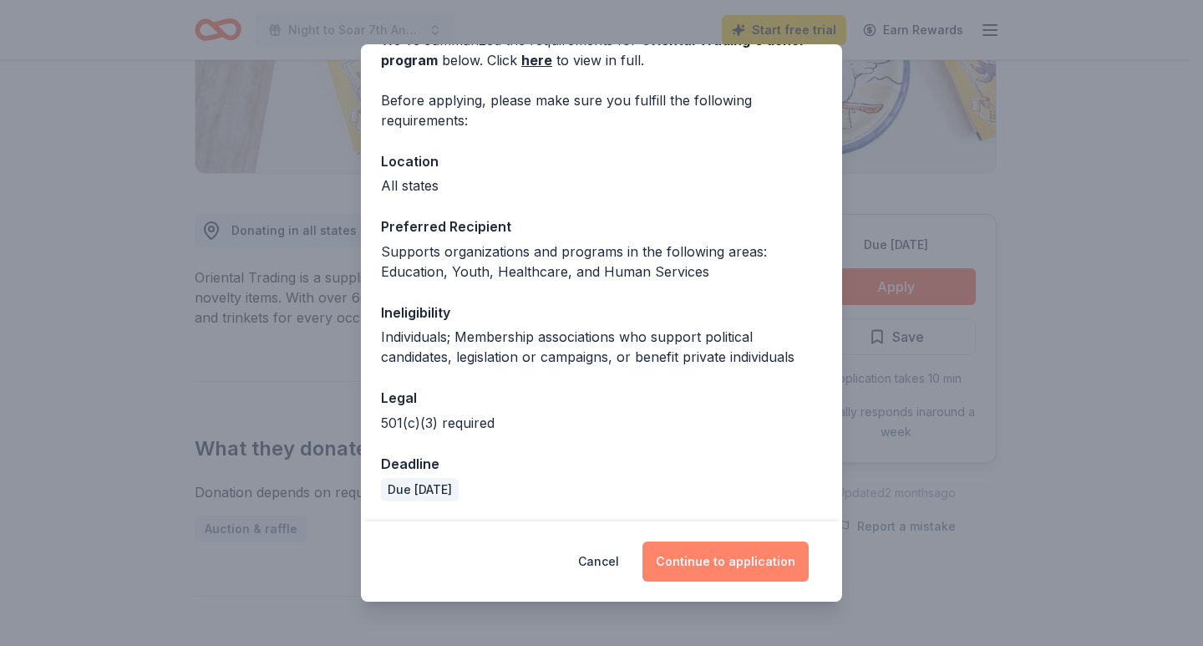
click at [693, 566] on button "Continue to application" at bounding box center [726, 561] width 166 height 40
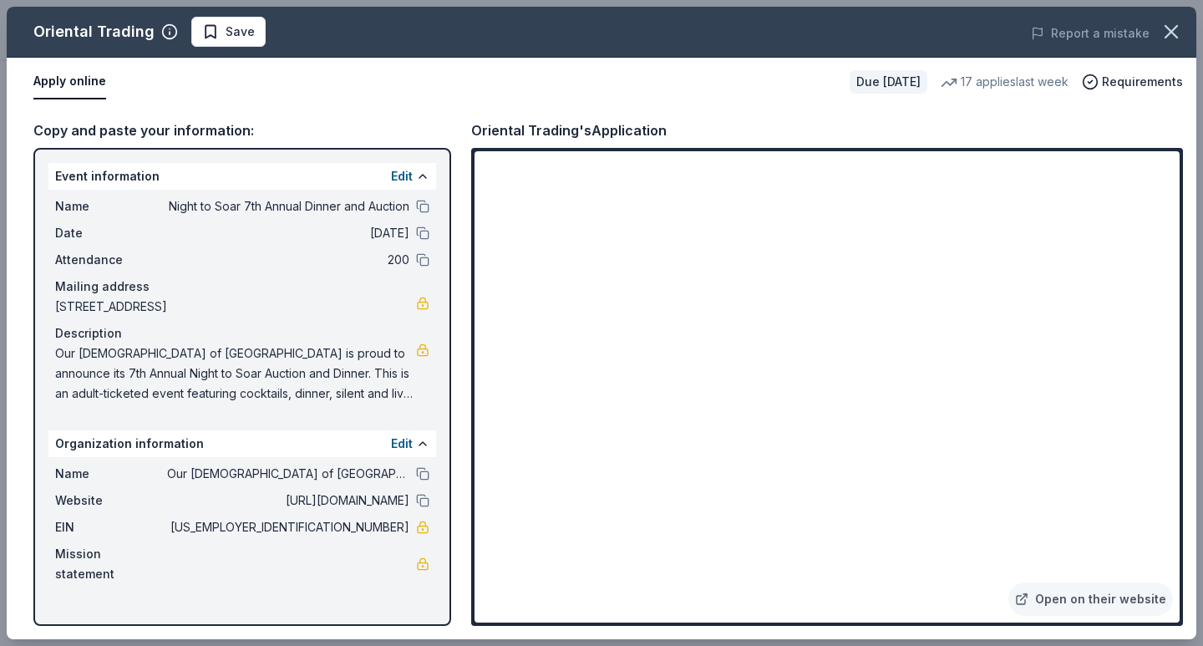
click at [66, 84] on button "Apply online" at bounding box center [69, 81] width 73 height 35
click at [57, 81] on button "Apply online" at bounding box center [69, 81] width 73 height 35
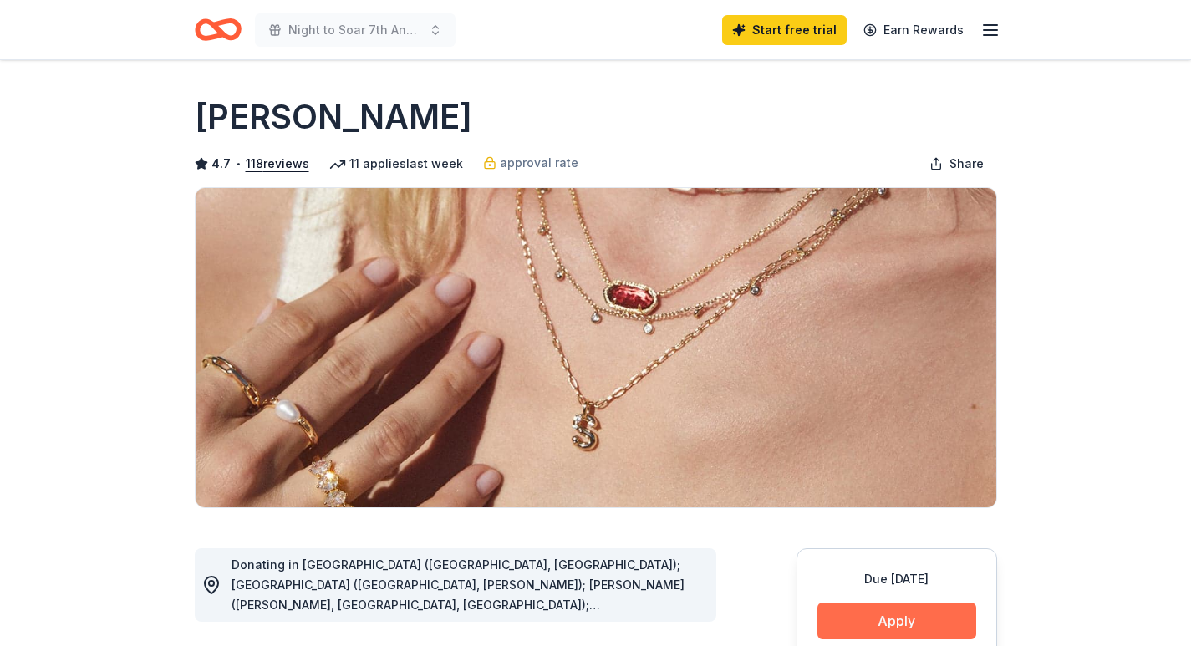
click at [902, 621] on button "Apply" at bounding box center [896, 620] width 159 height 37
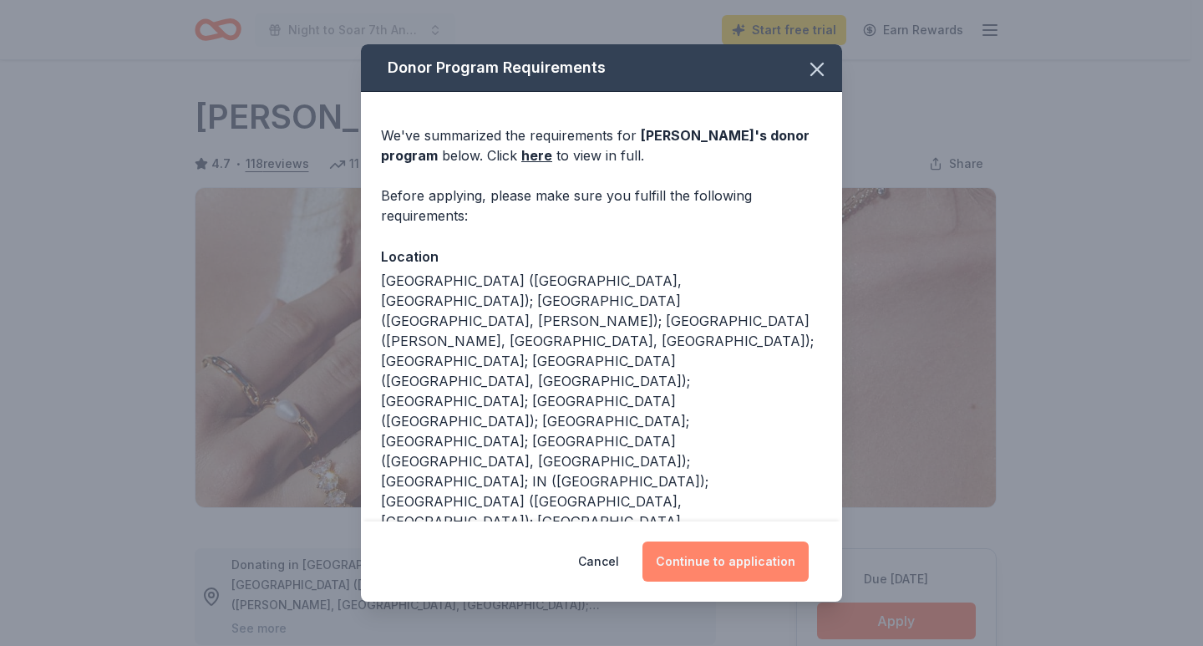
click at [693, 557] on button "Continue to application" at bounding box center [726, 561] width 166 height 40
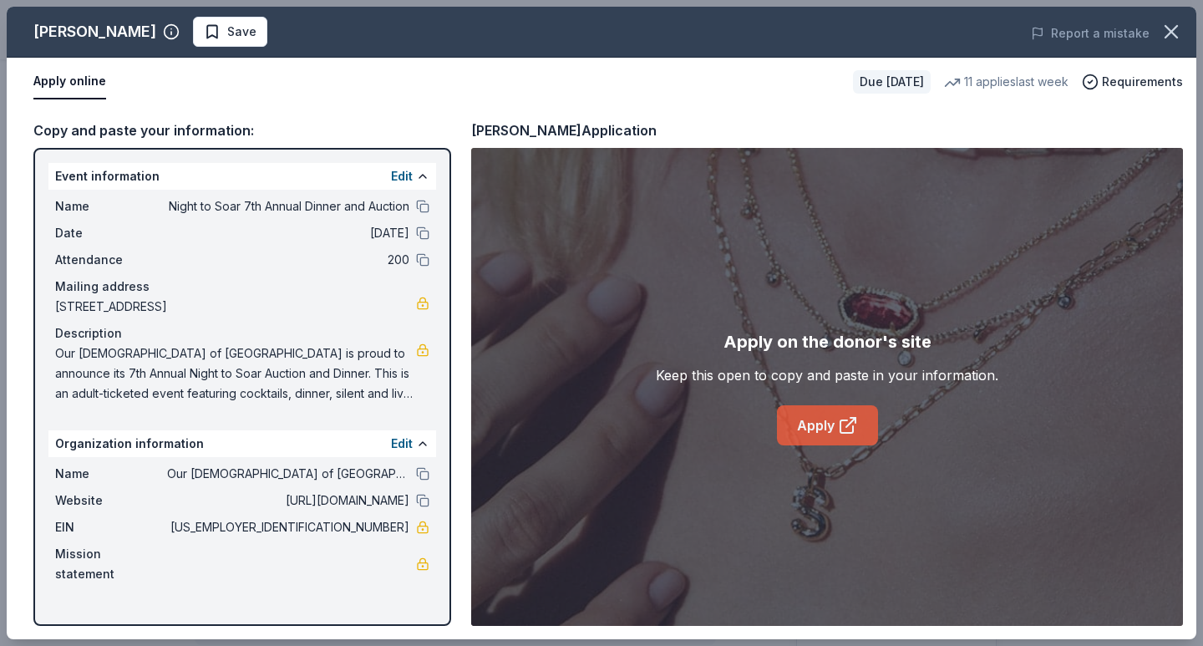
click at [813, 429] on link "Apply" at bounding box center [827, 425] width 101 height 40
click at [835, 429] on link "Apply" at bounding box center [827, 425] width 101 height 40
click at [810, 415] on link "Apply" at bounding box center [827, 425] width 101 height 40
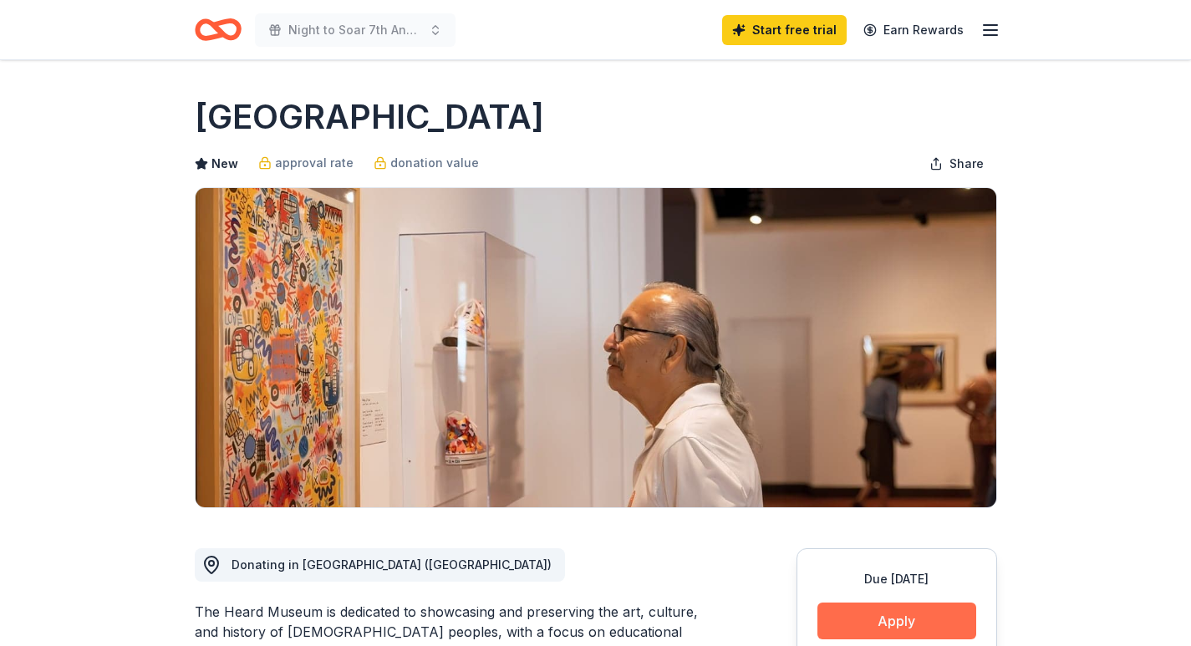
click at [892, 626] on button "Apply" at bounding box center [896, 620] width 159 height 37
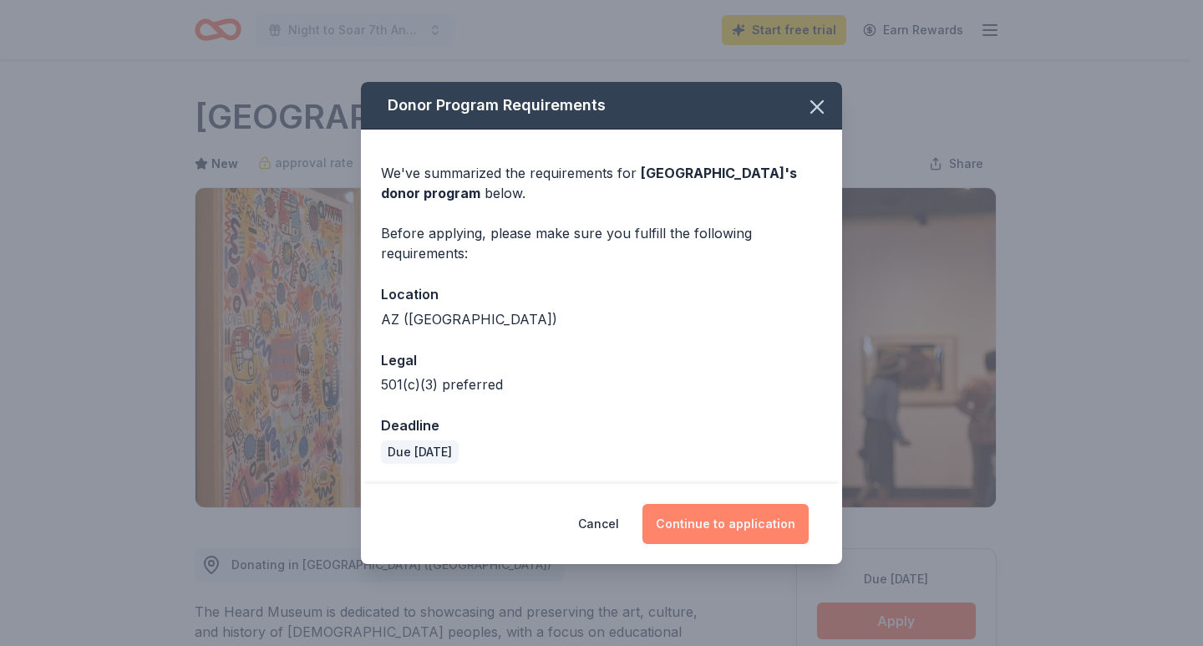
click at [728, 520] on button "Continue to application" at bounding box center [726, 524] width 166 height 40
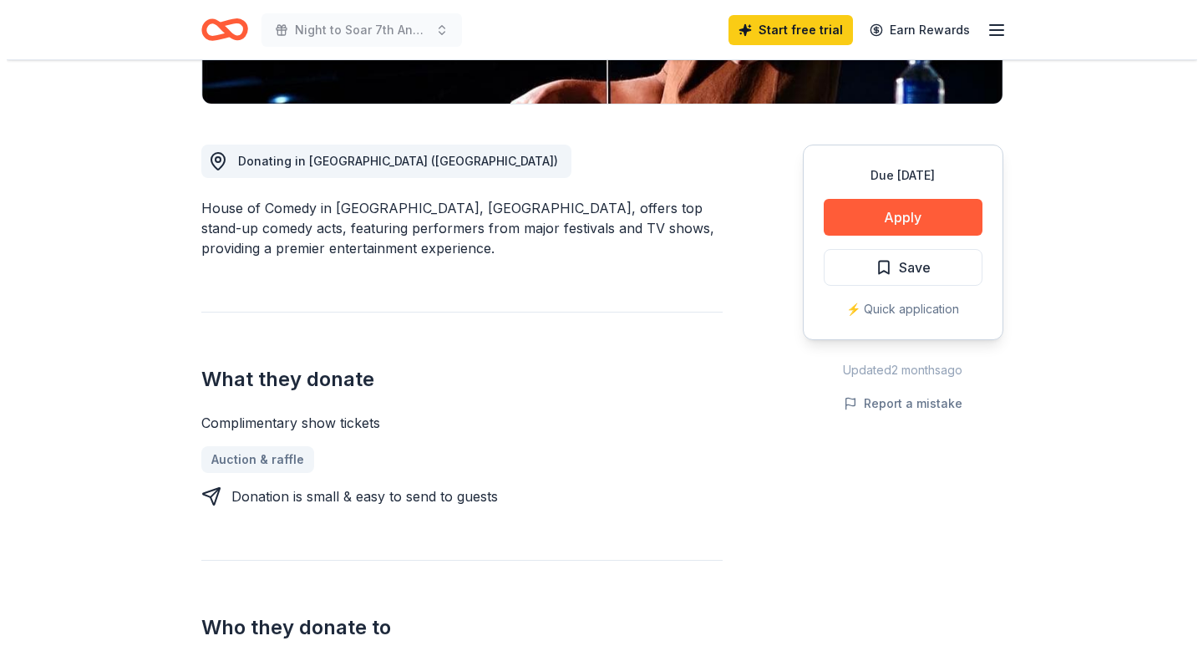
scroll to position [251, 0]
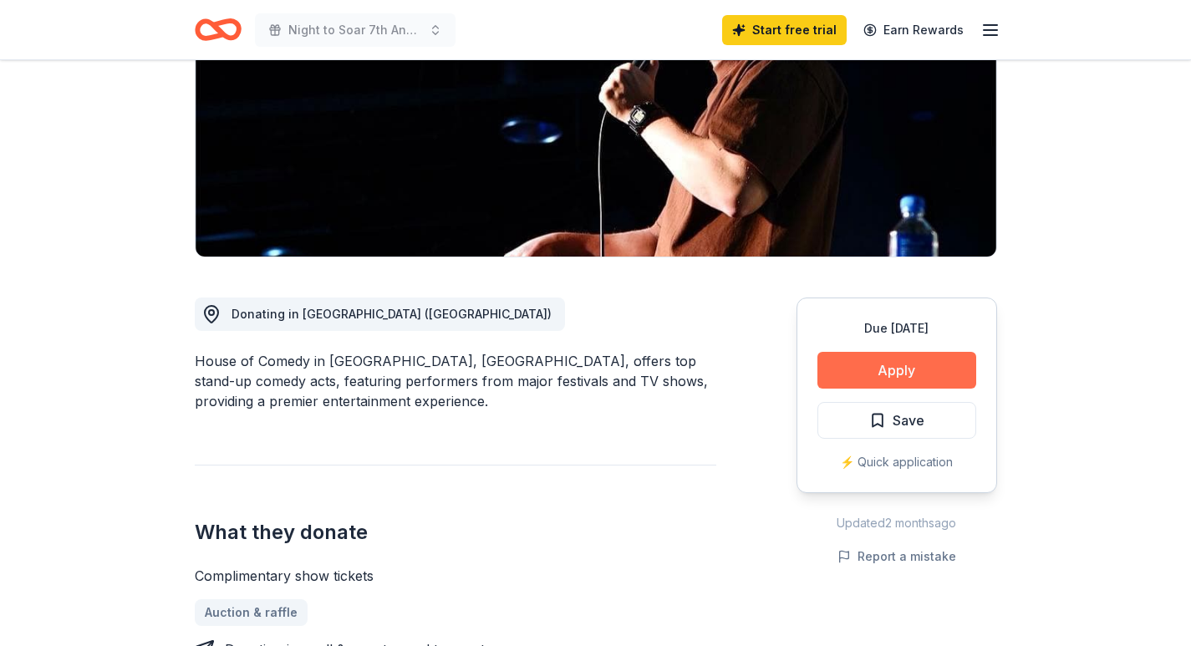
click at [844, 373] on button "Apply" at bounding box center [896, 370] width 159 height 37
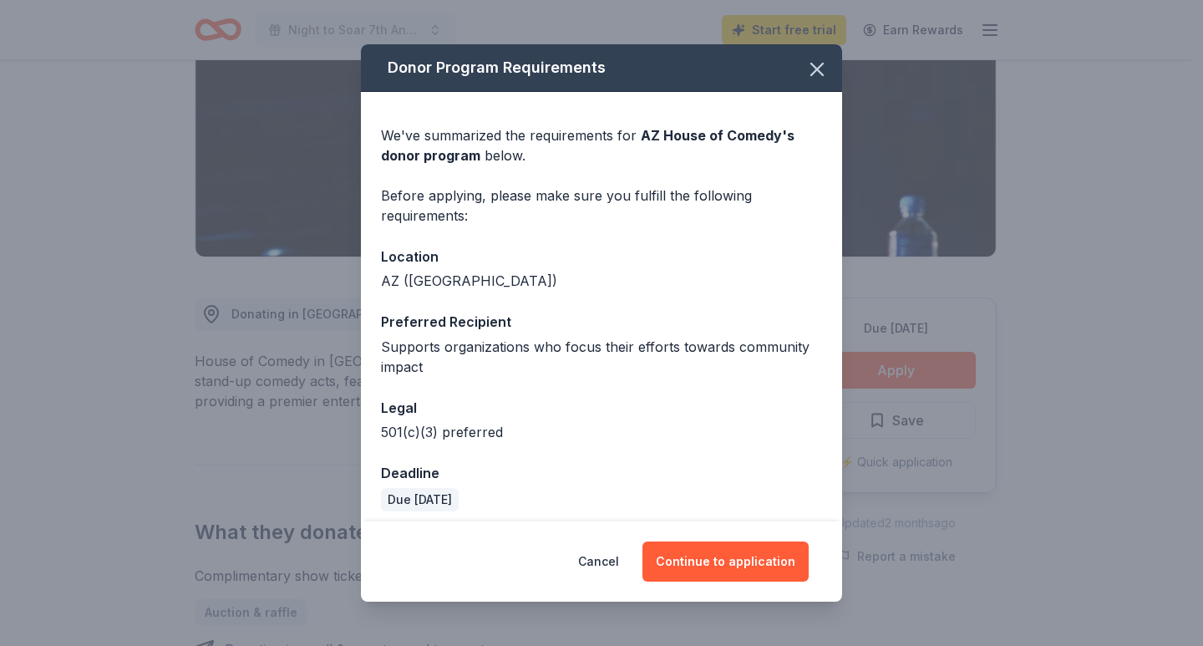
scroll to position [10, 0]
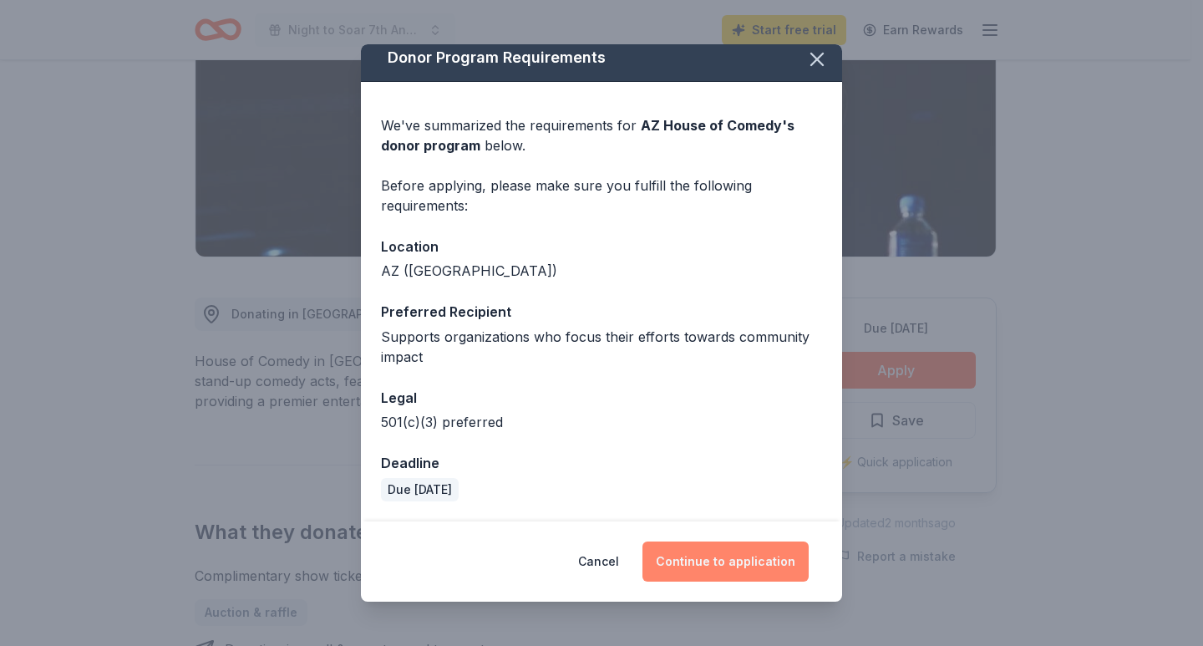
click at [730, 556] on button "Continue to application" at bounding box center [726, 561] width 166 height 40
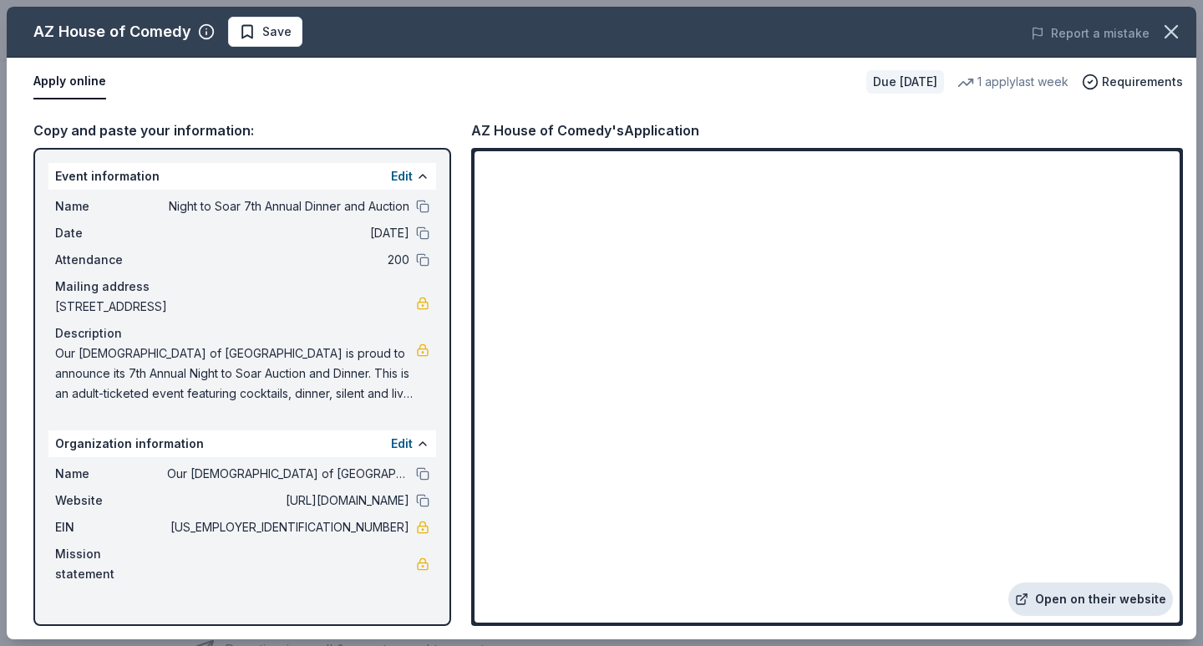
click at [1059, 593] on link "Open on their website" at bounding box center [1090, 598] width 165 height 33
click at [1075, 602] on link "Open on their website" at bounding box center [1090, 598] width 165 height 33
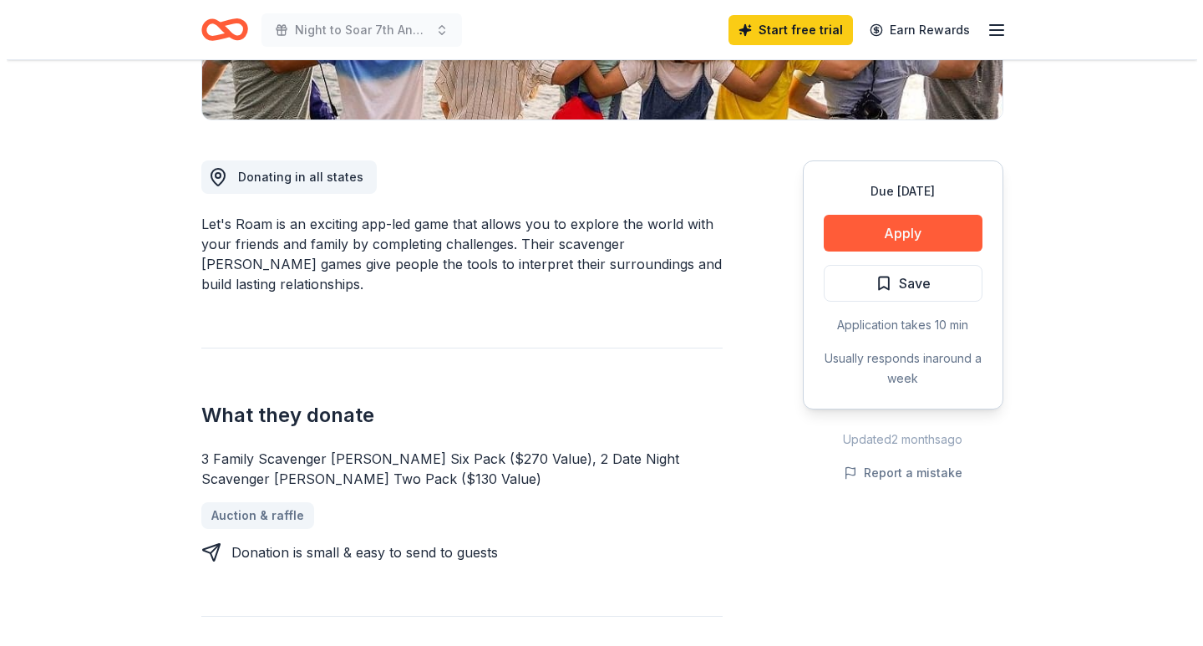
scroll to position [418, 0]
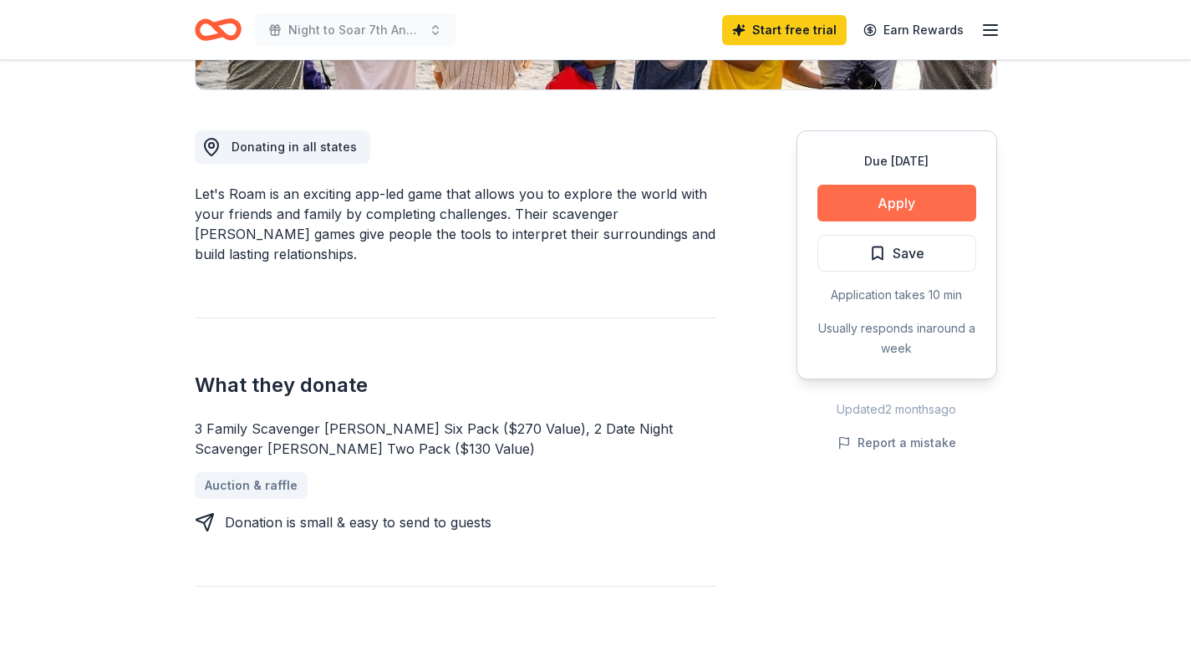
click at [932, 205] on button "Apply" at bounding box center [896, 203] width 159 height 37
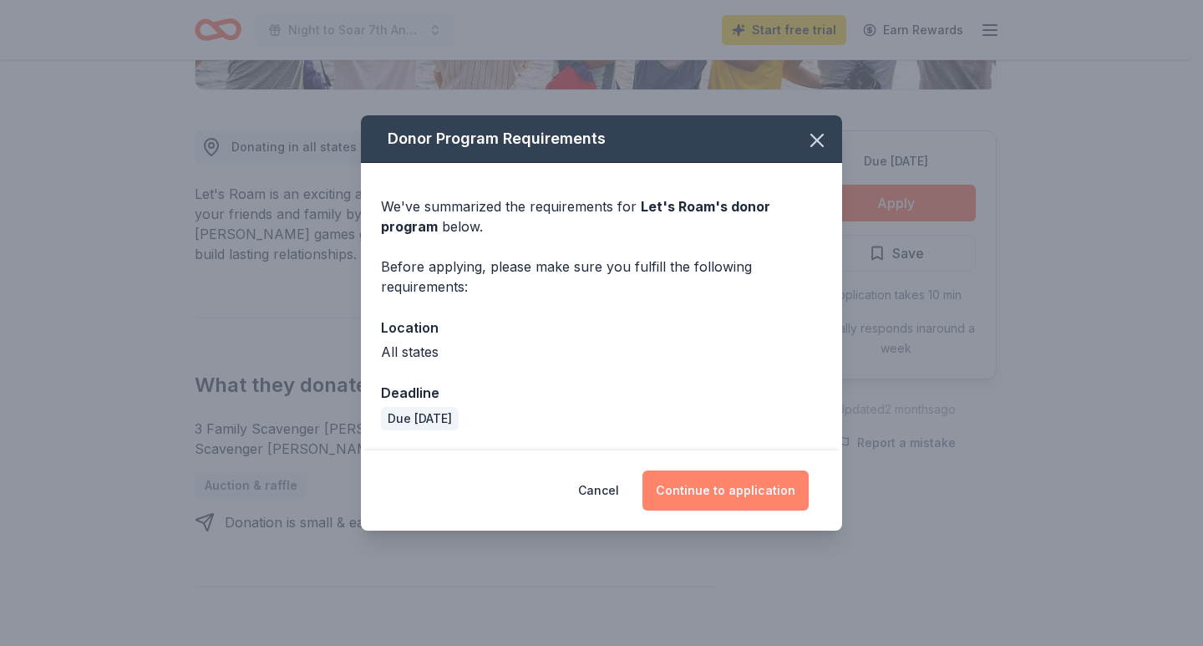
click at [705, 483] on button "Continue to application" at bounding box center [726, 490] width 166 height 40
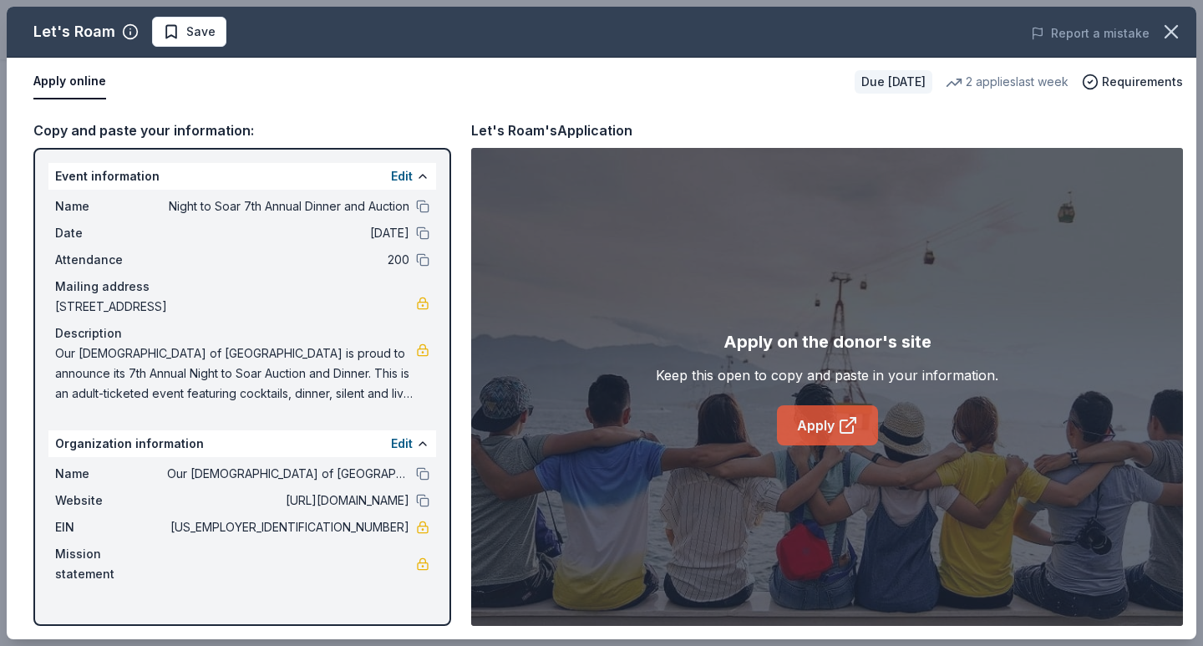
click at [820, 420] on link "Apply" at bounding box center [827, 425] width 101 height 40
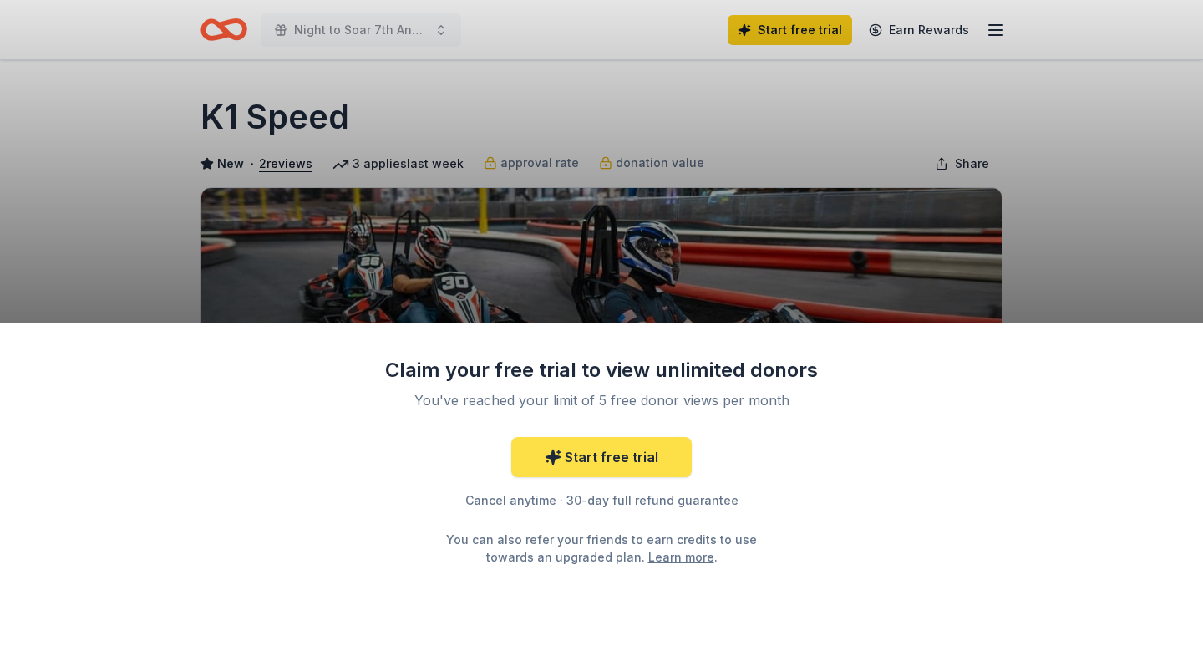
click at [592, 457] on link "Start free trial" at bounding box center [601, 457] width 180 height 40
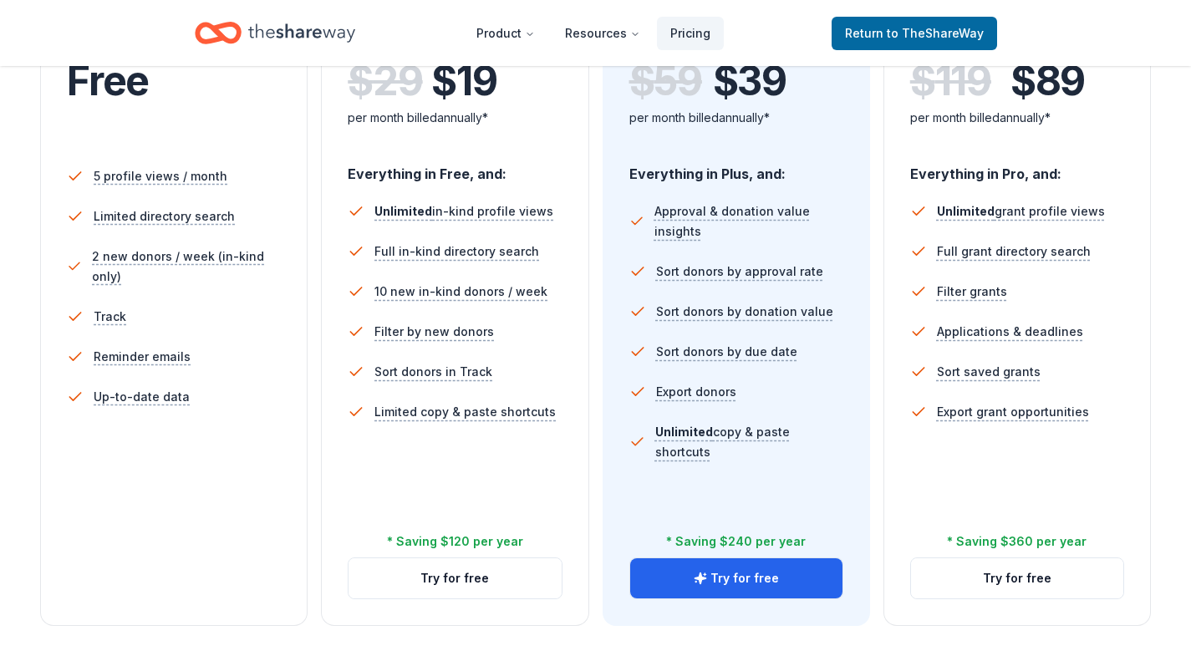
scroll to position [501, 0]
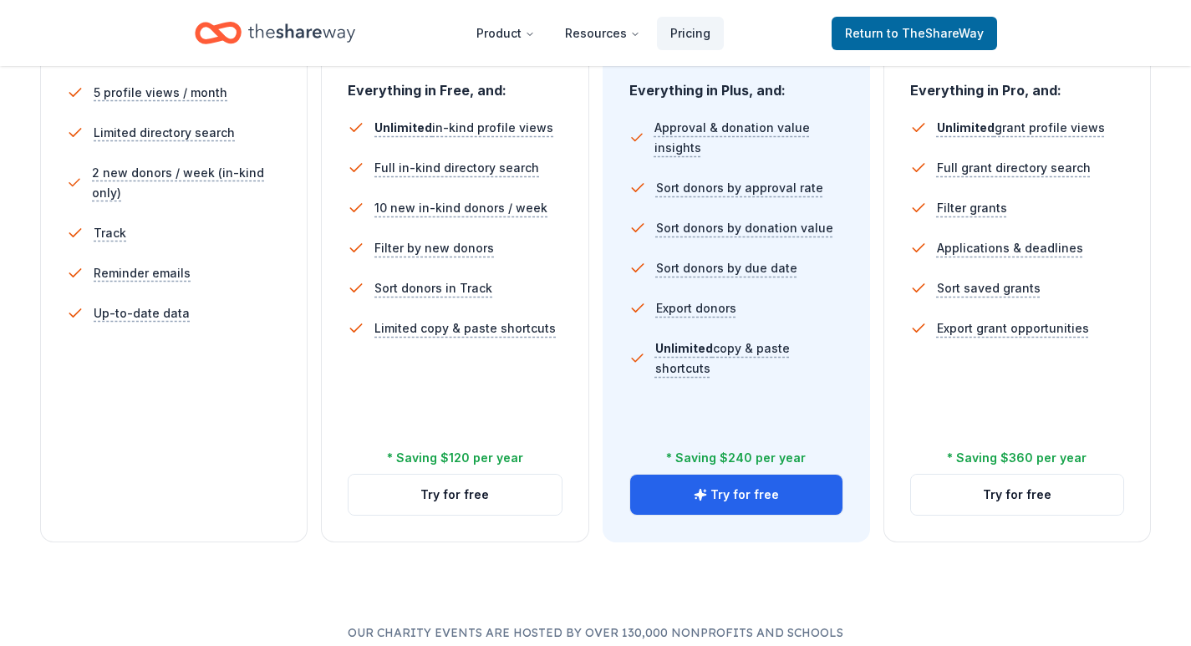
drag, startPoint x: 749, startPoint y: 495, endPoint x: 552, endPoint y: 569, distance: 209.7
click at [563, 572] on div "Choose the perfect plan for you Monthly Annual Free Current Come see what we're…" at bounding box center [595, 239] width 1191 height 1163
click at [447, 494] on button "Try for free" at bounding box center [454, 495] width 212 height 40
